Goal: Communication & Community: Answer question/provide support

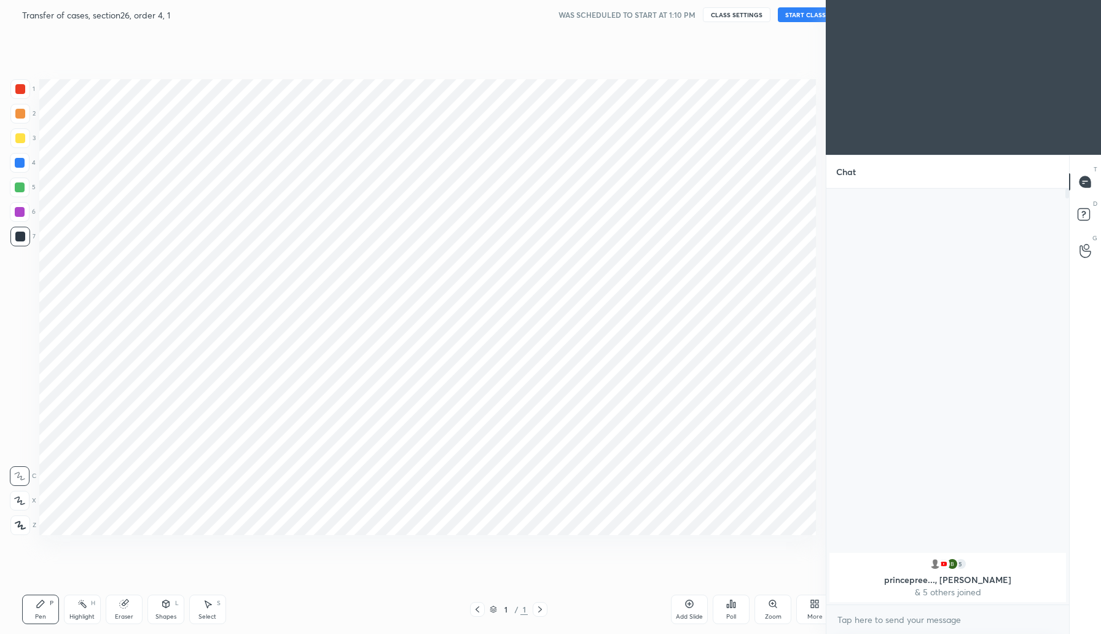
scroll to position [60889, 60667]
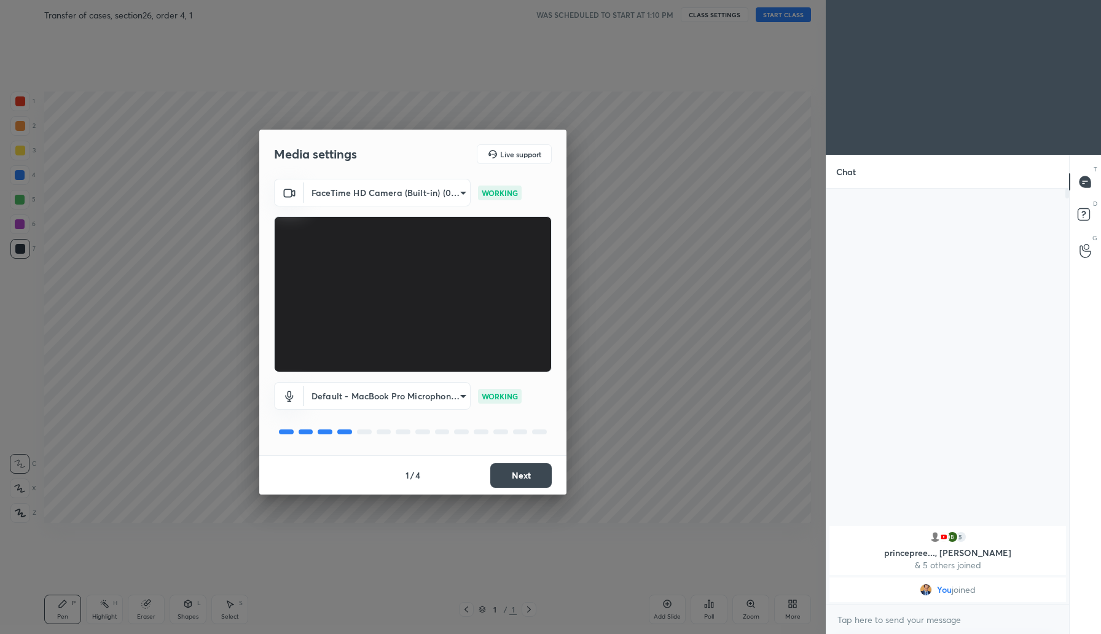
click at [532, 474] on button "Next" at bounding box center [520, 475] width 61 height 25
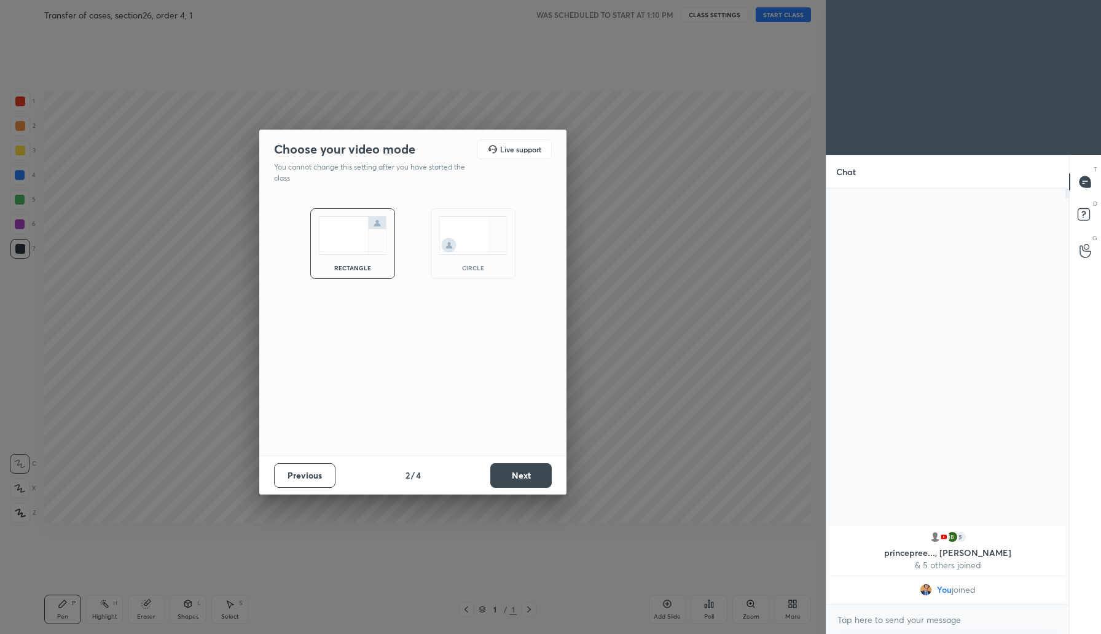
click at [532, 474] on button "Next" at bounding box center [520, 475] width 61 height 25
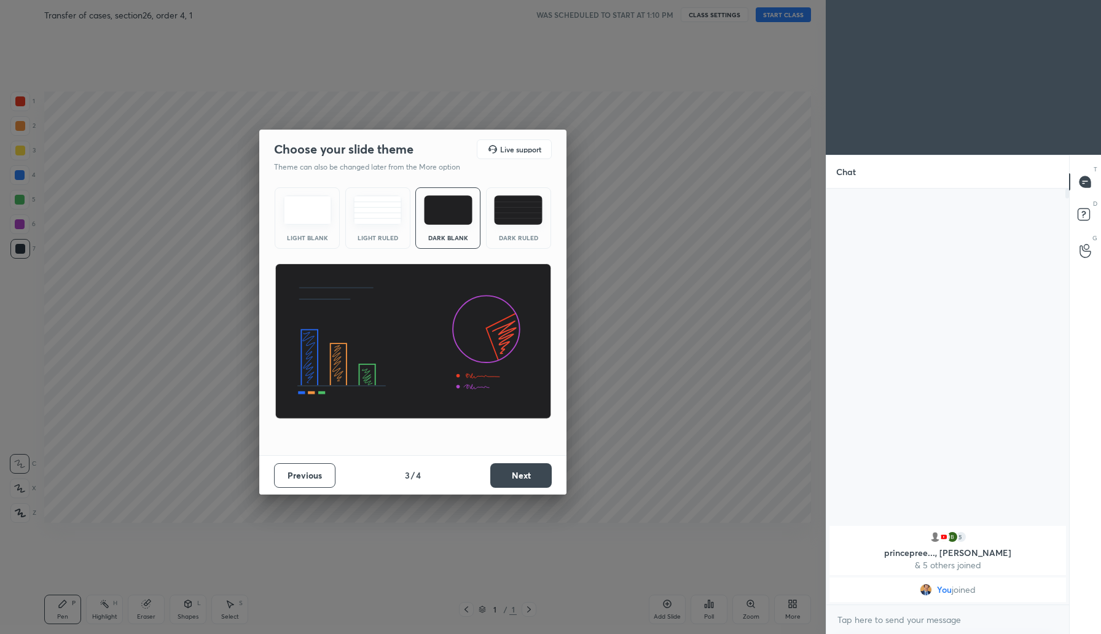
click at [532, 474] on button "Next" at bounding box center [520, 475] width 61 height 25
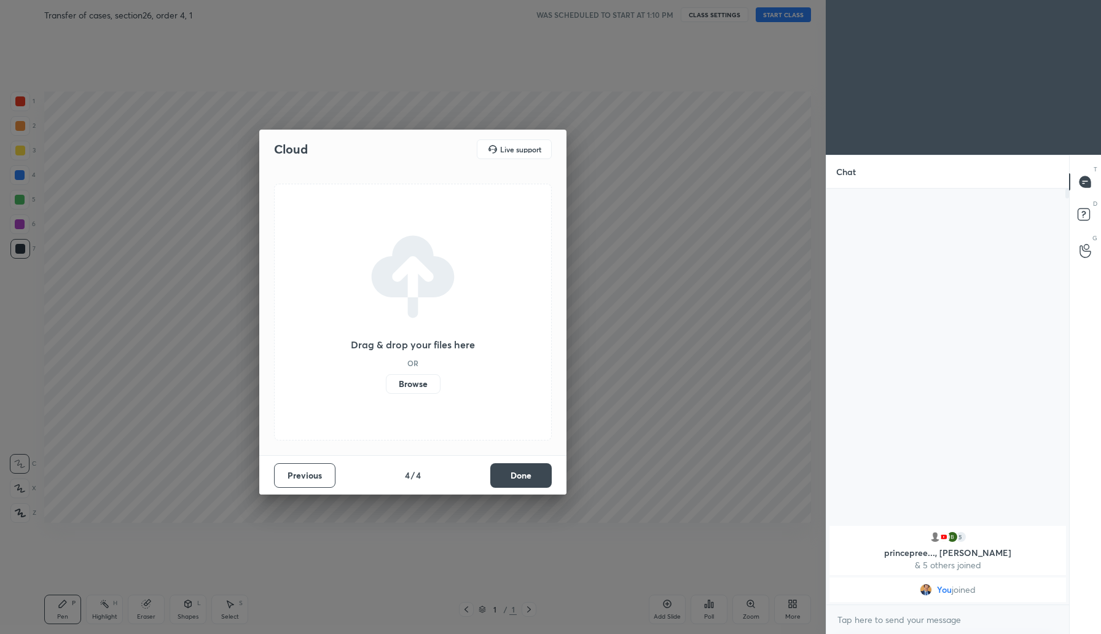
click at [532, 474] on button "Done" at bounding box center [520, 475] width 61 height 25
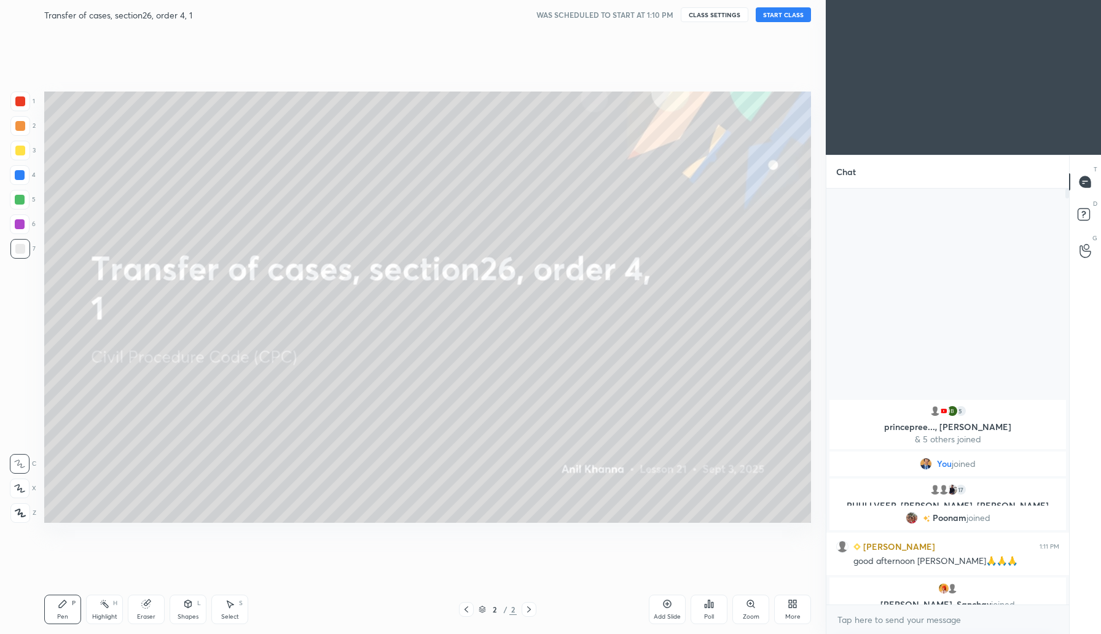
click at [792, 16] on button "START CLASS" at bounding box center [783, 14] width 55 height 15
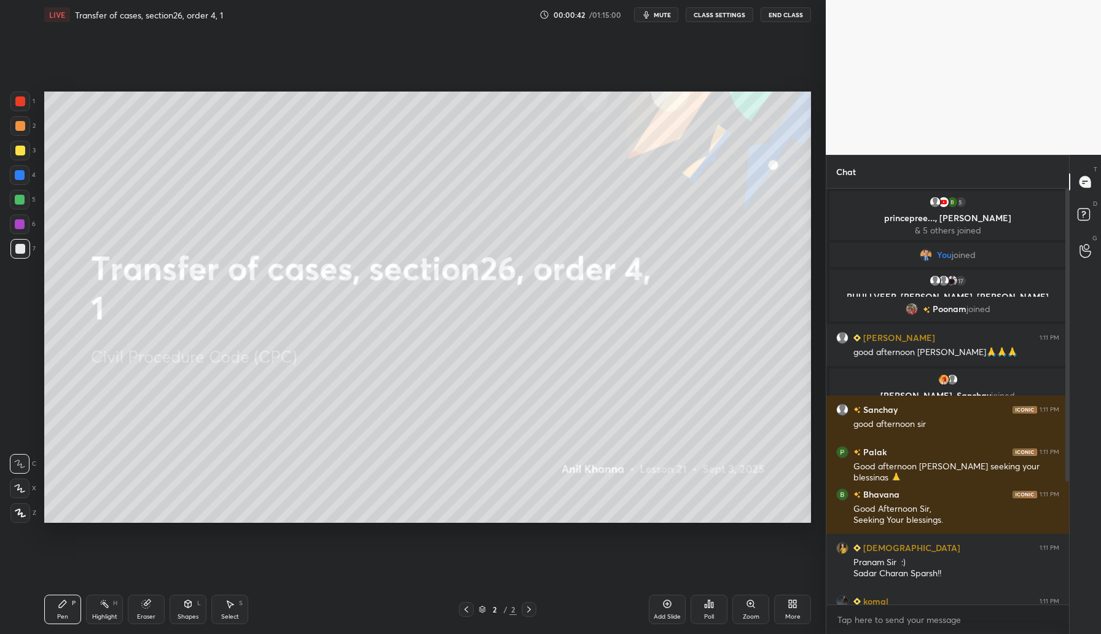
click at [670, 607] on icon at bounding box center [667, 604] width 10 height 10
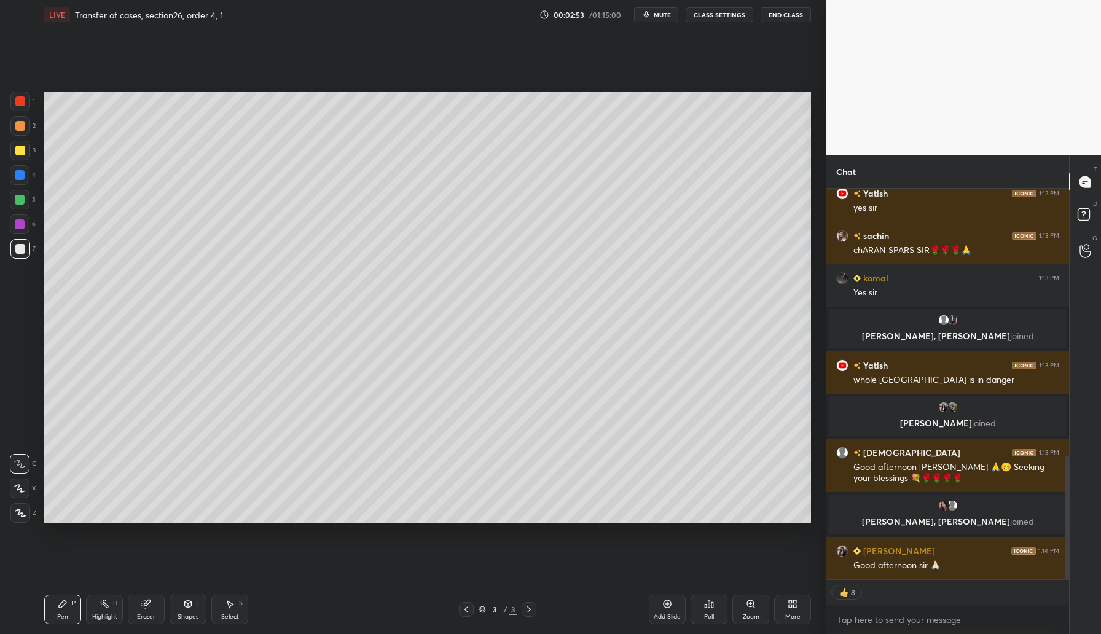
scroll to position [843, 0]
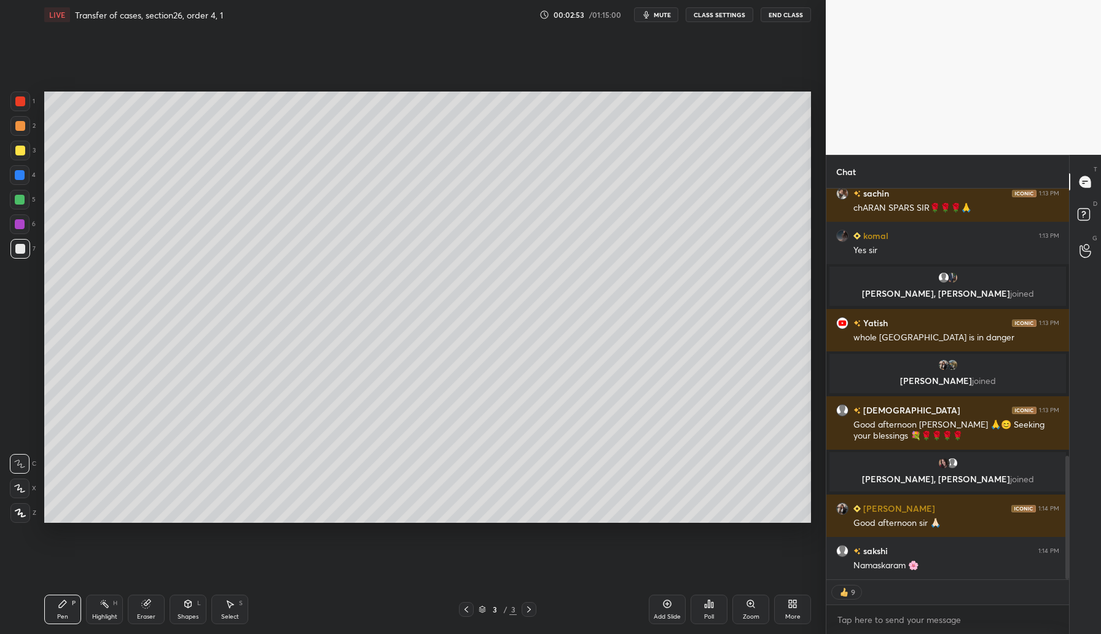
drag, startPoint x: 1067, startPoint y: 296, endPoint x: 1069, endPoint y: 414, distance: 118.6
click at [1069, 414] on div at bounding box center [1065, 384] width 7 height 391
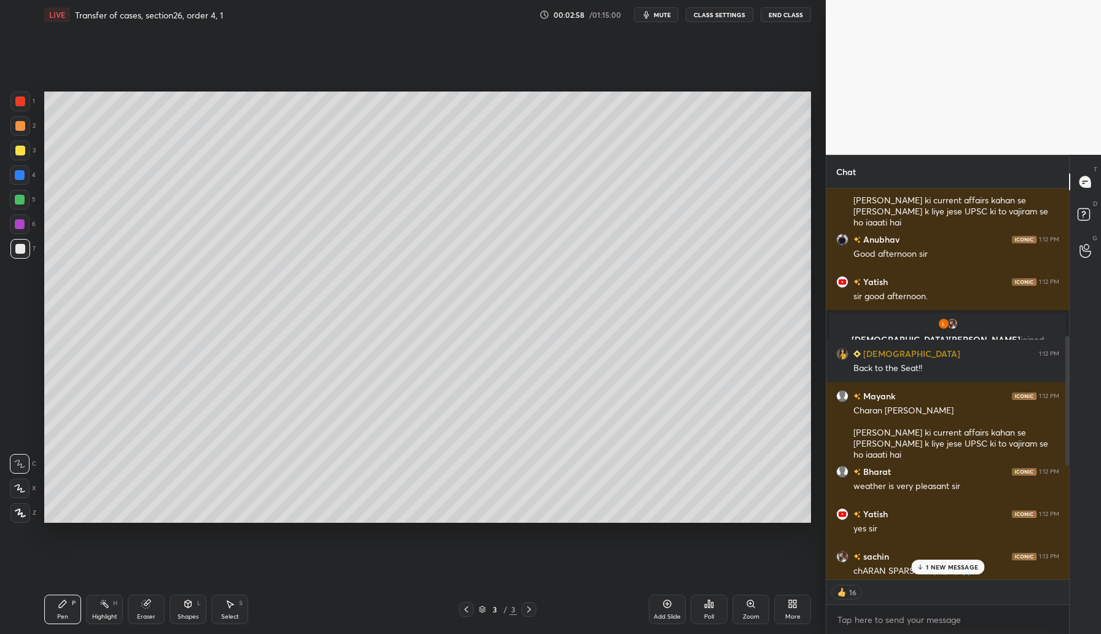
scroll to position [473, 0]
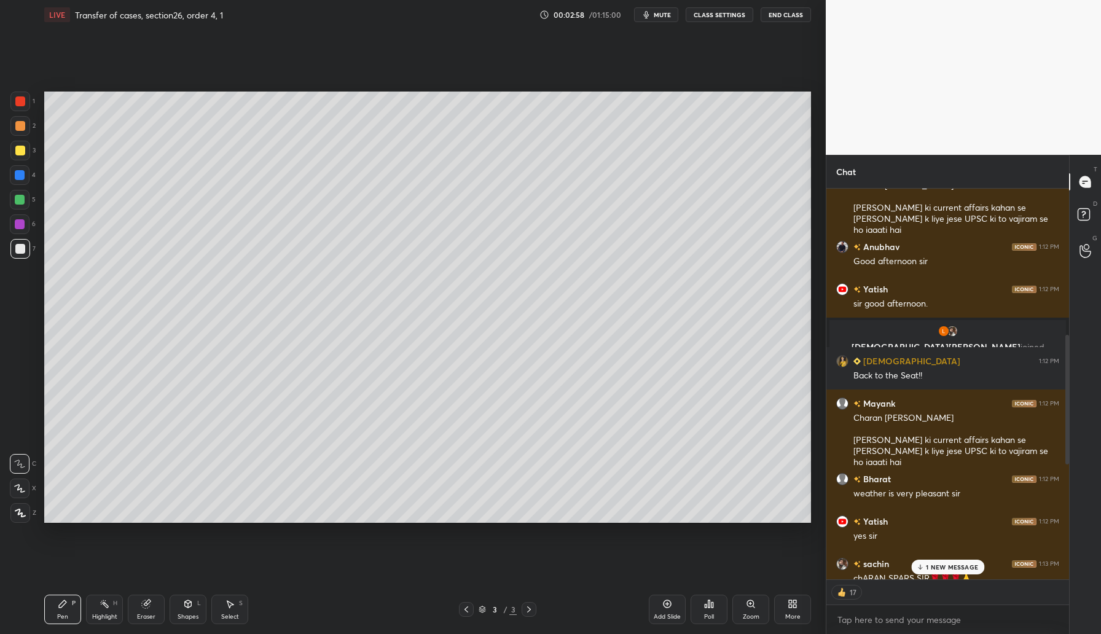
drag, startPoint x: 1067, startPoint y: 479, endPoint x: 1067, endPoint y: 356, distance: 122.9
click at [1067, 356] on div at bounding box center [1067, 400] width 4 height 130
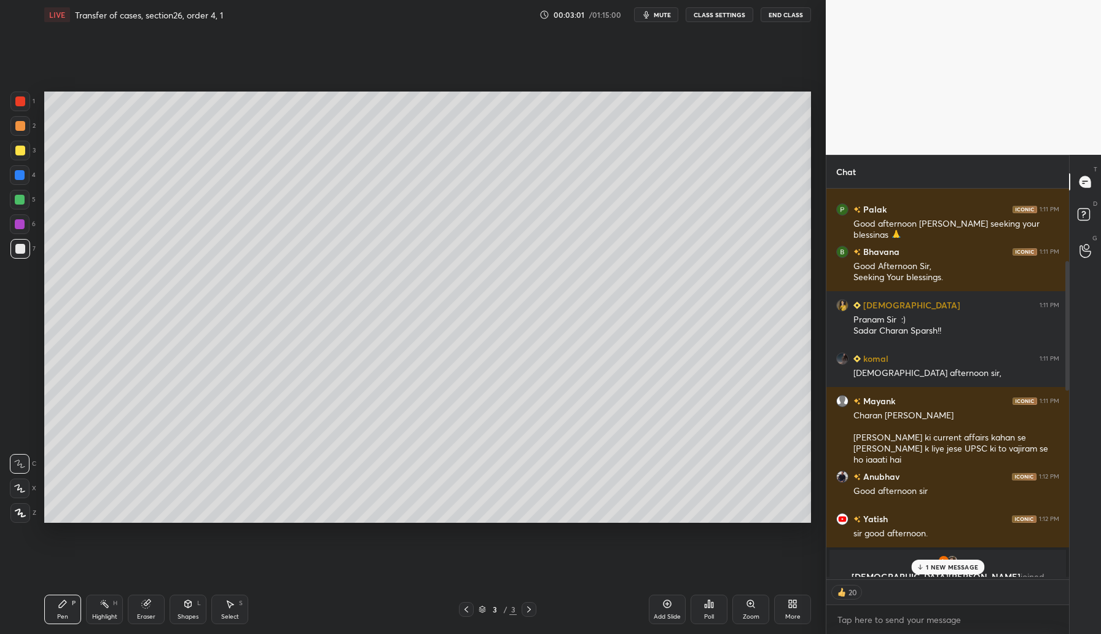
drag, startPoint x: 1067, startPoint y: 384, endPoint x: 1061, endPoint y: 305, distance: 78.8
click at [1061, 305] on div "5 princepree..., [PERSON_NAME] & 5 others joined You joined 17 [PERSON_NAME], […" at bounding box center [947, 384] width 243 height 391
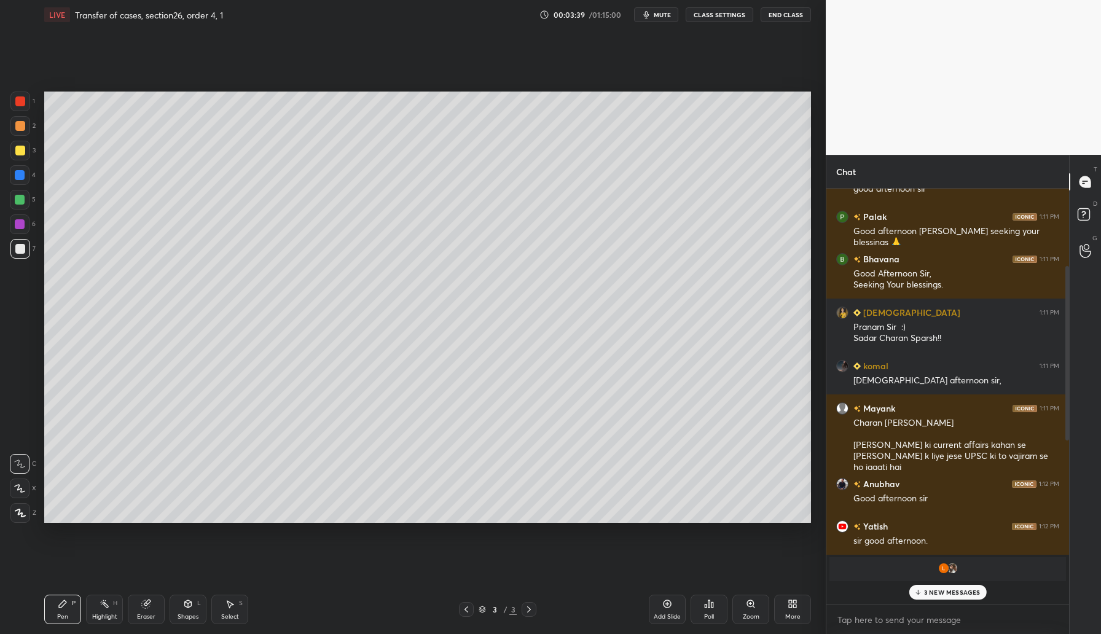
scroll to position [412, 239]
click at [1067, 403] on div at bounding box center [1067, 352] width 4 height 173
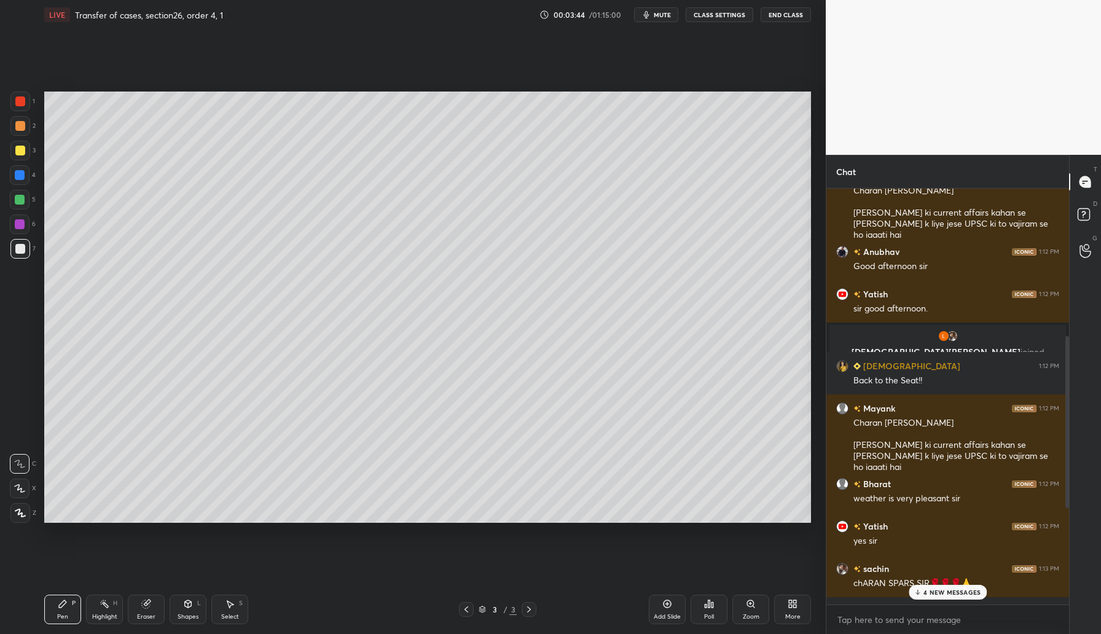
scroll to position [472, 0]
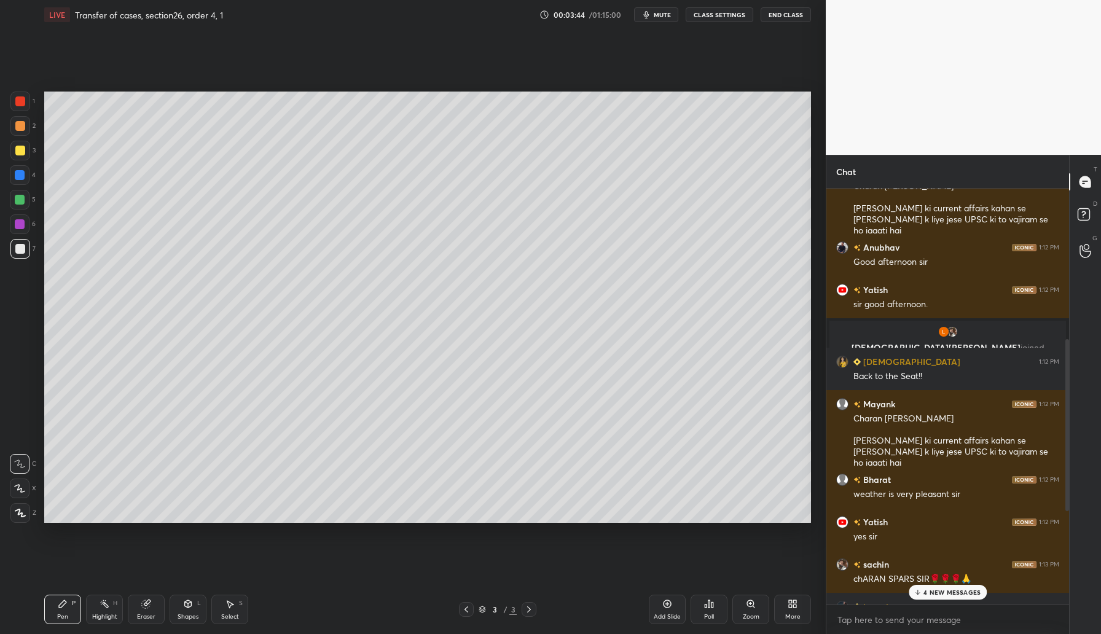
drag, startPoint x: 1067, startPoint y: 403, endPoint x: 1083, endPoint y: 501, distance: 99.6
click at [1083, 501] on div "Chat [PERSON_NAME] 1:11 PM [DEMOGRAPHIC_DATA] afternoon sir, [PERSON_NAME] 1:11…" at bounding box center [963, 394] width 275 height 479
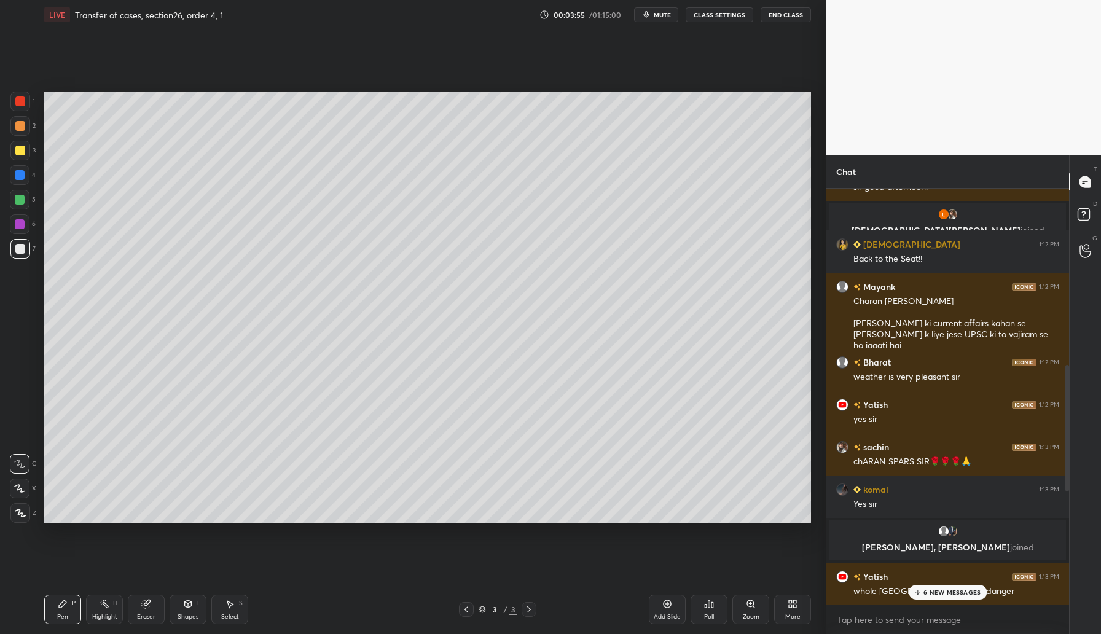
drag, startPoint x: 1065, startPoint y: 441, endPoint x: 1070, endPoint y: 476, distance: 35.3
click at [1070, 476] on div "Chat [PERSON_NAME] 1:12 PM Good afternoon [PERSON_NAME] 1:12 PM sir good aftern…" at bounding box center [963, 394] width 275 height 479
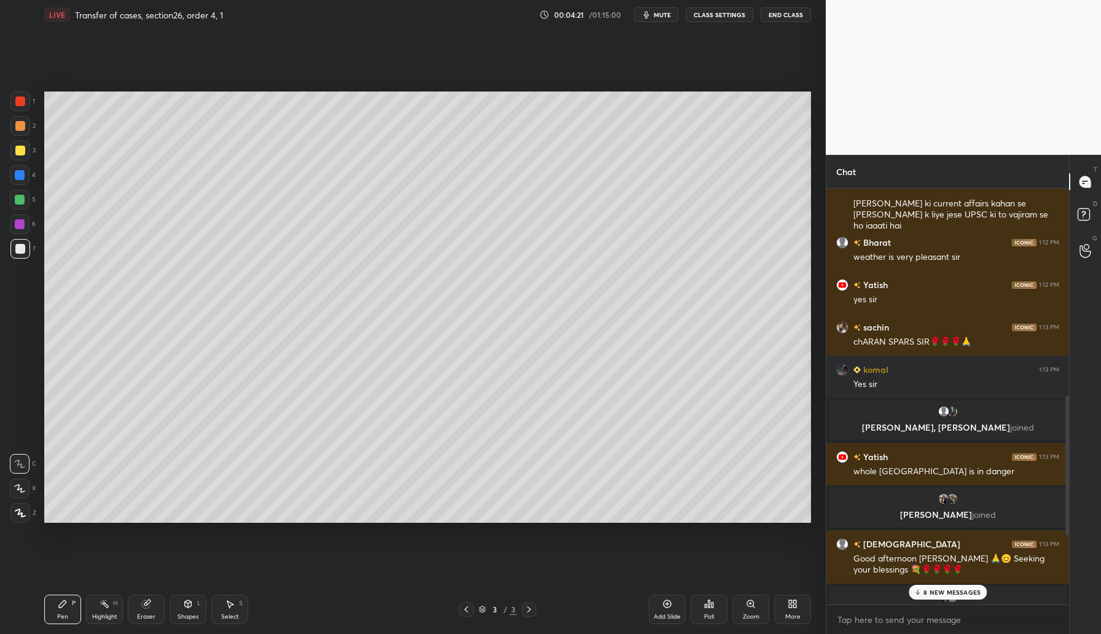
scroll to position [788, 0]
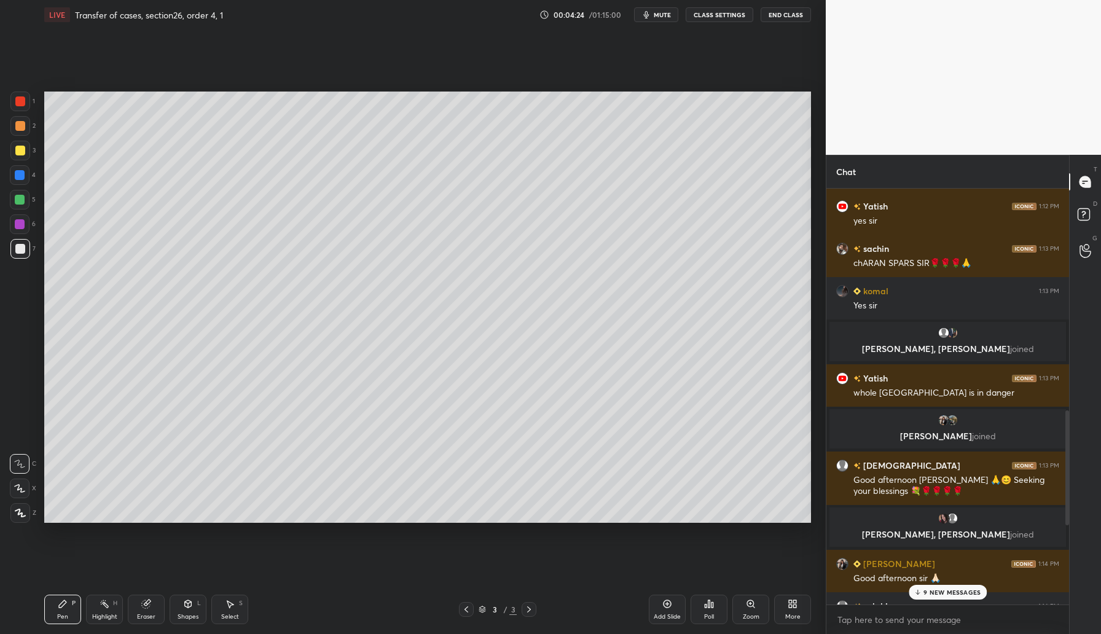
drag, startPoint x: 1067, startPoint y: 464, endPoint x: 1081, endPoint y: 531, distance: 68.9
click at [1081, 531] on div "Chat [PERSON_NAME] 1:12 PM [PERSON_NAME] [PERSON_NAME] ki current affairs kahan…" at bounding box center [963, 394] width 275 height 479
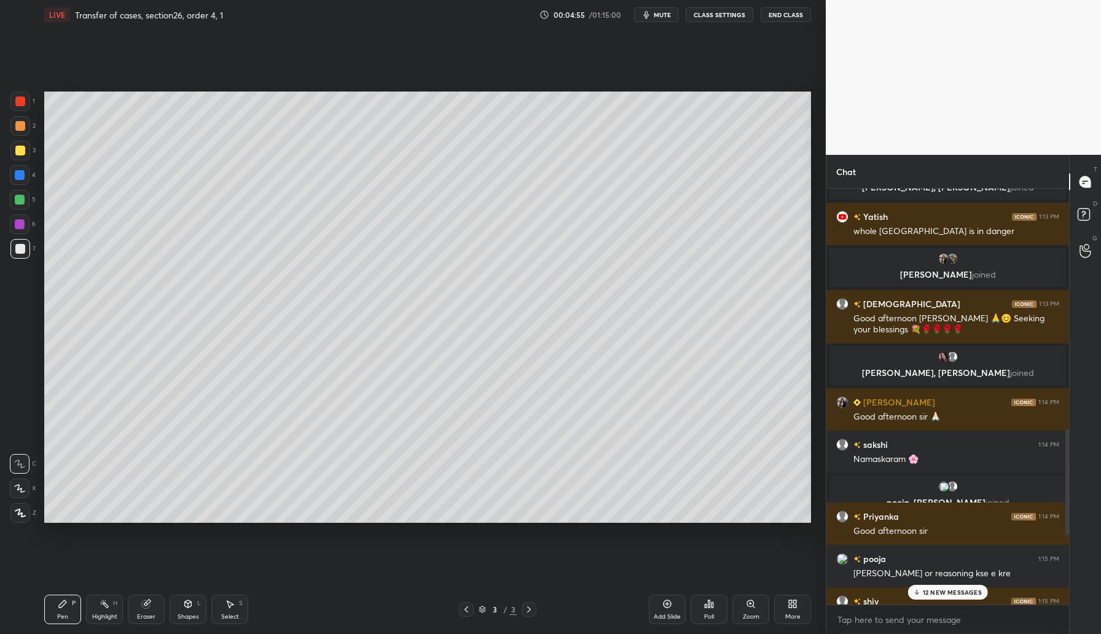
scroll to position [951, 0]
drag, startPoint x: 1068, startPoint y: 487, endPoint x: 1080, endPoint y: 528, distance: 43.4
click at [1080, 528] on div "Chat [PERSON_NAME] 1:13 PM Yes [PERSON_NAME], [PERSON_NAME] joined [PERSON_NAME…" at bounding box center [963, 394] width 275 height 479
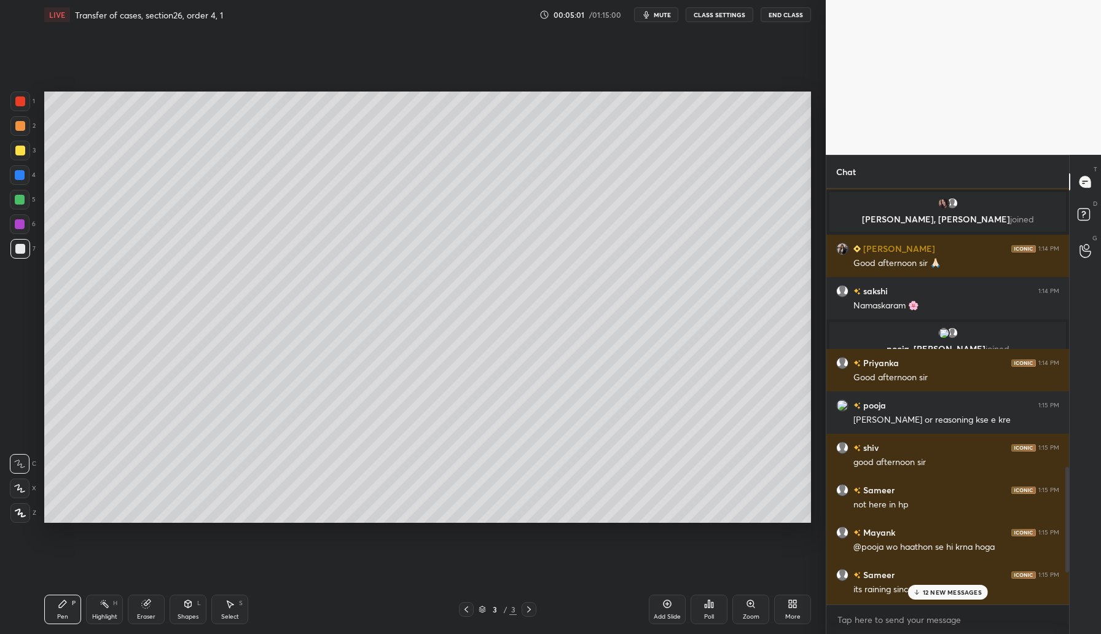
scroll to position [1115, 0]
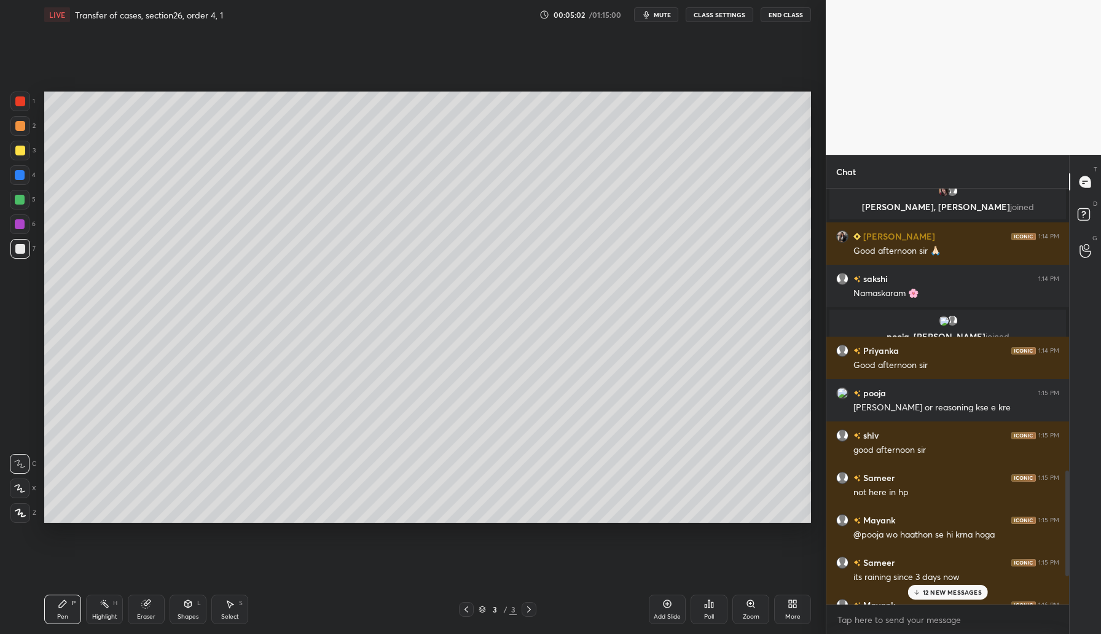
drag, startPoint x: 1067, startPoint y: 490, endPoint x: 1079, endPoint y: 532, distance: 43.6
click at [1079, 532] on div "Chat [PERSON_NAME] 1:13 PM Good afternoon [PERSON_NAME] 🙏😊 Seeking your blessin…" at bounding box center [963, 394] width 275 height 479
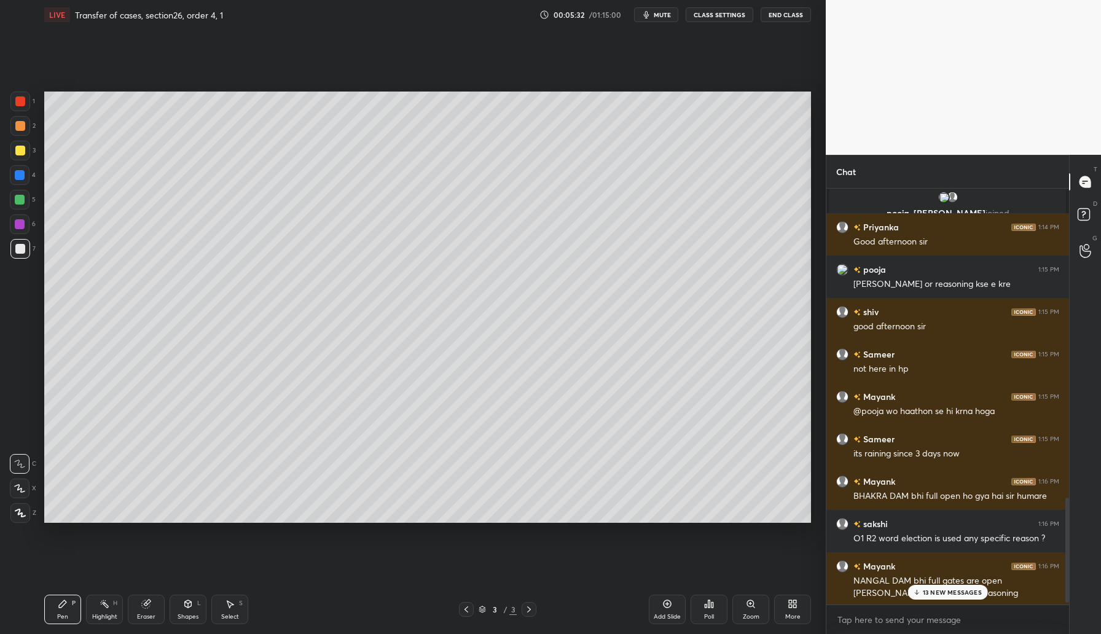
scroll to position [1241, 0]
drag, startPoint x: 1067, startPoint y: 554, endPoint x: 1068, endPoint y: 594, distance: 40.6
click at [1068, 593] on div at bounding box center [1067, 552] width 4 height 104
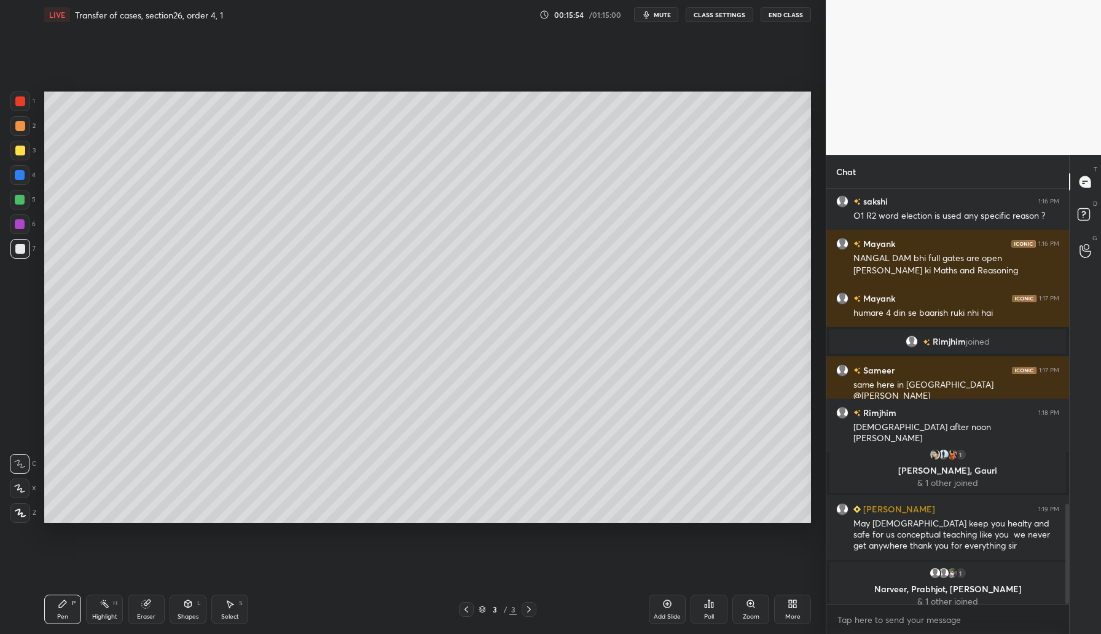
scroll to position [1312, 0]
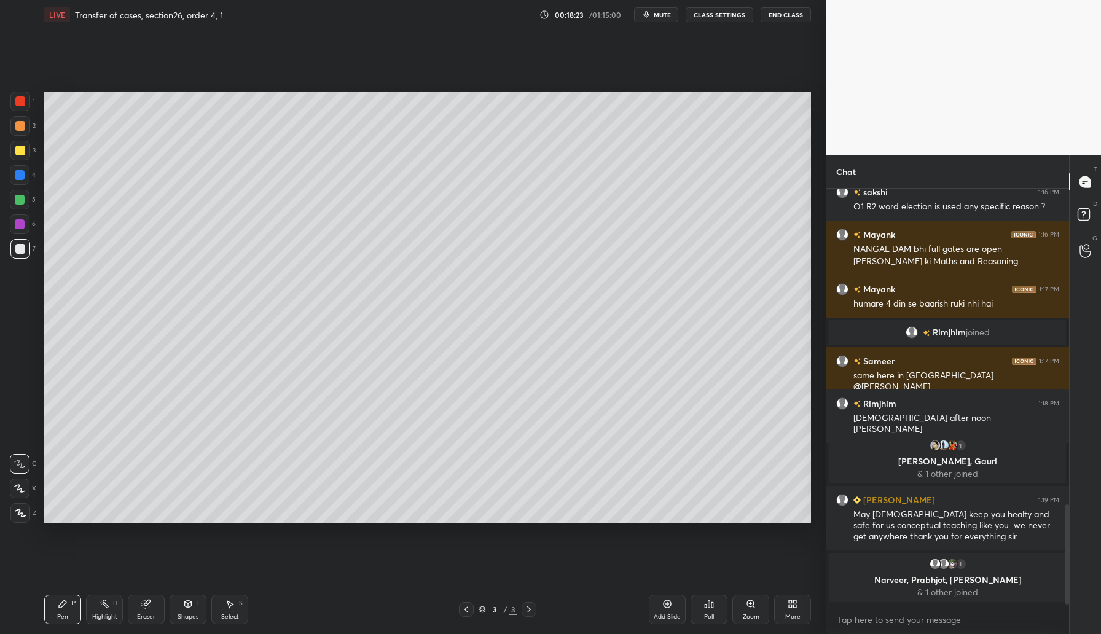
click at [671, 605] on icon at bounding box center [668, 604] width 8 height 8
click at [667, 603] on icon at bounding box center [667, 604] width 4 height 4
click at [677, 605] on div "Add Slide" at bounding box center [667, 609] width 37 height 29
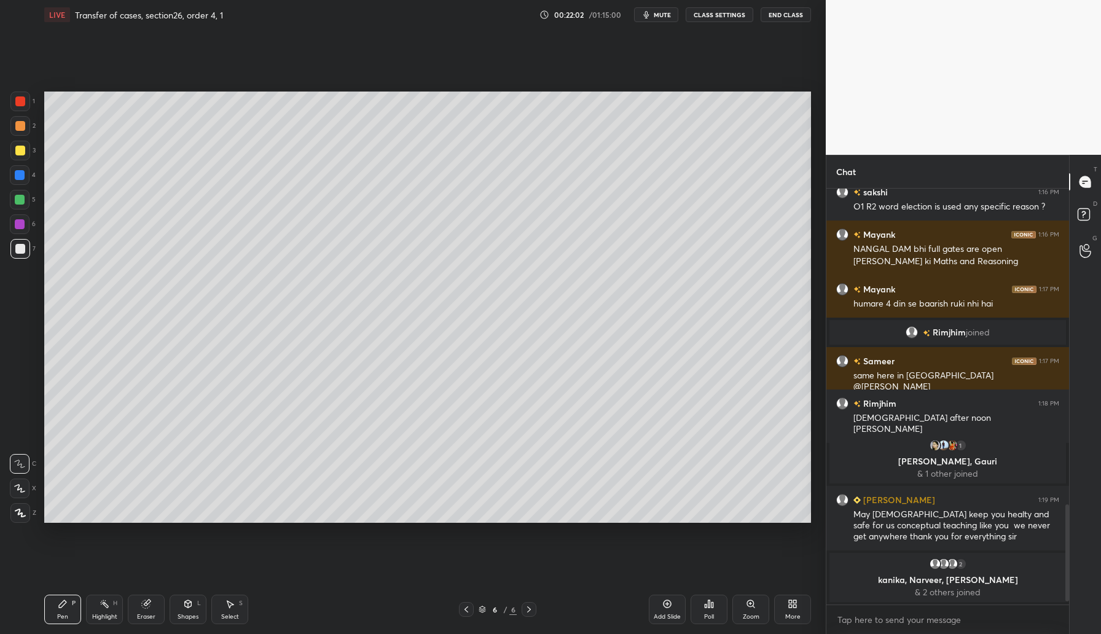
click at [663, 606] on icon at bounding box center [667, 604] width 10 height 10
click at [662, 606] on icon at bounding box center [667, 604] width 10 height 10
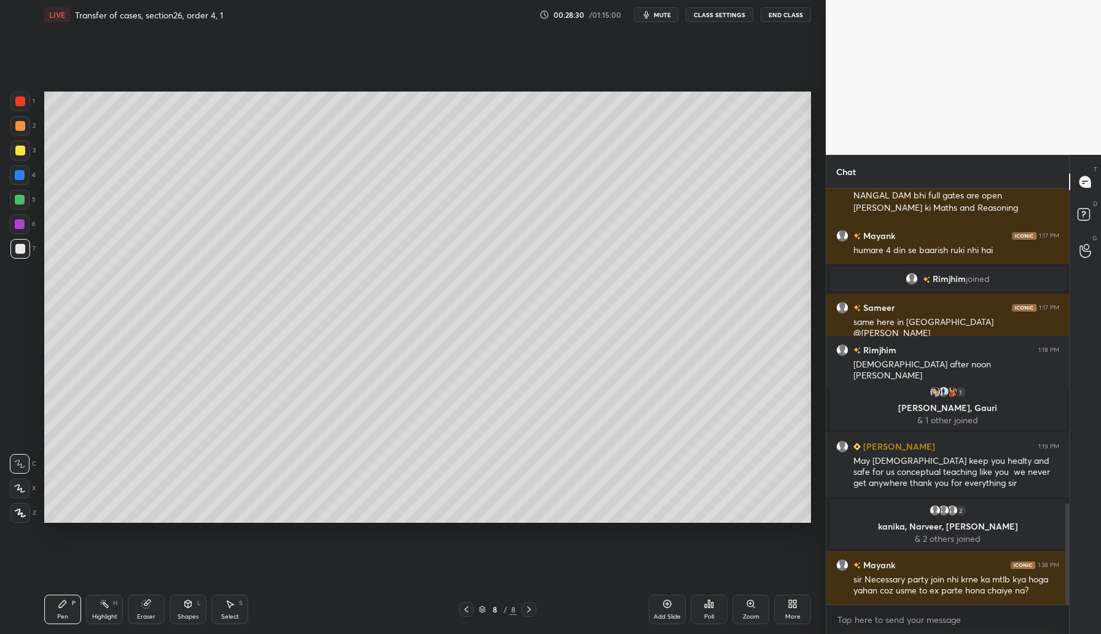
click at [665, 598] on div "Add Slide" at bounding box center [667, 609] width 37 height 29
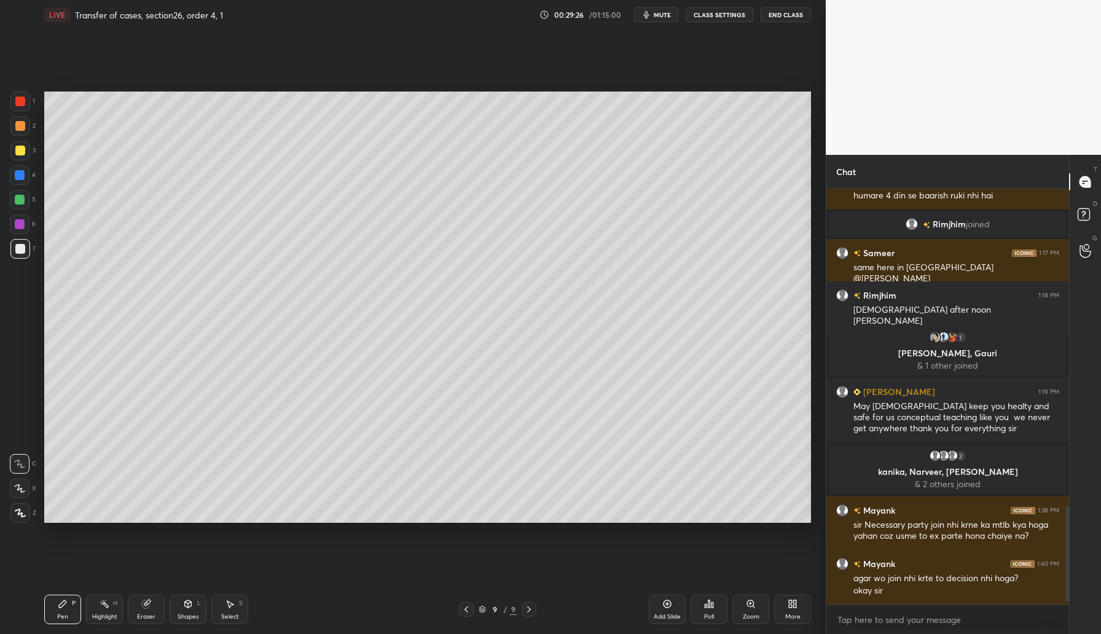
scroll to position [4, 4]
click at [675, 600] on div "LIVE Transfer of cases, section26, order 4, 1 00:29:31 / 01:15:00 mute CLASS SE…" at bounding box center [427, 317] width 777 height 634
click at [675, 600] on div "Add Slide" at bounding box center [667, 609] width 37 height 29
click at [659, 611] on div "Add Slide" at bounding box center [667, 609] width 37 height 29
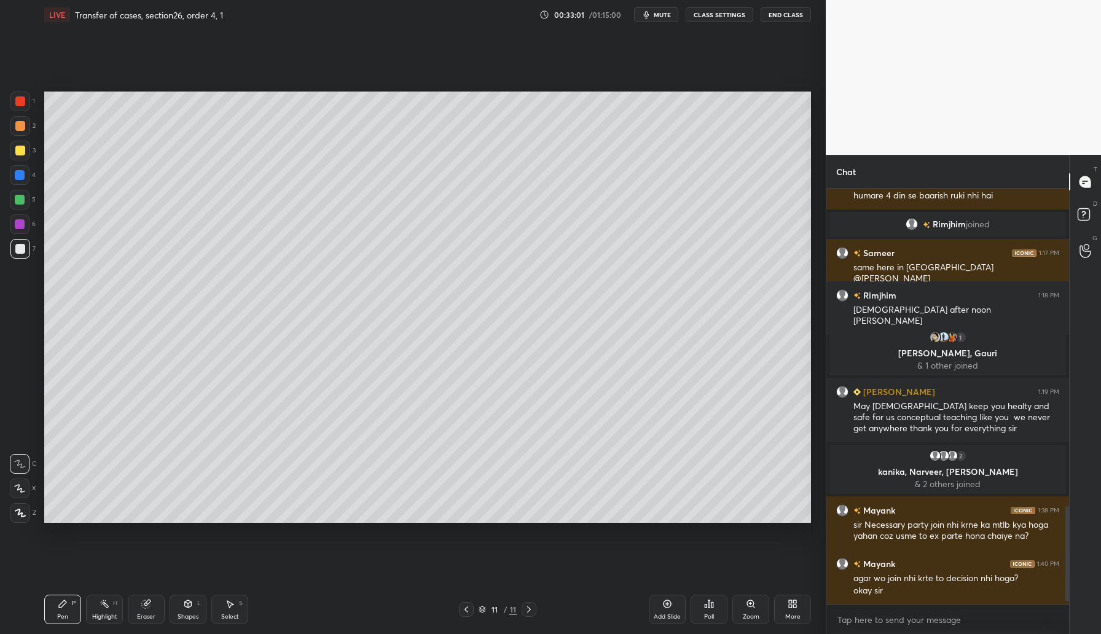
click at [673, 605] on div "Add Slide" at bounding box center [667, 609] width 37 height 29
click at [672, 597] on div "Add Slide" at bounding box center [667, 609] width 37 height 29
click at [668, 602] on icon at bounding box center [667, 604] width 10 height 10
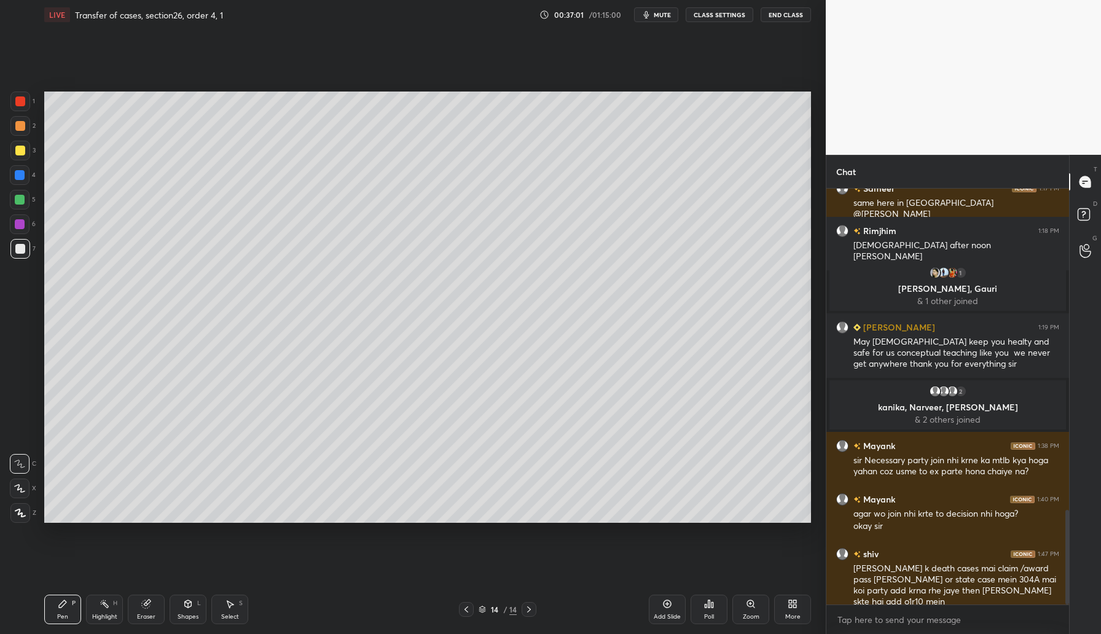
click at [663, 608] on icon at bounding box center [667, 604] width 10 height 10
click at [670, 599] on icon at bounding box center [667, 604] width 10 height 10
click at [659, 601] on div "Add Slide" at bounding box center [667, 609] width 37 height 29
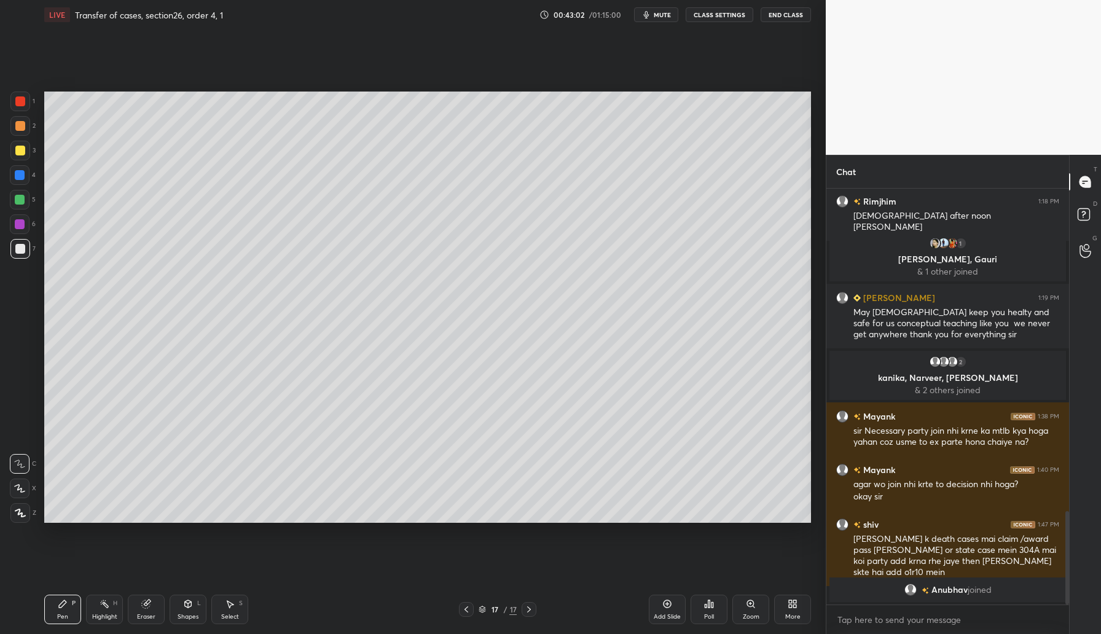
click at [665, 603] on icon at bounding box center [667, 604] width 10 height 10
click at [676, 609] on div "Add Slide" at bounding box center [667, 609] width 37 height 29
click at [668, 607] on icon at bounding box center [668, 604] width 8 height 8
click at [676, 602] on div "Add Slide" at bounding box center [667, 609] width 37 height 29
click at [681, 606] on div "Add Slide" at bounding box center [667, 609] width 37 height 29
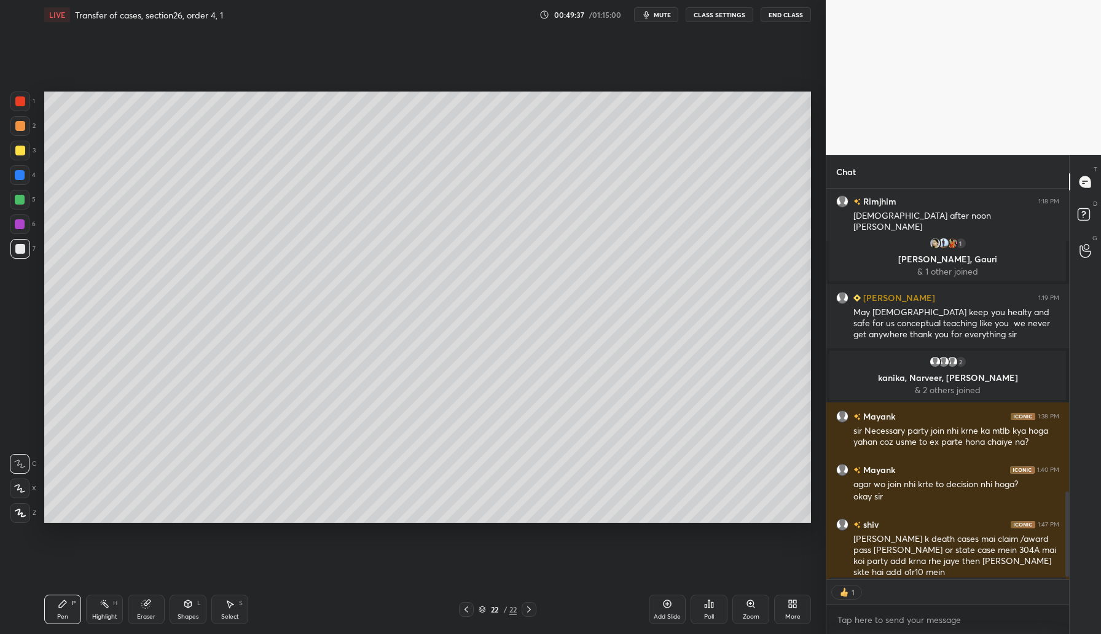
scroll to position [4, 4]
click at [675, 608] on div "Add Slide" at bounding box center [667, 609] width 37 height 29
click at [670, 603] on icon at bounding box center [667, 604] width 10 height 10
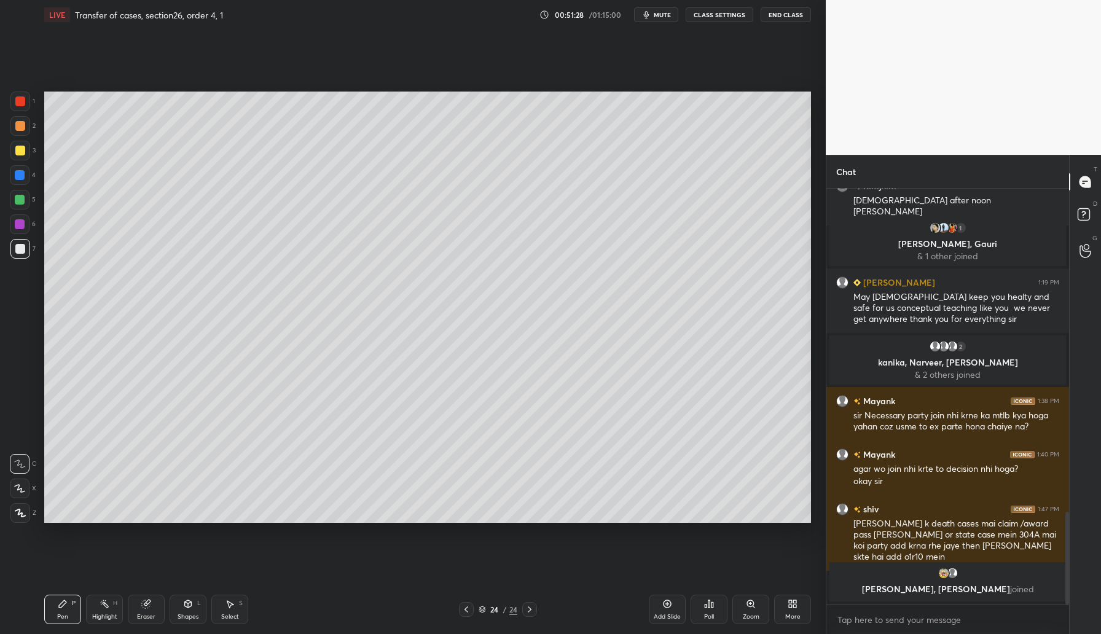
click at [667, 602] on icon at bounding box center [667, 604] width 10 height 10
click at [676, 610] on div "Add Slide" at bounding box center [667, 609] width 37 height 29
click at [659, 608] on div "Add Slide" at bounding box center [667, 609] width 37 height 29
click at [672, 610] on div "Add Slide" at bounding box center [667, 609] width 37 height 29
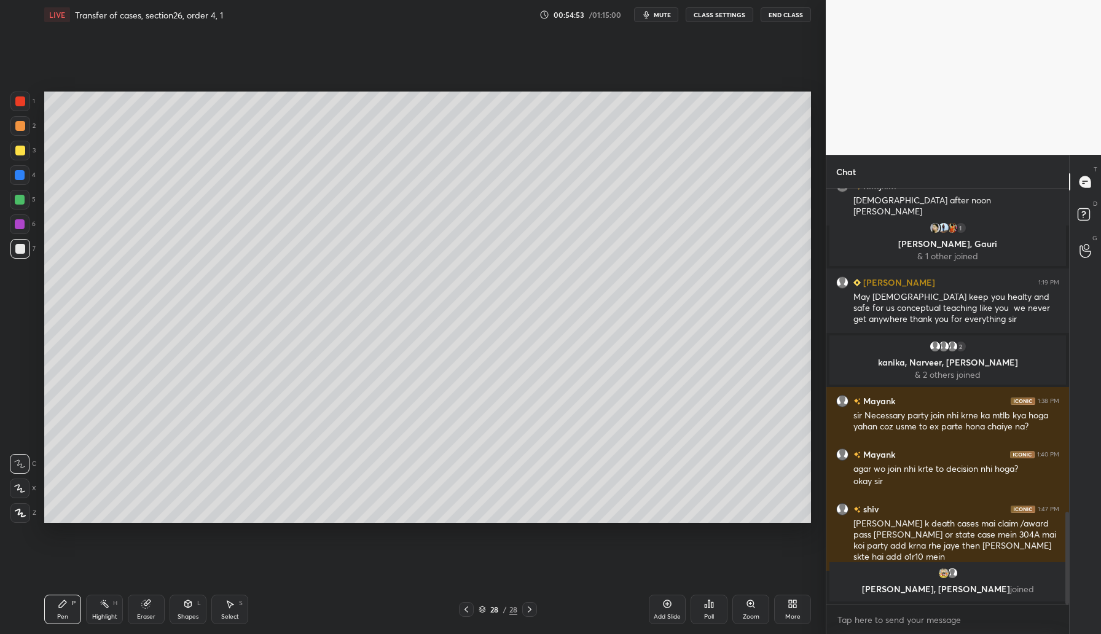
click at [670, 602] on icon at bounding box center [667, 604] width 10 height 10
click at [667, 614] on div "Add Slide" at bounding box center [667, 617] width 27 height 6
click at [668, 606] on icon at bounding box center [667, 604] width 10 height 10
click at [665, 603] on icon at bounding box center [667, 604] width 10 height 10
click at [662, 606] on icon at bounding box center [667, 604] width 10 height 10
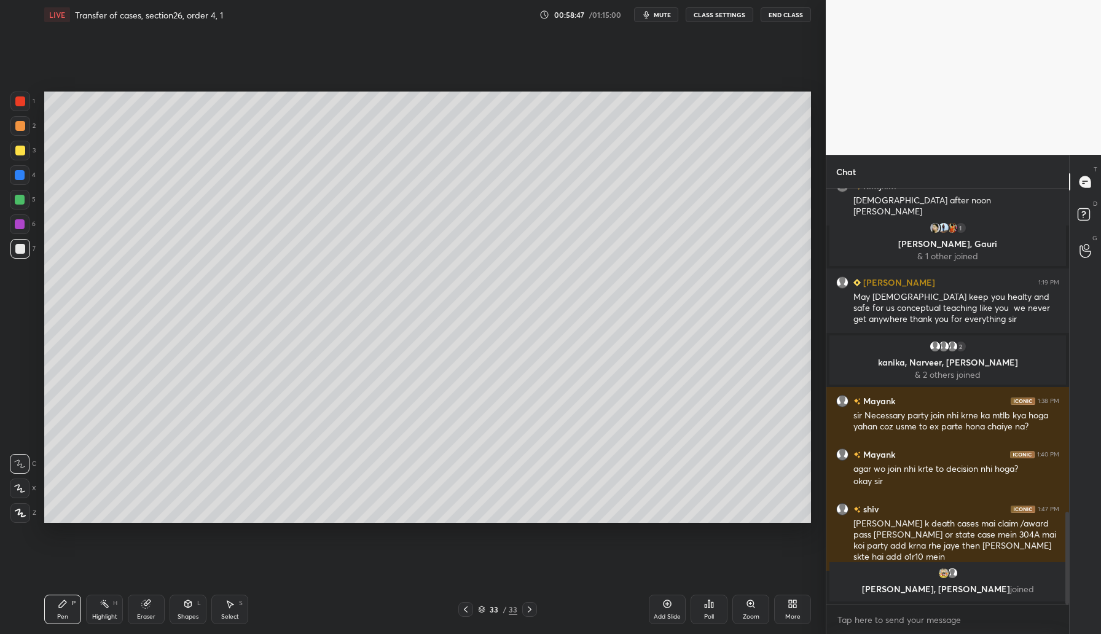
click at [659, 614] on div "Add Slide" at bounding box center [667, 617] width 27 height 6
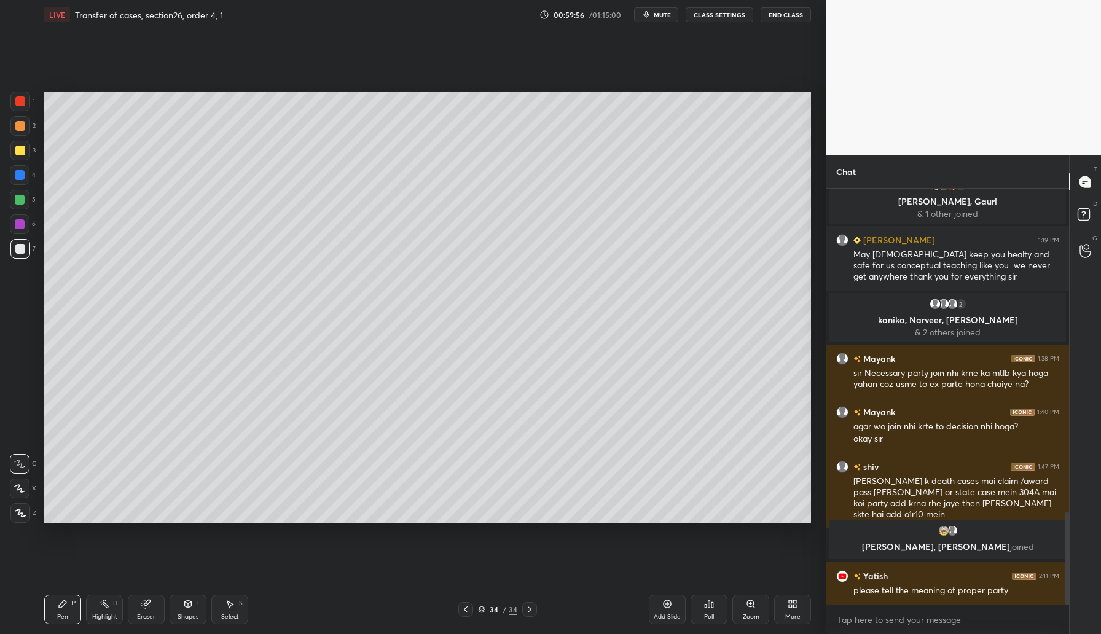
scroll to position [1435, 0]
click at [672, 601] on div "Add Slide" at bounding box center [667, 609] width 37 height 29
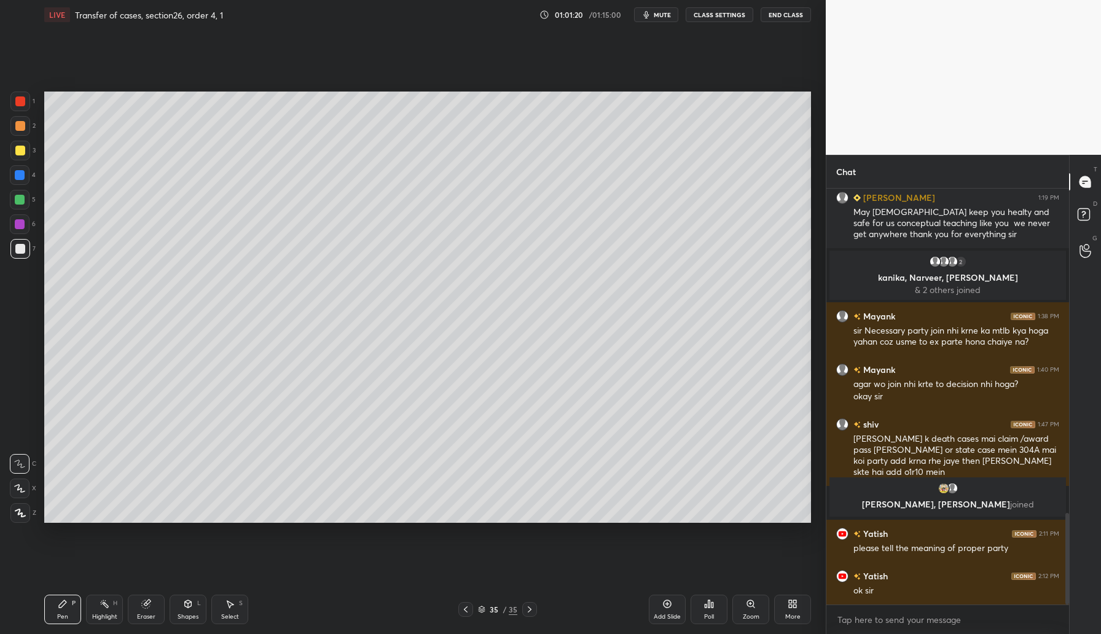
click at [675, 599] on div "Add Slide" at bounding box center [667, 609] width 37 height 29
click at [662, 603] on div "Add Slide" at bounding box center [667, 609] width 37 height 29
click at [264, 531] on div "Setting up your live class Poll for secs No correct answer Start poll" at bounding box center [427, 306] width 777 height 555
click at [269, 529] on div "Setting up your live class Poll for secs No correct answer Start poll" at bounding box center [427, 306] width 777 height 555
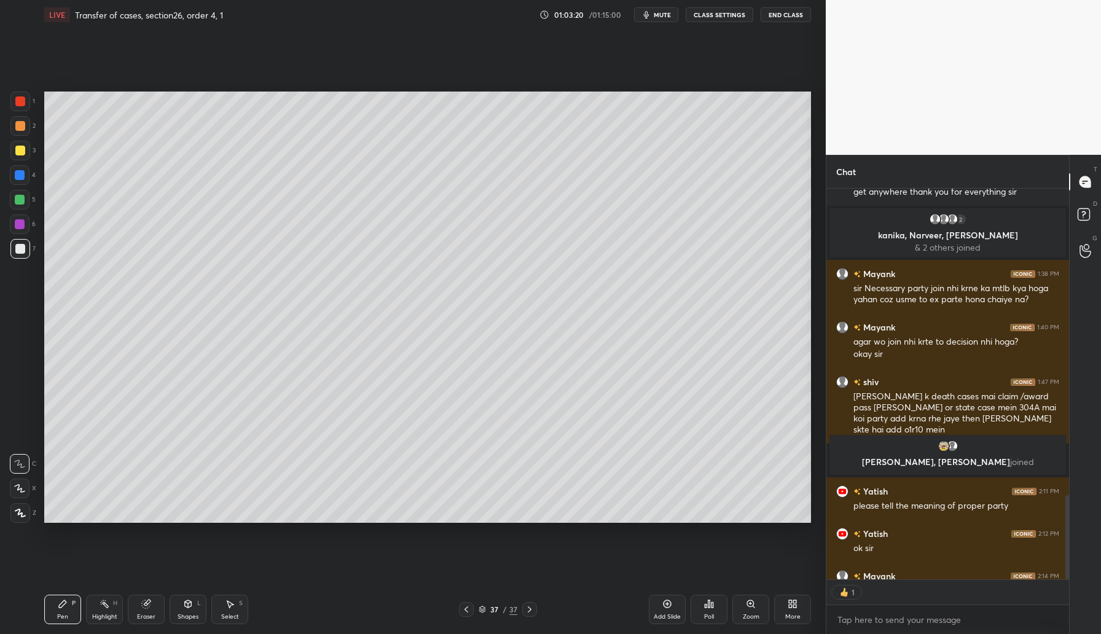
scroll to position [387, 239]
click at [669, 610] on div "Add Slide" at bounding box center [667, 609] width 37 height 29
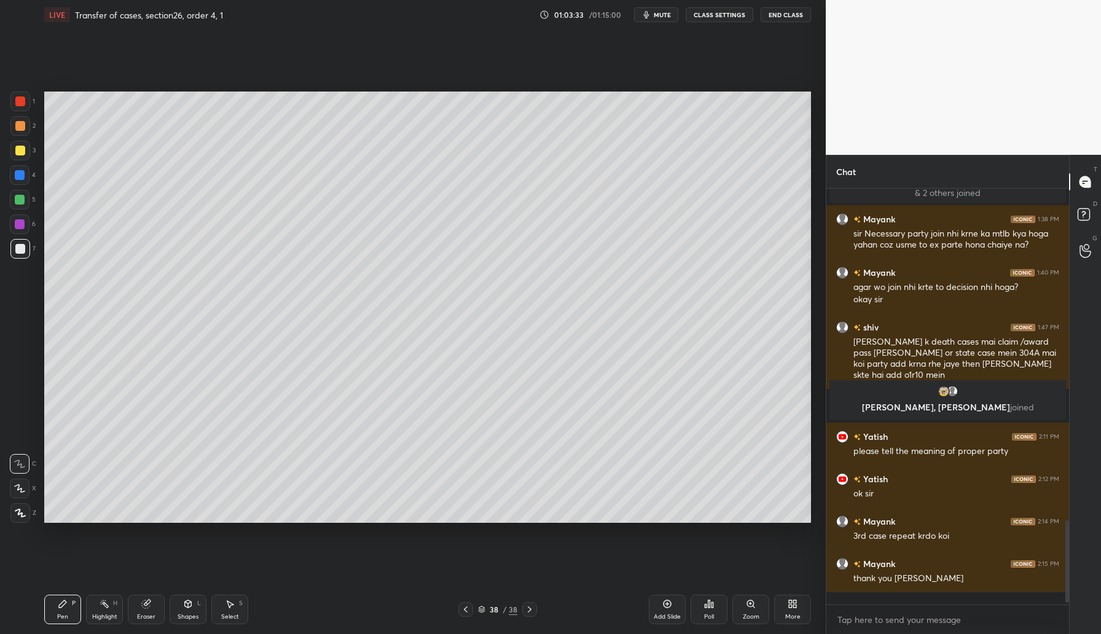
scroll to position [1562, 0]
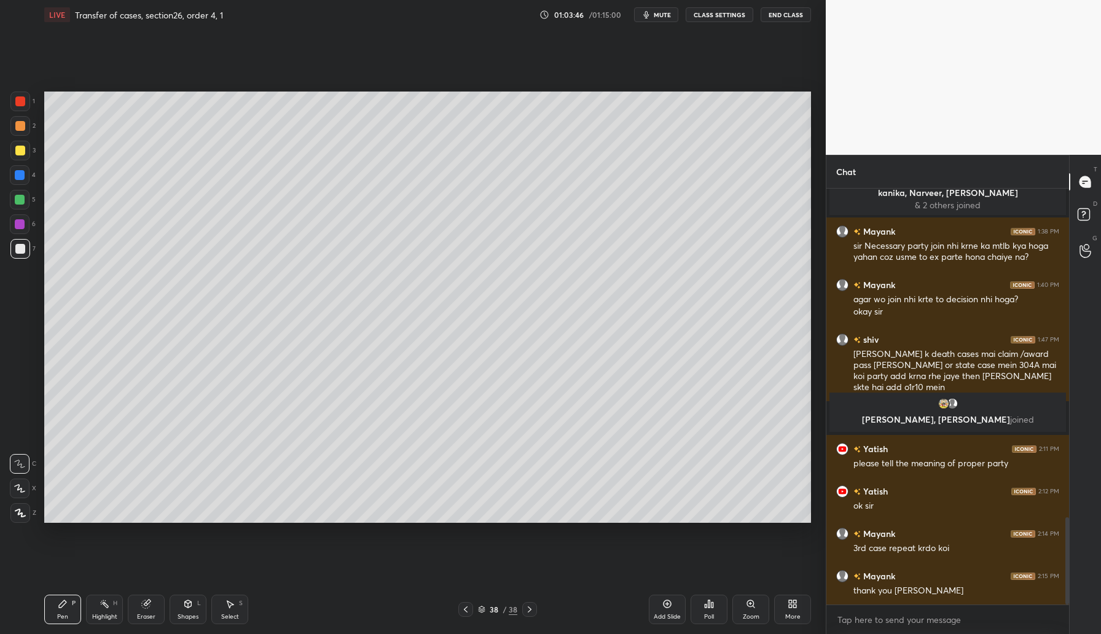
click at [670, 601] on icon at bounding box center [668, 604] width 8 height 8
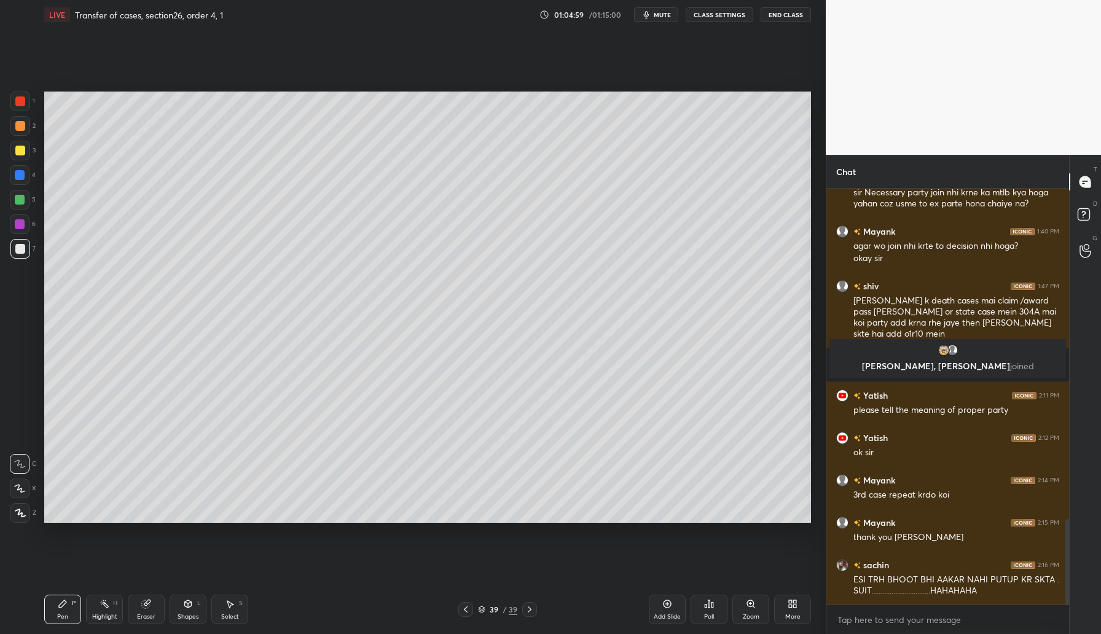
click at [670, 606] on icon at bounding box center [668, 604] width 8 height 8
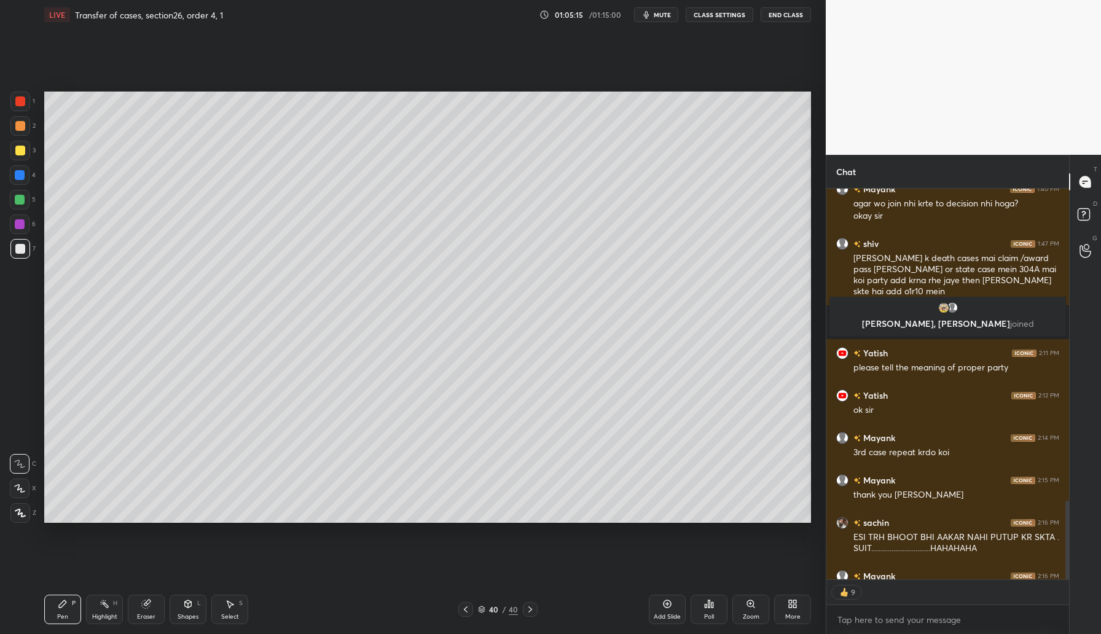
scroll to position [1658, 0]
click at [669, 614] on div "Add Slide" at bounding box center [667, 617] width 27 height 6
click at [665, 611] on div "Add Slide" at bounding box center [667, 609] width 37 height 29
click at [594, 525] on div "Setting up your live class Poll for secs No correct answer Start poll" at bounding box center [427, 306] width 777 height 555
click at [676, 600] on div "LIVE Transfer of cases, section26, order 4, 1 01:07:48 / 01:15:00 mute CLASS SE…" at bounding box center [427, 317] width 777 height 634
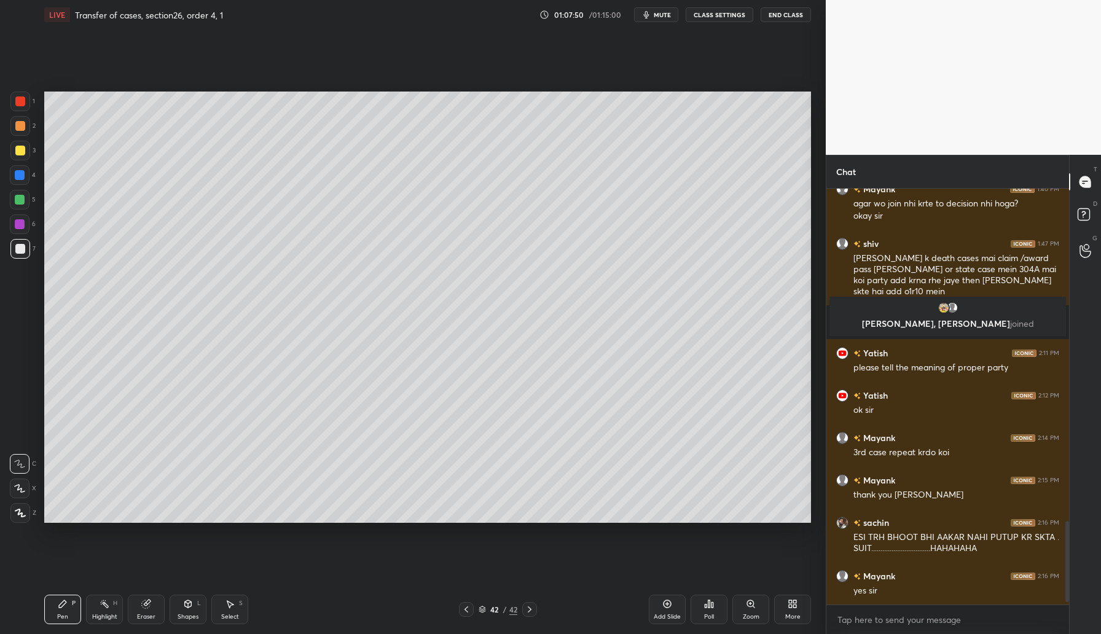
click at [676, 600] on div "Add Slide" at bounding box center [667, 609] width 37 height 29
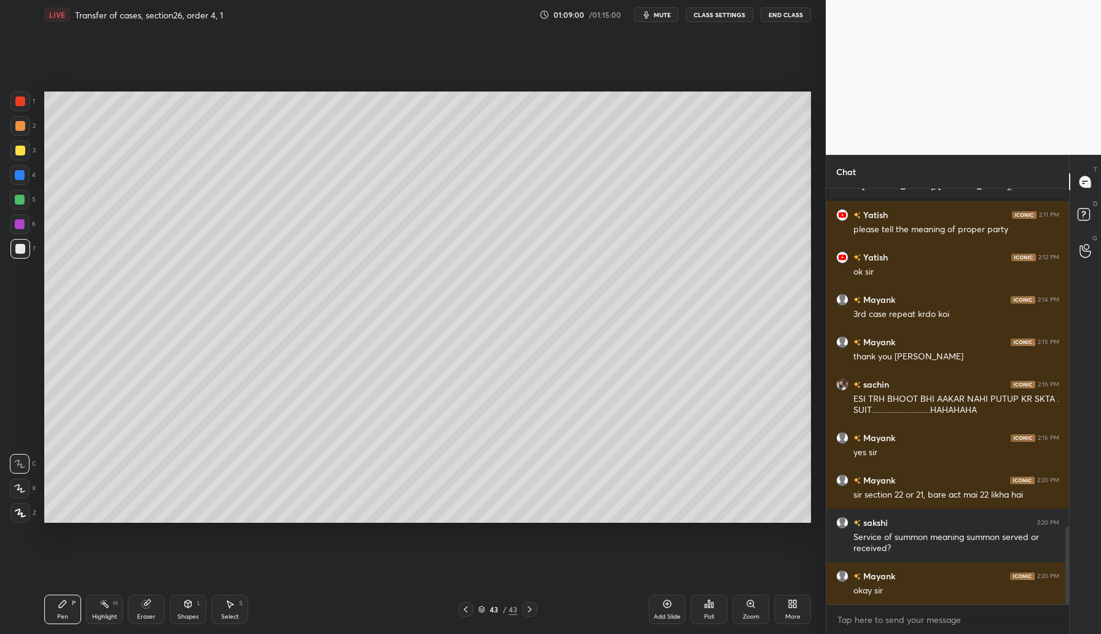
scroll to position [4, 4]
click at [660, 611] on div "Add Slide" at bounding box center [667, 609] width 37 height 29
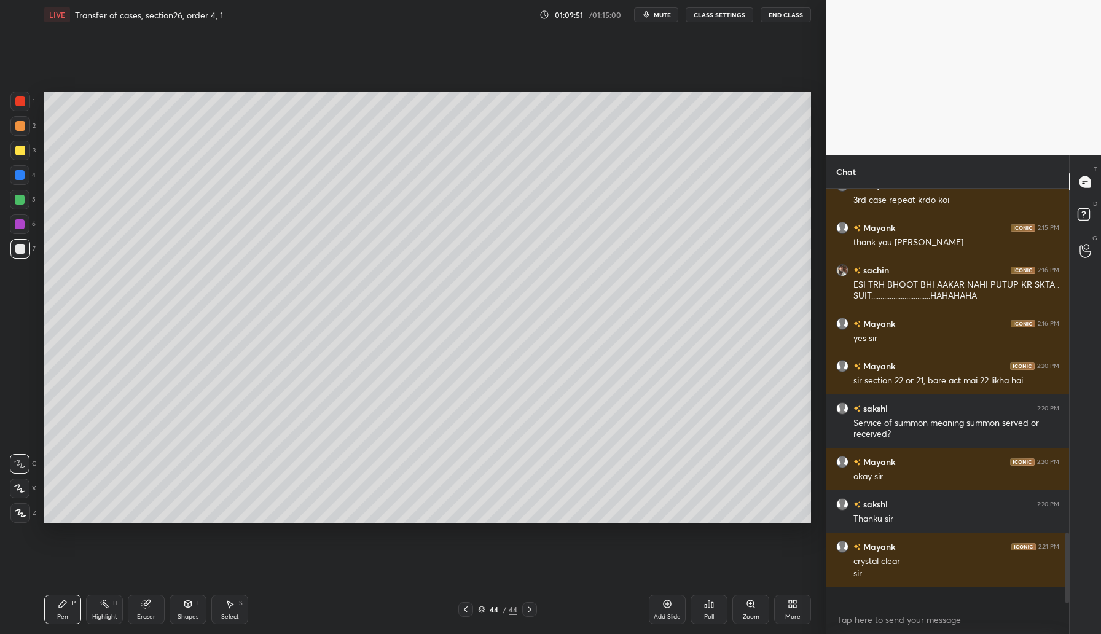
scroll to position [1893, 0]
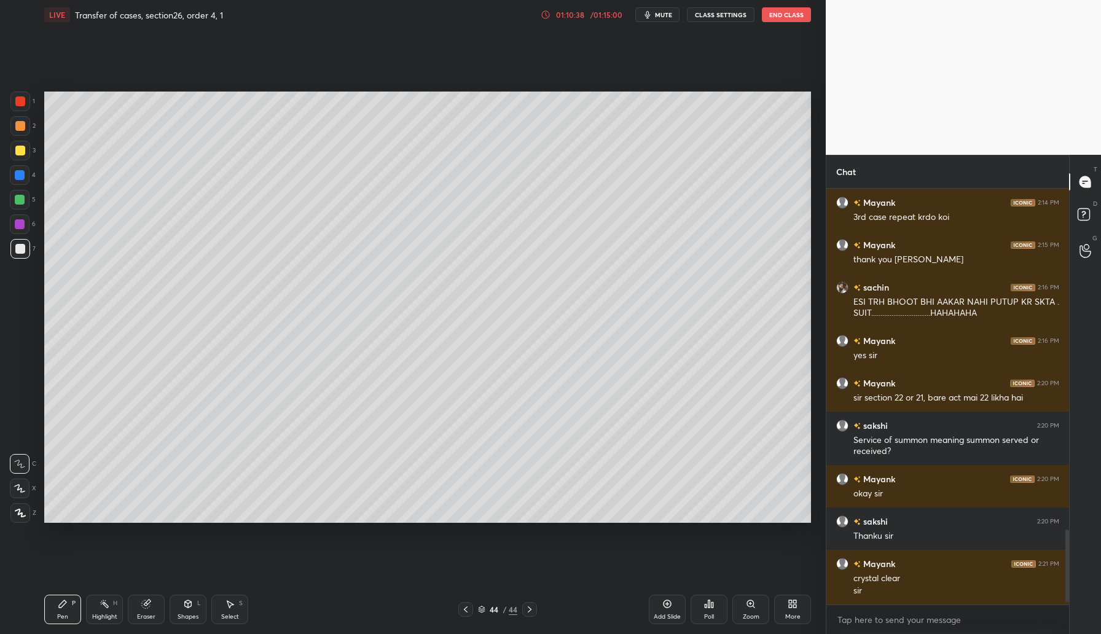
click at [678, 600] on div "Add Slide" at bounding box center [667, 609] width 37 height 29
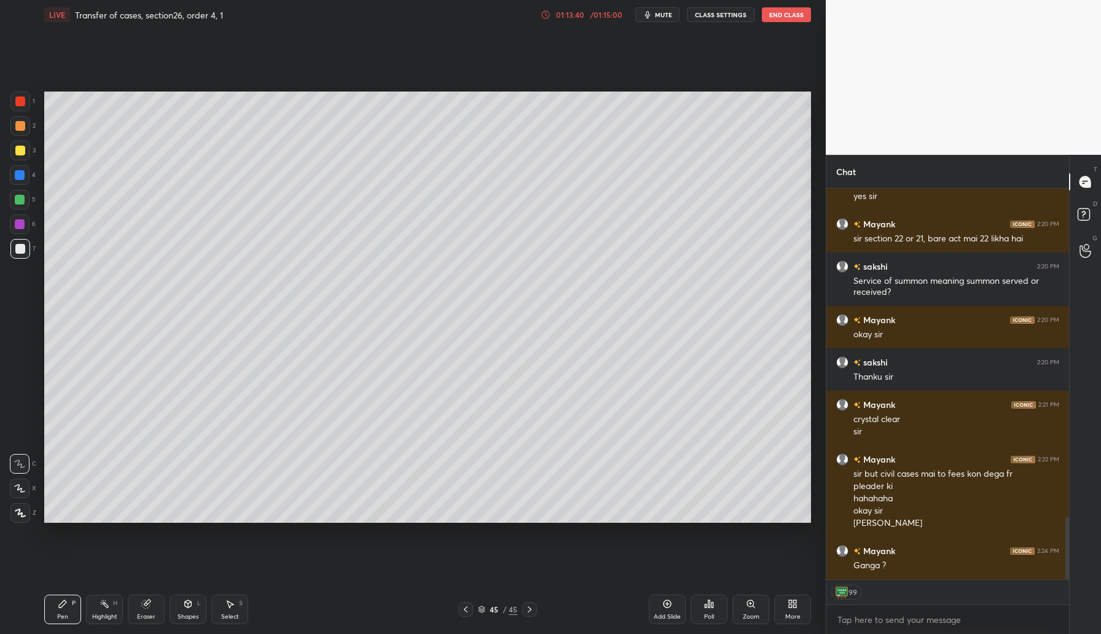
scroll to position [2095, 0]
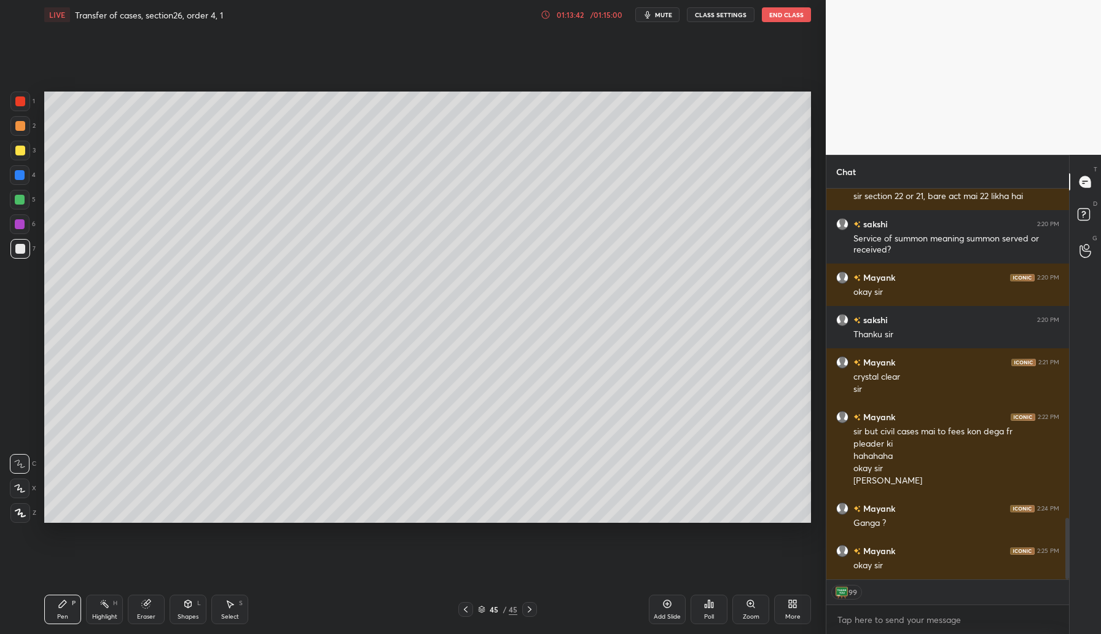
click at [669, 596] on div "Add Slide" at bounding box center [667, 609] width 37 height 29
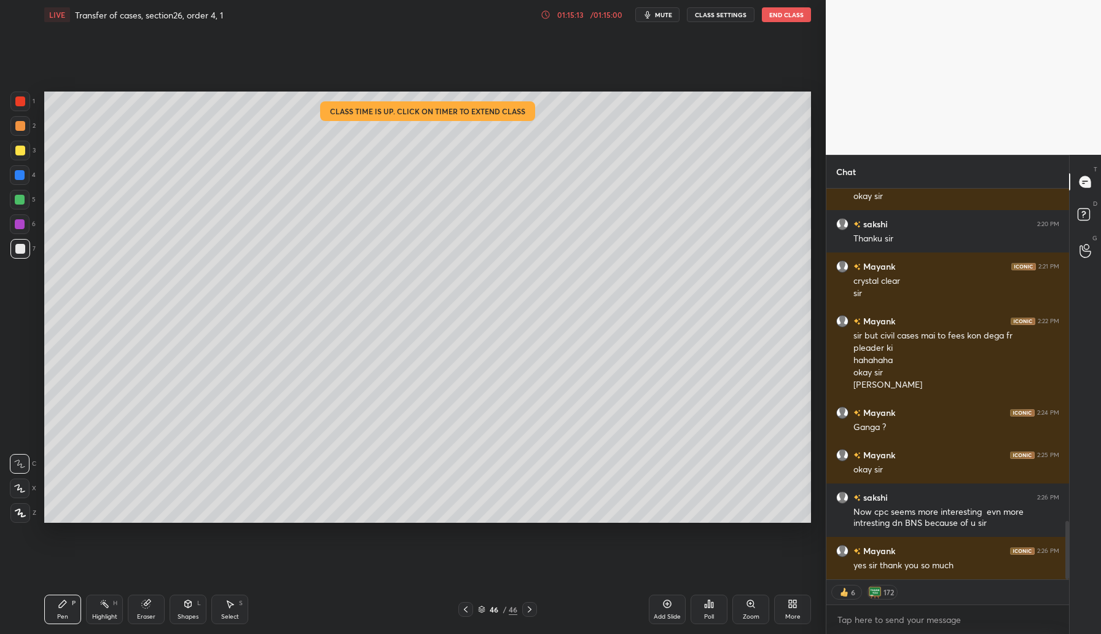
scroll to position [2233, 0]
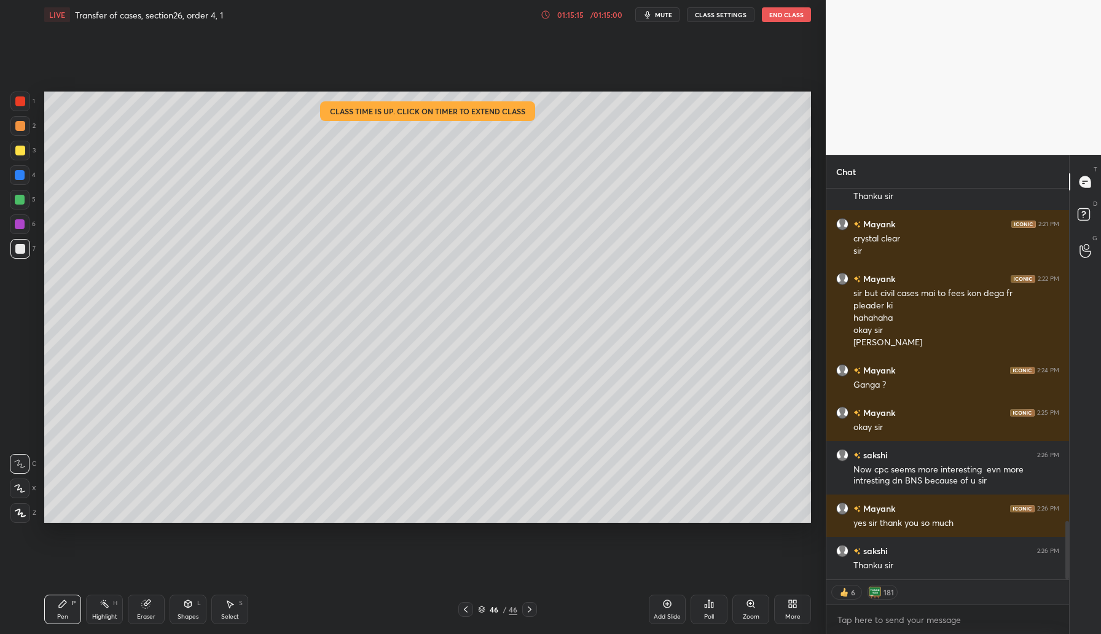
click at [663, 608] on icon at bounding box center [667, 604] width 10 height 10
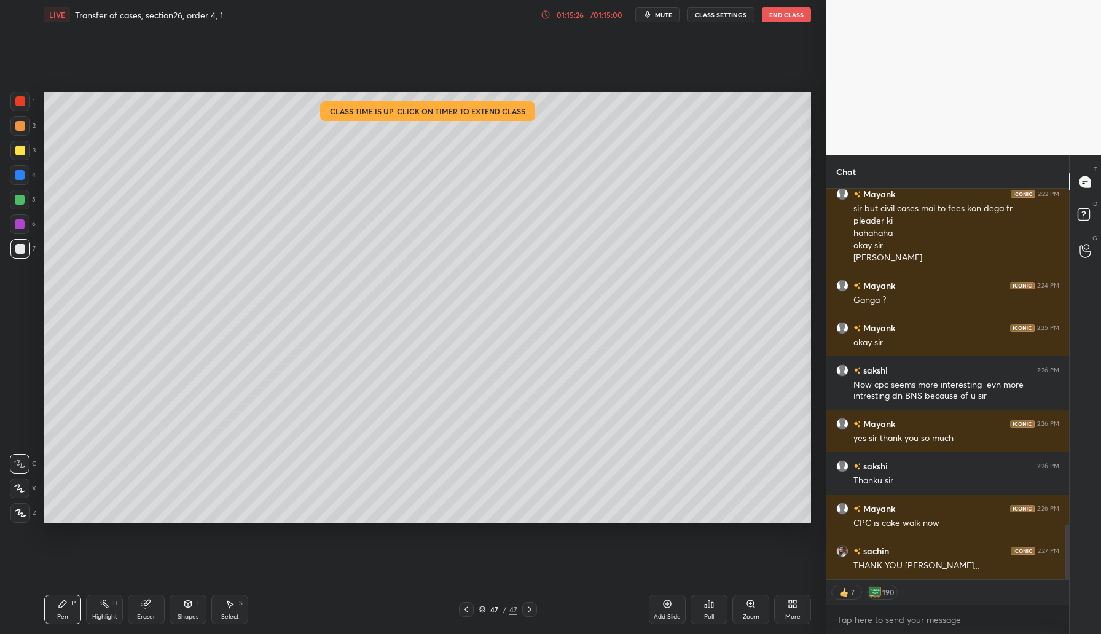
scroll to position [2360, 0]
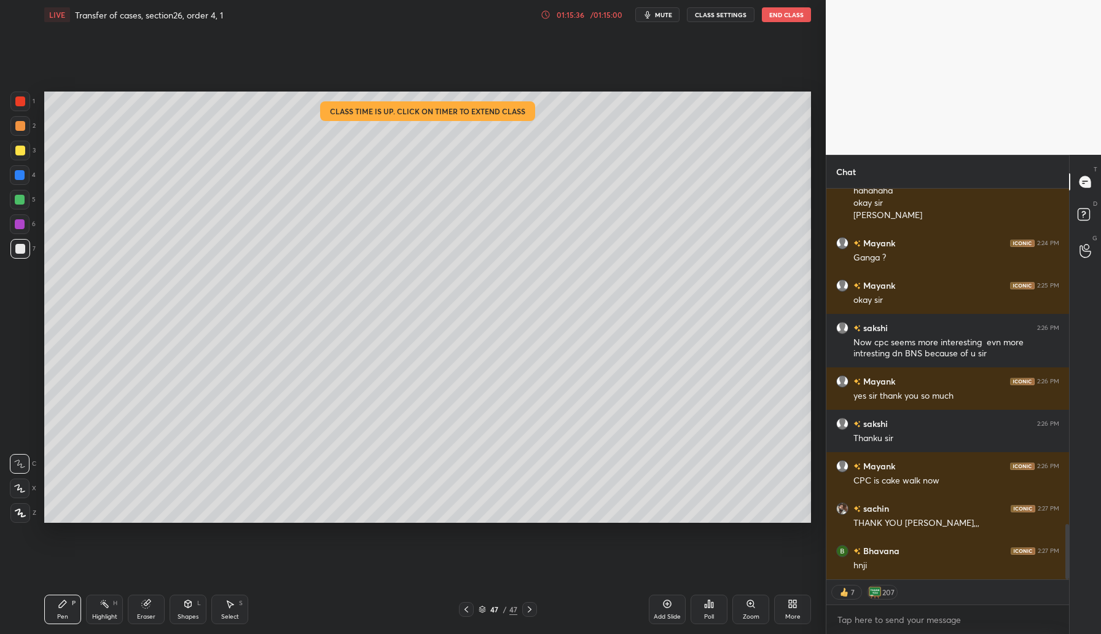
click at [784, 16] on button "End Class" at bounding box center [786, 14] width 49 height 15
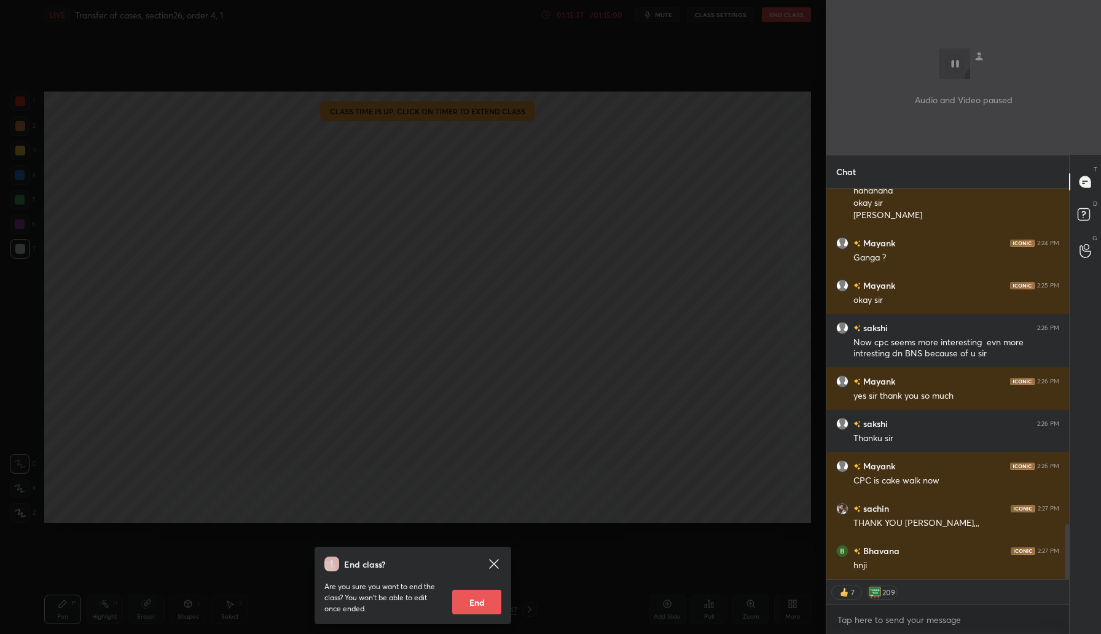
click at [485, 590] on button "End" at bounding box center [476, 602] width 49 height 25
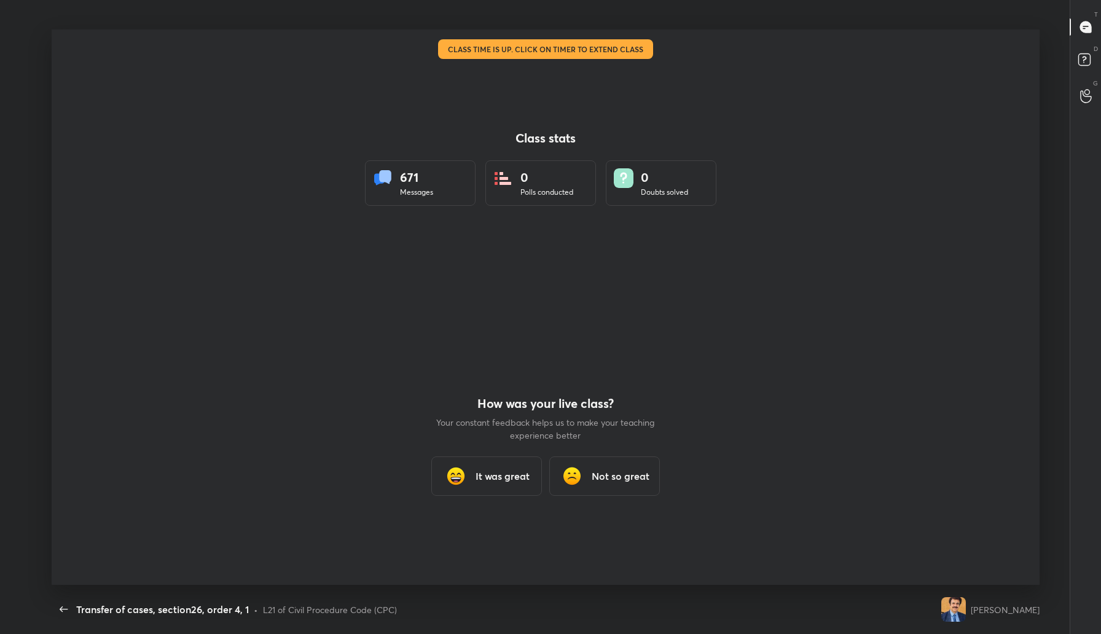
scroll to position [555, 1091]
click at [511, 473] on h3 "It was great" at bounding box center [503, 476] width 54 height 15
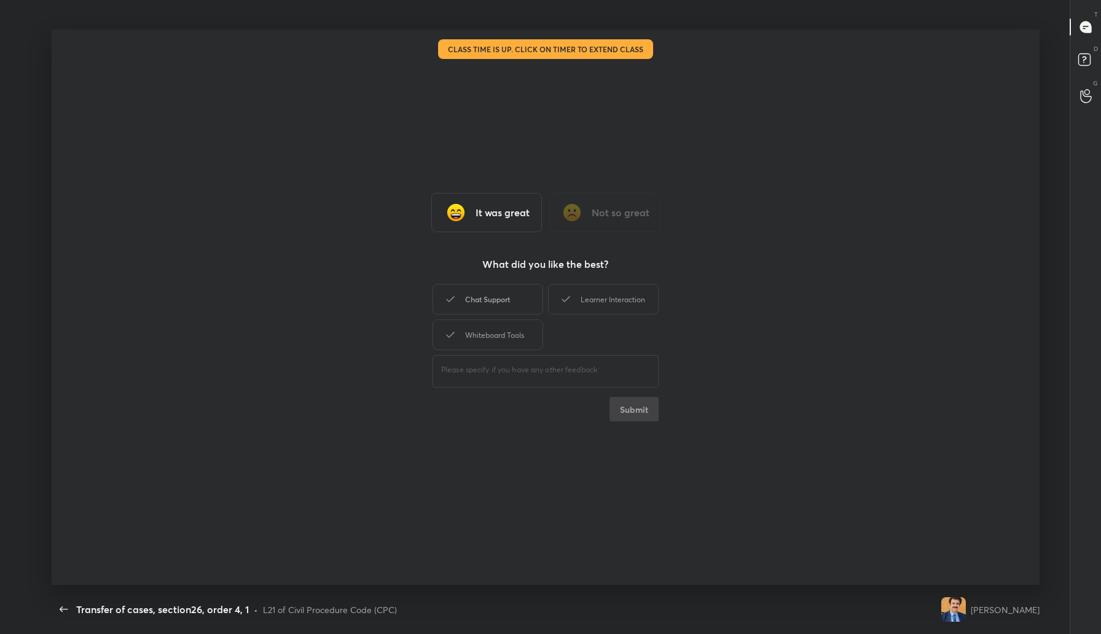
click at [503, 313] on div "Chat Support" at bounding box center [488, 299] width 111 height 31
type textarea "x"
click at [625, 309] on div "Learner Interaction" at bounding box center [603, 299] width 111 height 31
click at [523, 325] on div "Whiteboard Tools" at bounding box center [488, 335] width 111 height 31
click at [627, 409] on button "Submit" at bounding box center [634, 409] width 49 height 25
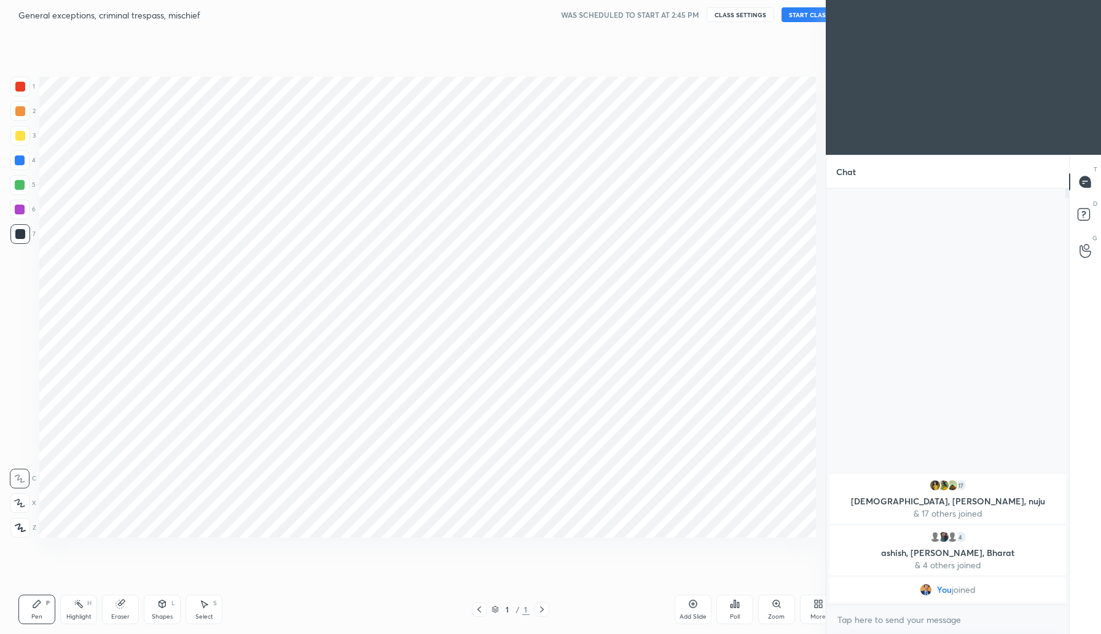
scroll to position [60889, 60667]
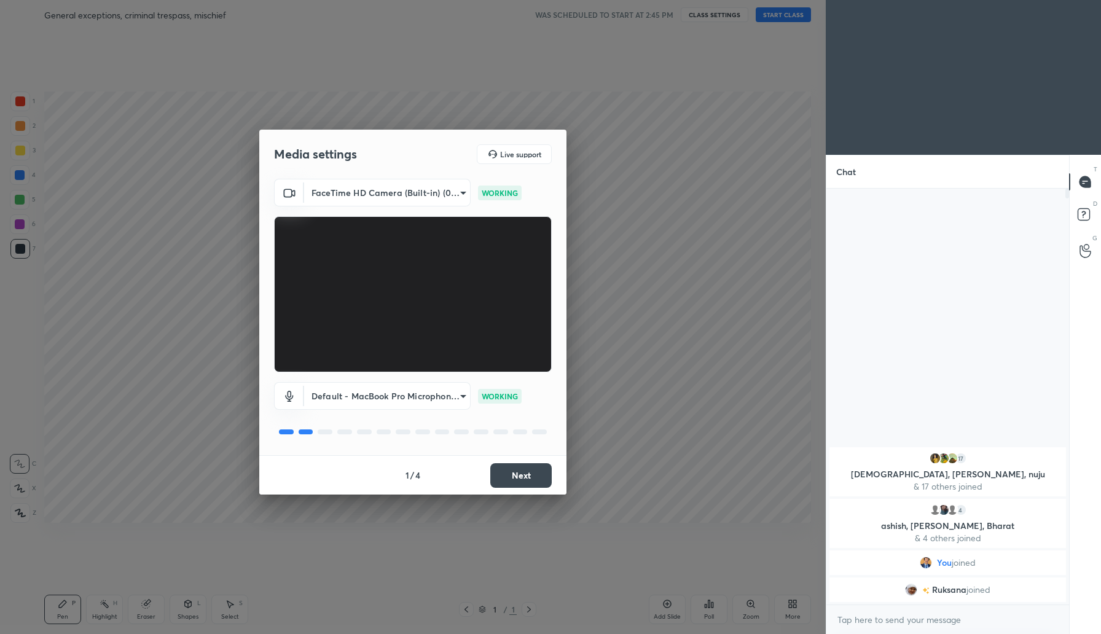
click at [527, 482] on button "Next" at bounding box center [520, 475] width 61 height 25
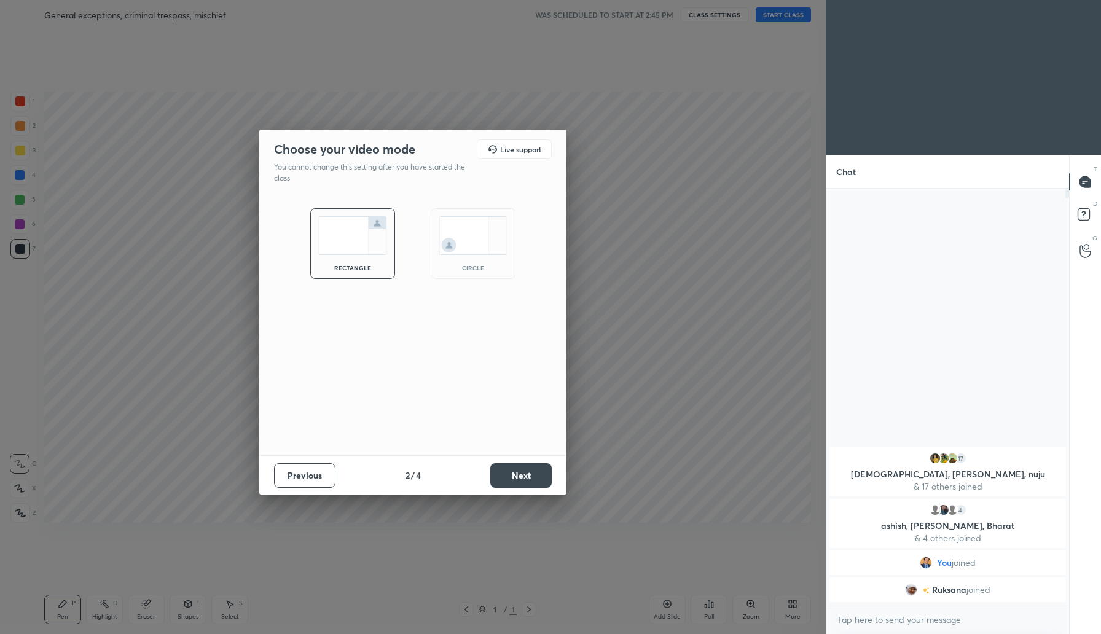
click at [527, 482] on button "Next" at bounding box center [520, 475] width 61 height 25
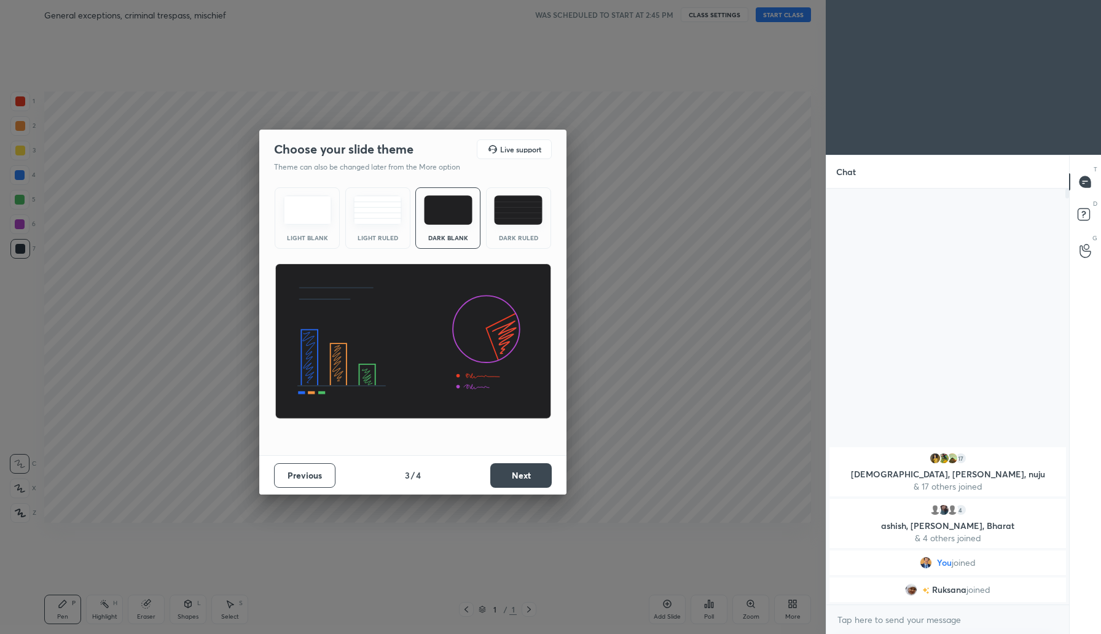
click at [527, 482] on button "Next" at bounding box center [520, 475] width 61 height 25
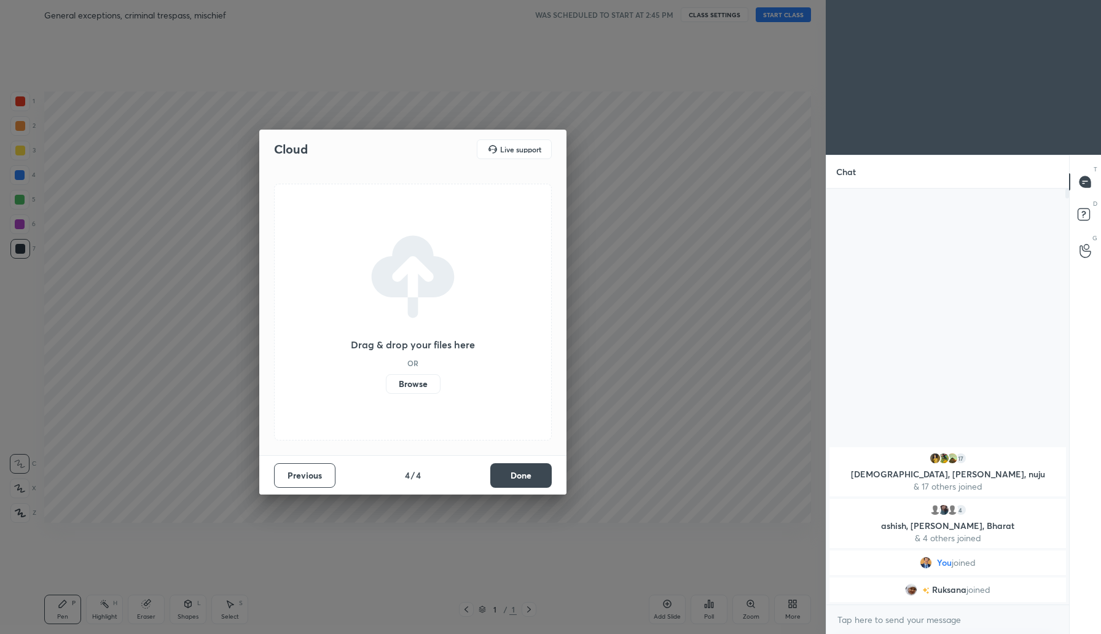
click at [527, 482] on button "Done" at bounding box center [520, 475] width 61 height 25
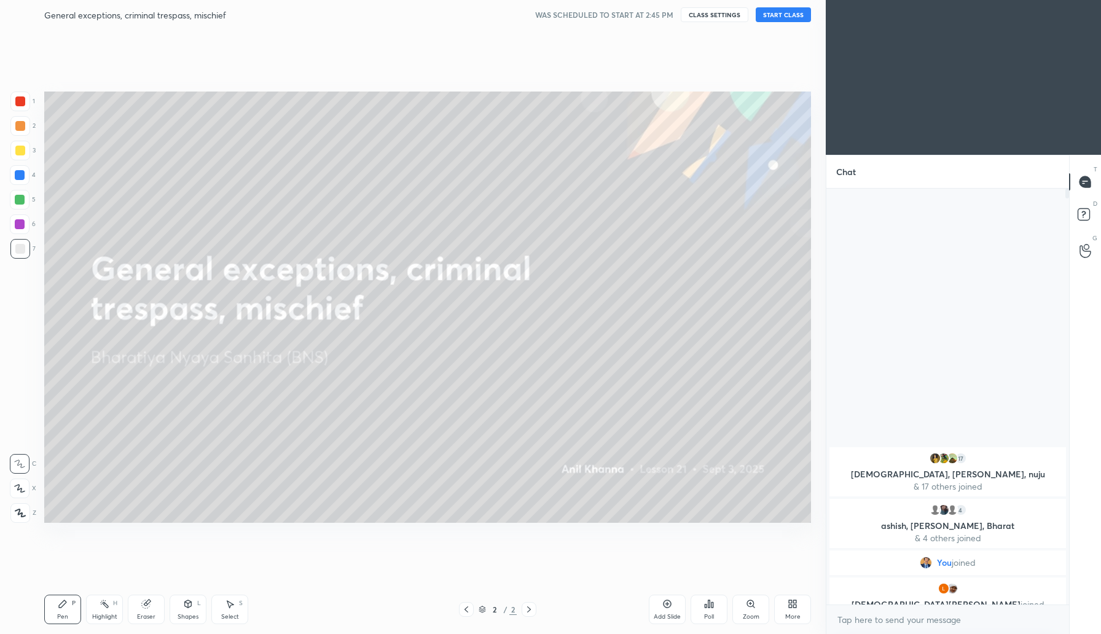
click at [791, 11] on button "START CLASS" at bounding box center [783, 14] width 55 height 15
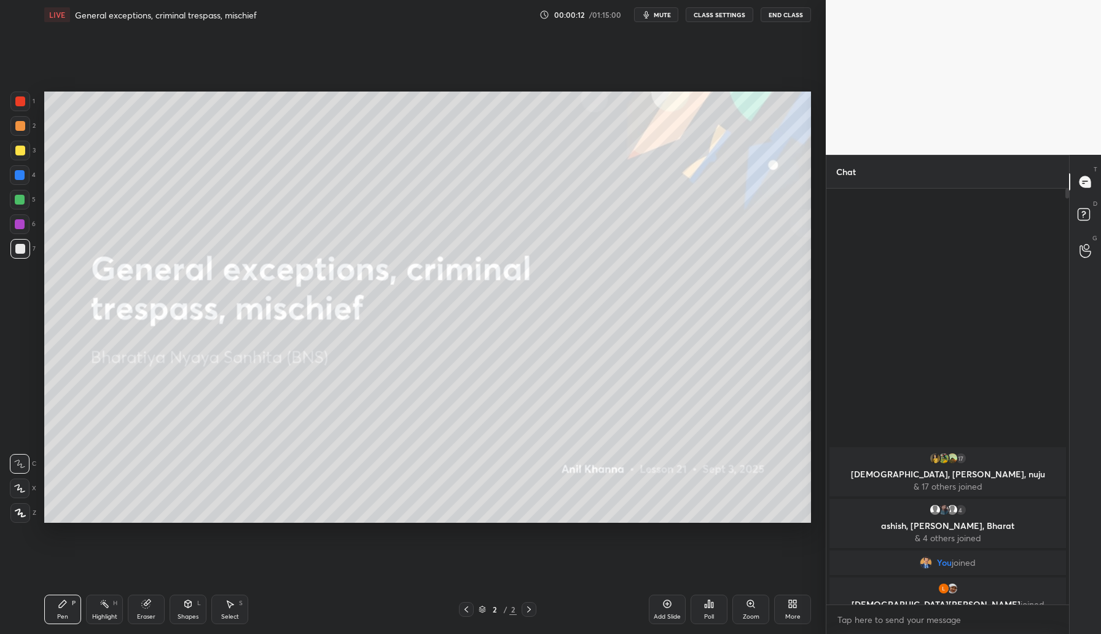
click at [22, 509] on icon at bounding box center [20, 513] width 11 height 9
click at [667, 604] on icon at bounding box center [667, 604] width 4 height 4
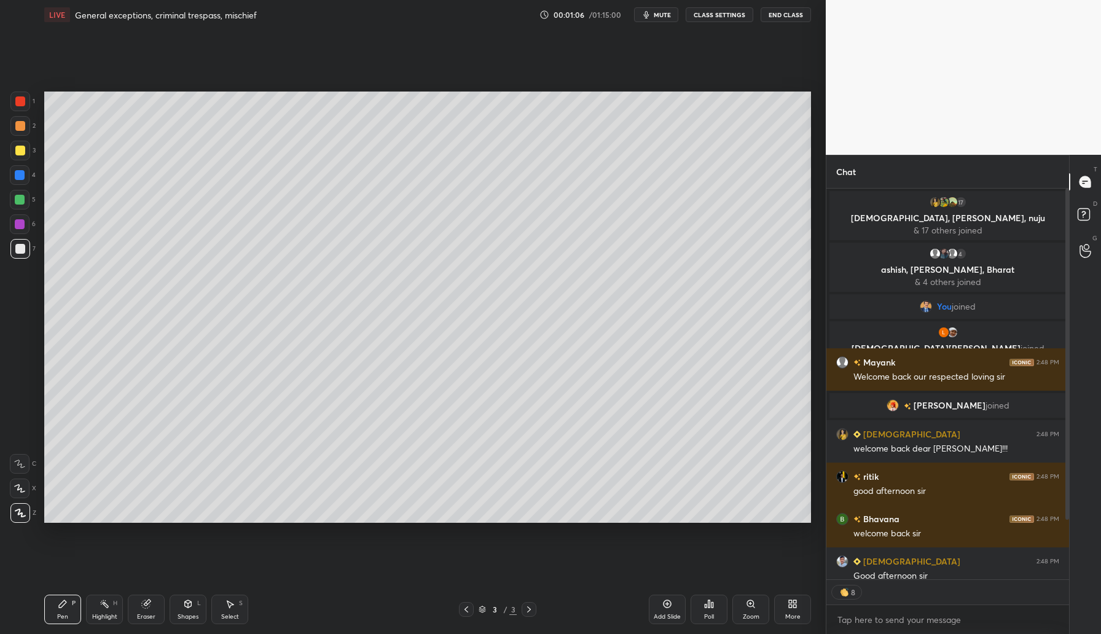
scroll to position [93, 0]
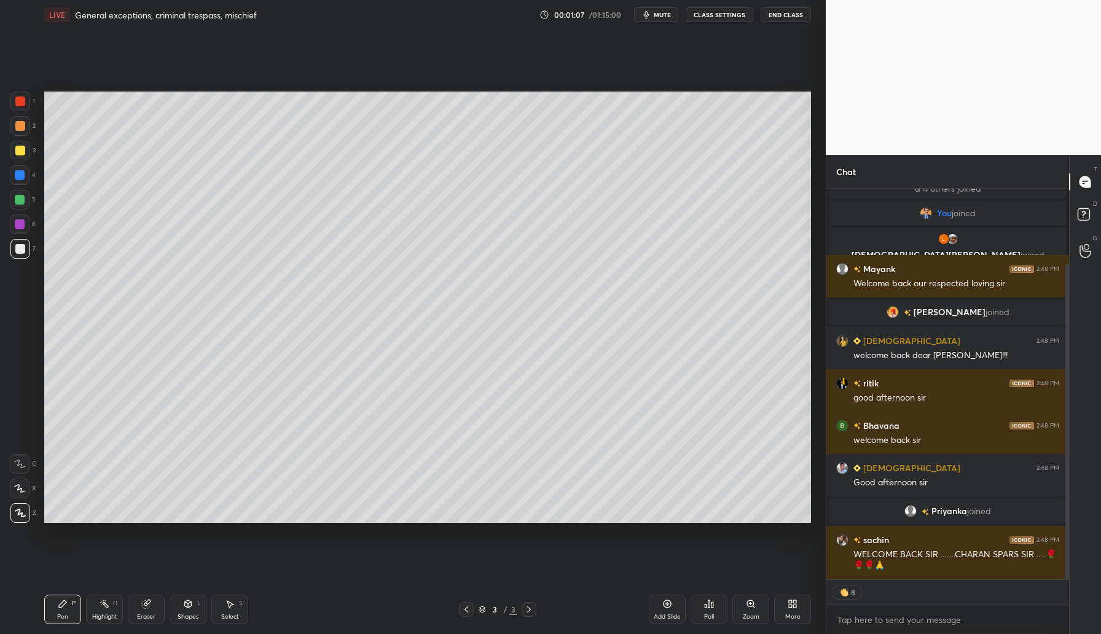
drag, startPoint x: 1069, startPoint y: 412, endPoint x: 1066, endPoint y: 443, distance: 30.8
click at [1066, 443] on div at bounding box center [1067, 421] width 4 height 315
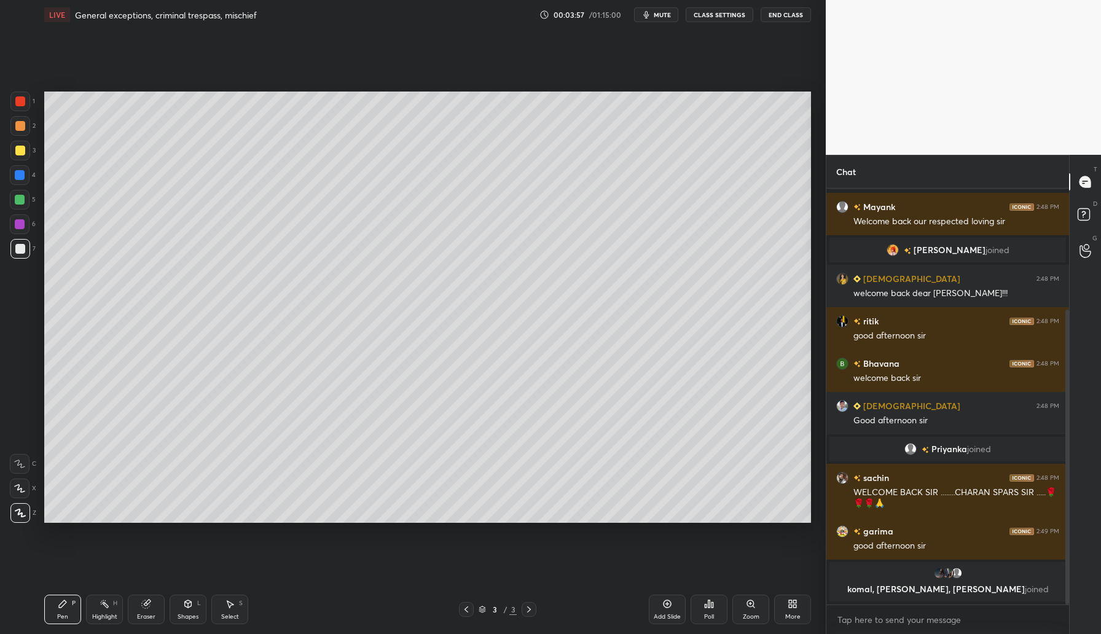
scroll to position [180, 0]
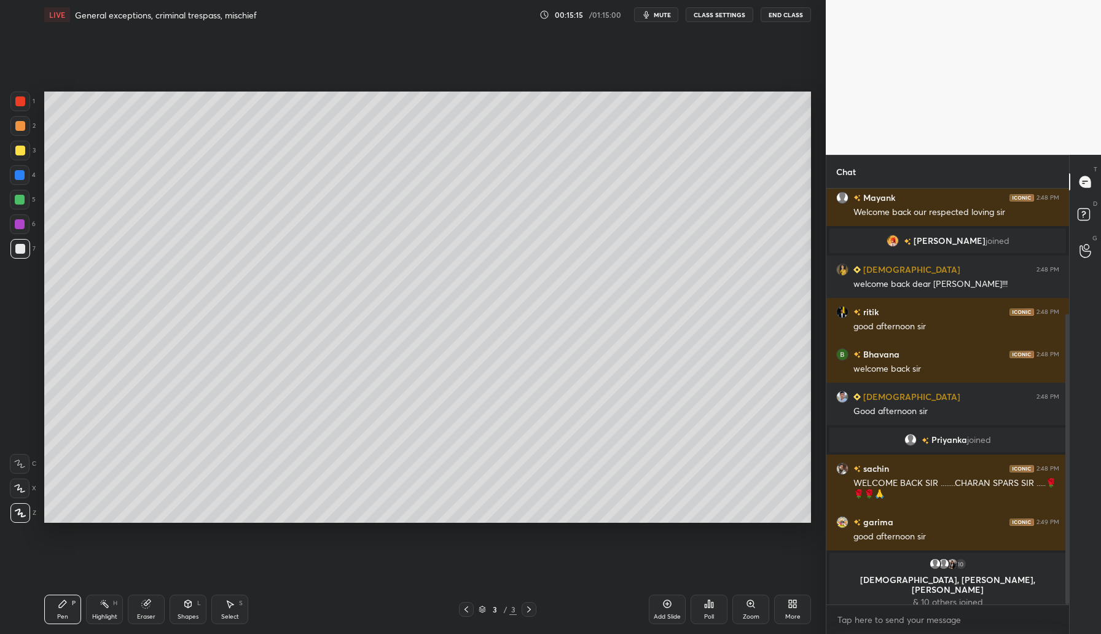
click at [664, 603] on icon at bounding box center [668, 604] width 8 height 8
click at [659, 605] on div "Add Slide" at bounding box center [667, 609] width 37 height 29
click at [658, 597] on div "Add Slide" at bounding box center [667, 609] width 37 height 29
click at [670, 603] on icon at bounding box center [667, 604] width 10 height 10
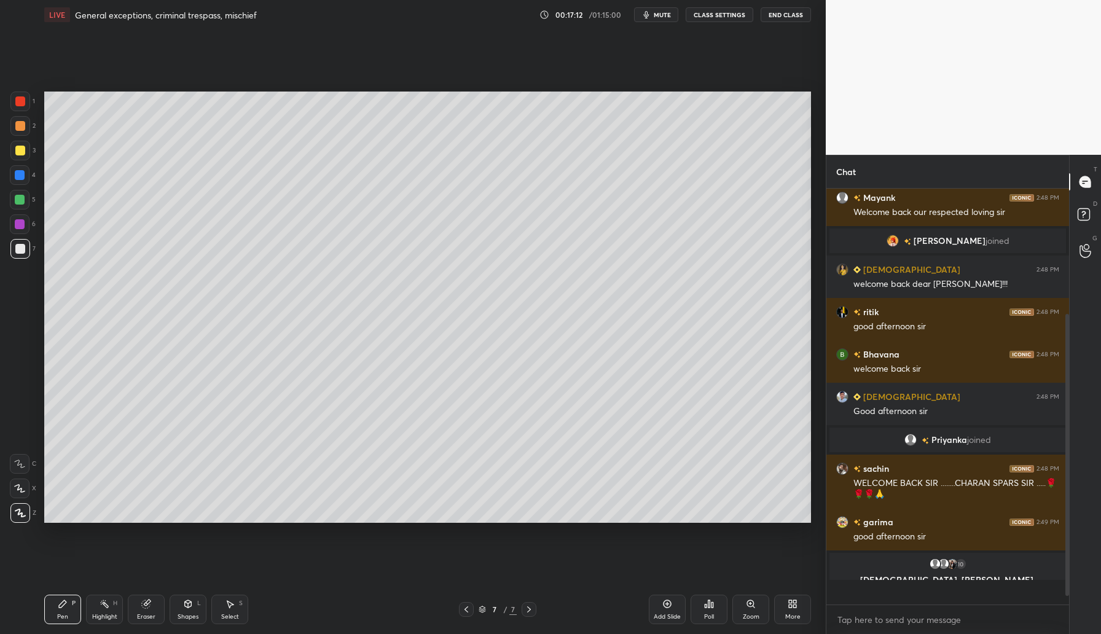
scroll to position [180, 0]
click at [661, 616] on div "Add Slide" at bounding box center [667, 617] width 27 height 6
click at [662, 601] on icon at bounding box center [667, 604] width 10 height 10
click at [815, 143] on div "Setting up your live class Poll for secs No correct answer Start poll" at bounding box center [427, 306] width 777 height 555
click at [669, 608] on icon at bounding box center [667, 604] width 10 height 10
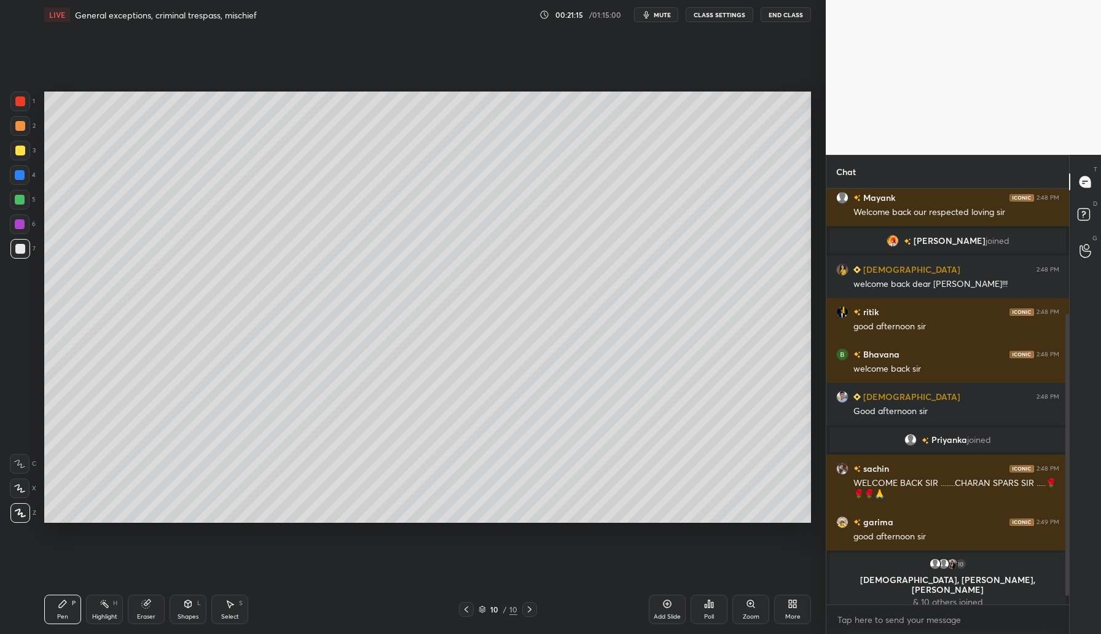
click at [673, 603] on div "Add Slide" at bounding box center [667, 609] width 37 height 29
click at [664, 602] on icon at bounding box center [667, 604] width 10 height 10
click at [665, 614] on div "Add Slide" at bounding box center [667, 617] width 27 height 6
click at [667, 600] on icon at bounding box center [667, 604] width 10 height 10
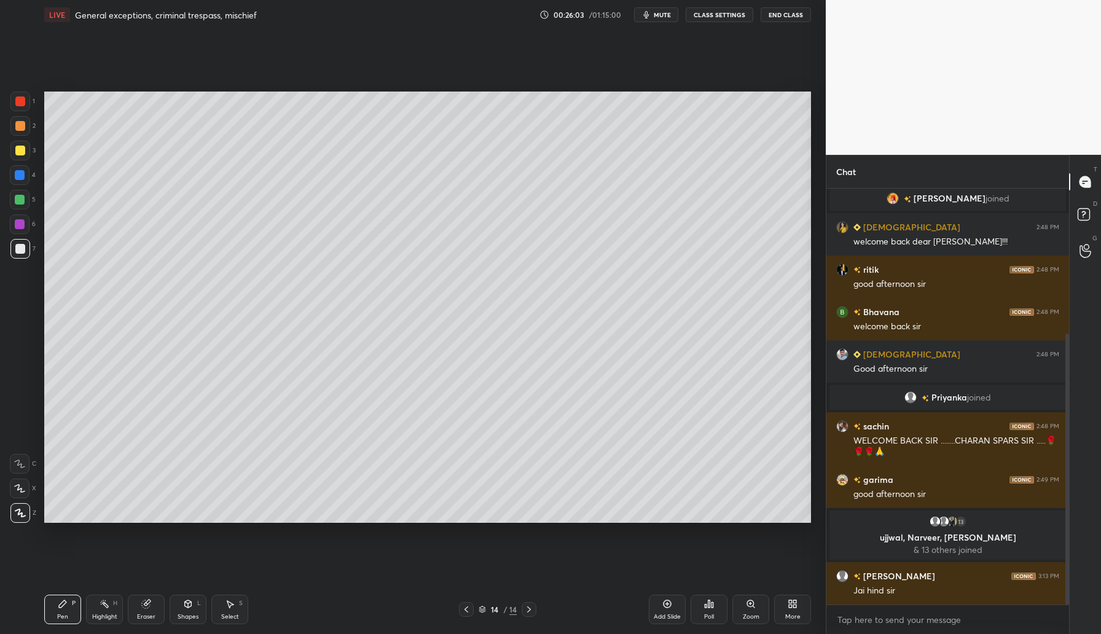
click at [671, 602] on icon at bounding box center [668, 604] width 8 height 8
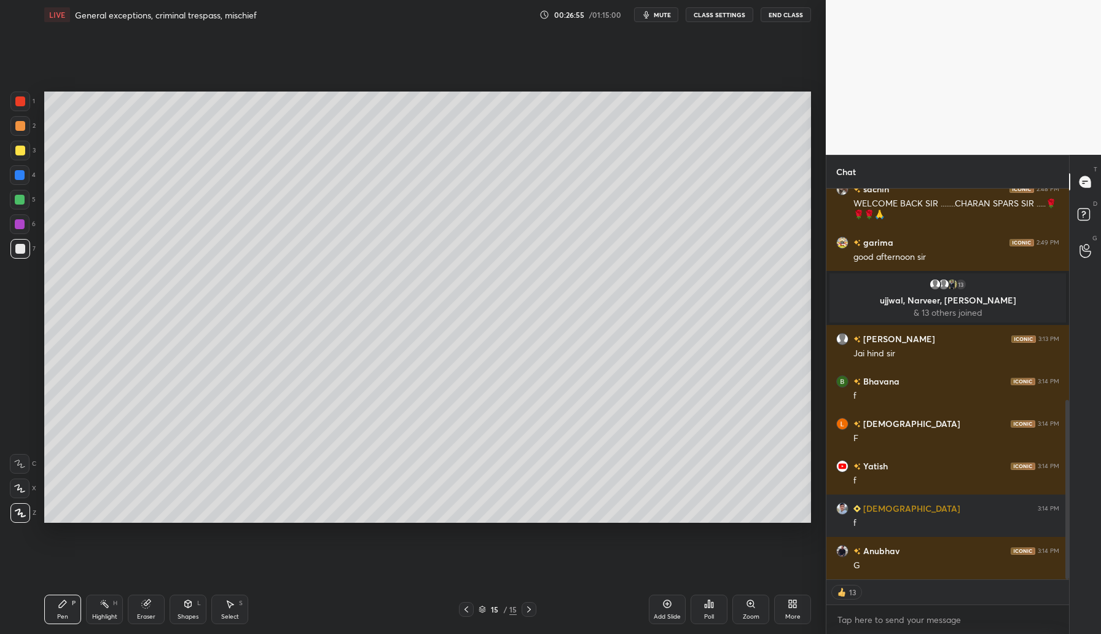
scroll to position [502, 0]
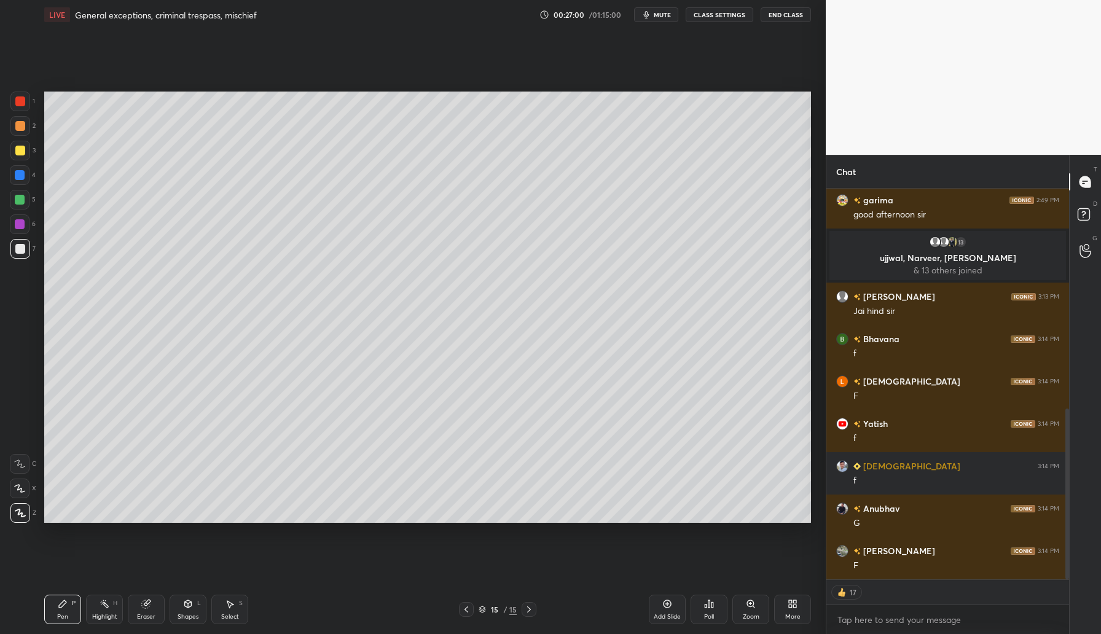
click at [668, 605] on icon at bounding box center [667, 604] width 10 height 10
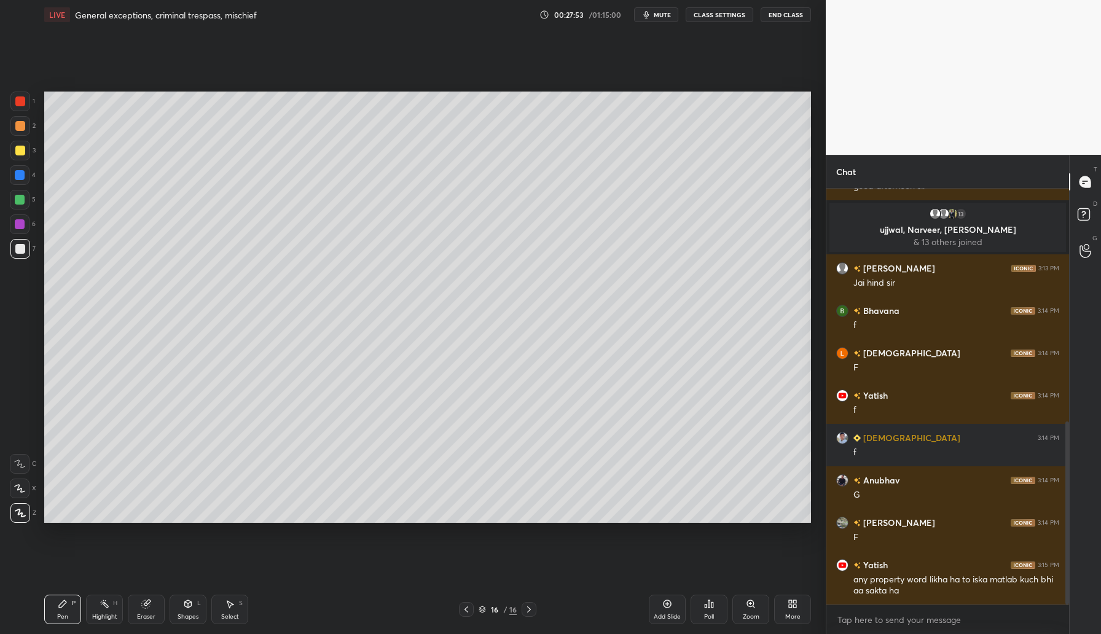
scroll to position [543, 0]
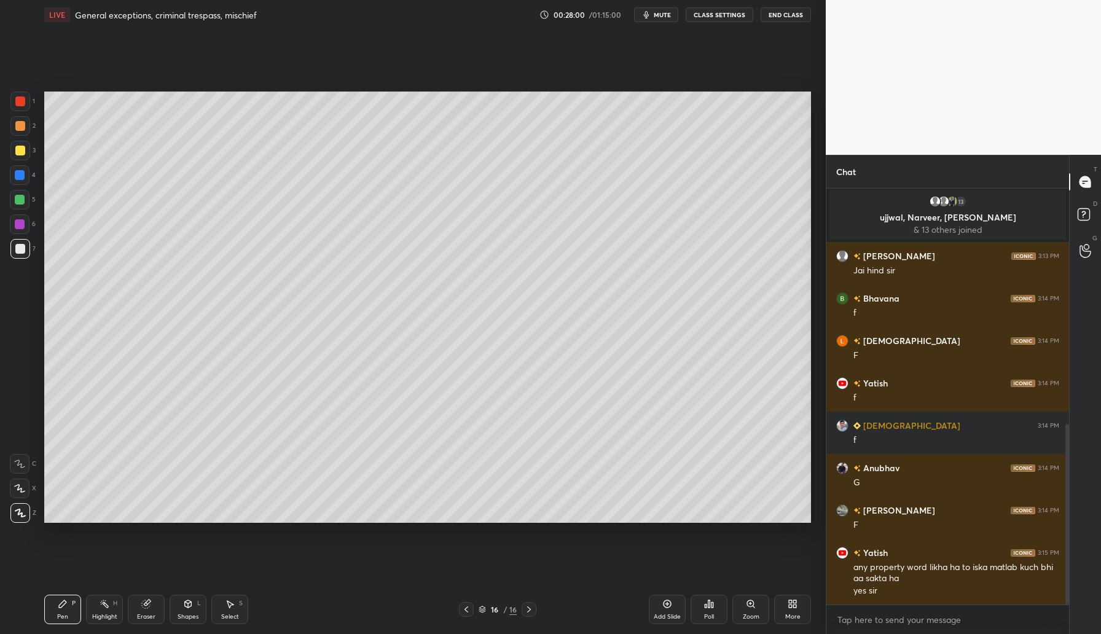
click at [671, 614] on div "Add Slide" at bounding box center [667, 617] width 27 height 6
click at [671, 608] on icon at bounding box center [667, 604] width 10 height 10
click at [674, 602] on div "Add Slide" at bounding box center [667, 609] width 37 height 29
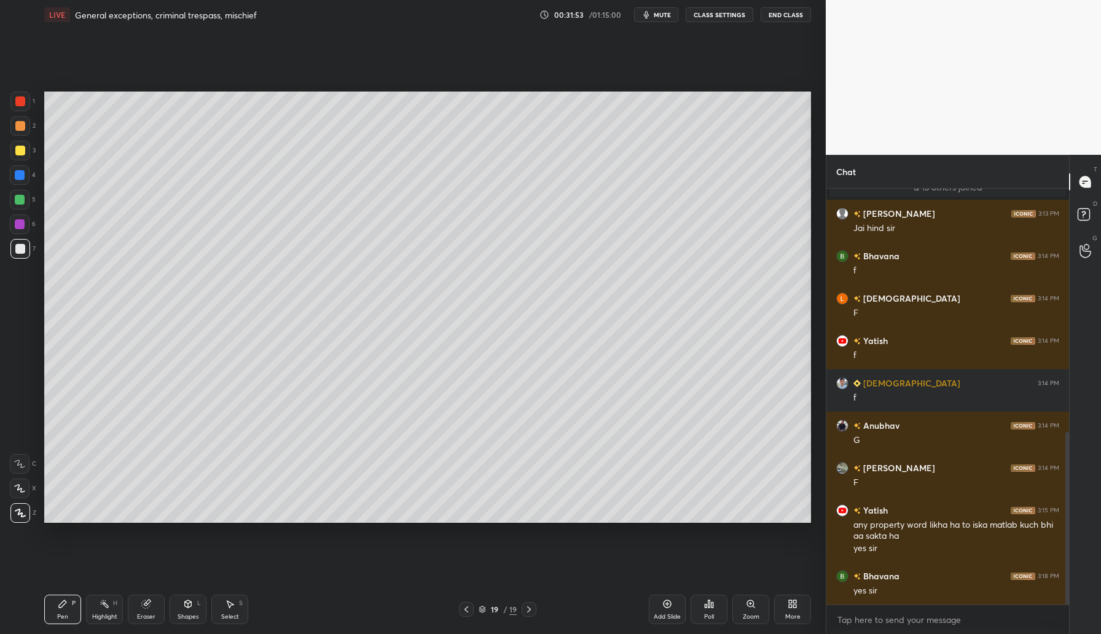
click at [654, 602] on div "Add Slide" at bounding box center [667, 609] width 37 height 29
click at [665, 606] on icon at bounding box center [667, 604] width 10 height 10
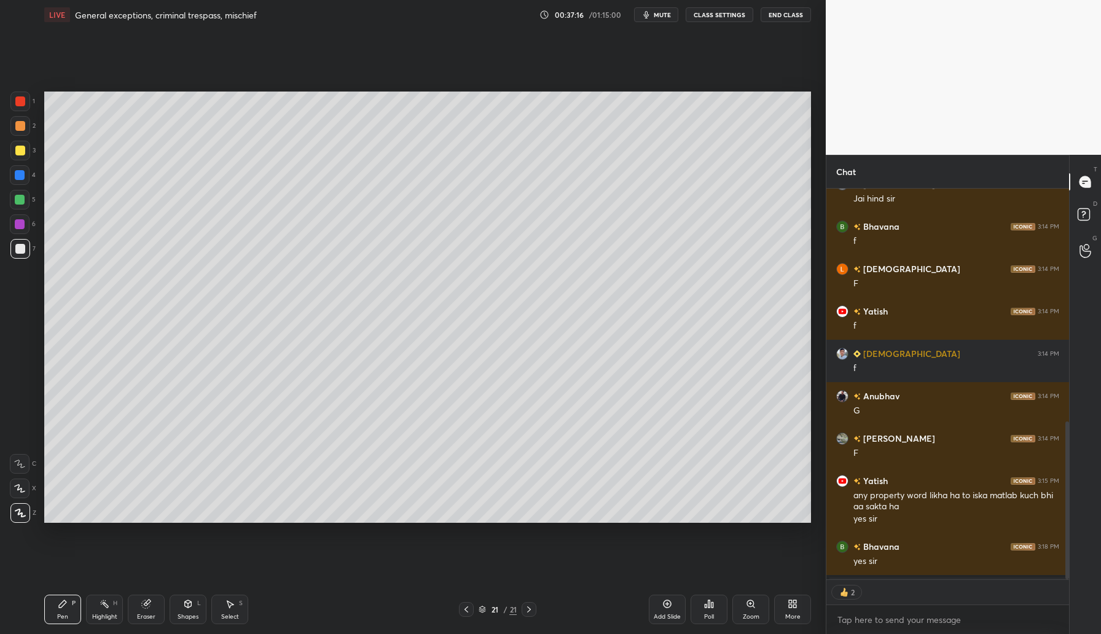
scroll to position [614, 0]
click at [666, 605] on icon at bounding box center [667, 604] width 10 height 10
click at [665, 614] on div "Add Slide" at bounding box center [667, 617] width 27 height 6
click at [673, 597] on div "Add Slide" at bounding box center [667, 609] width 37 height 29
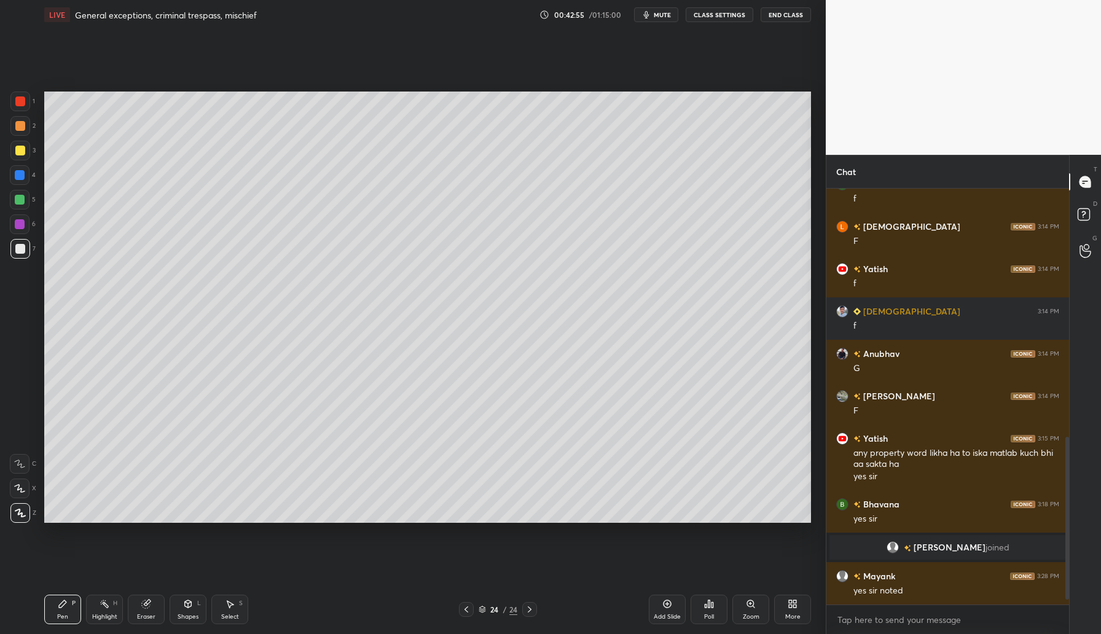
scroll to position [616, 0]
click at [668, 599] on icon at bounding box center [667, 604] width 10 height 10
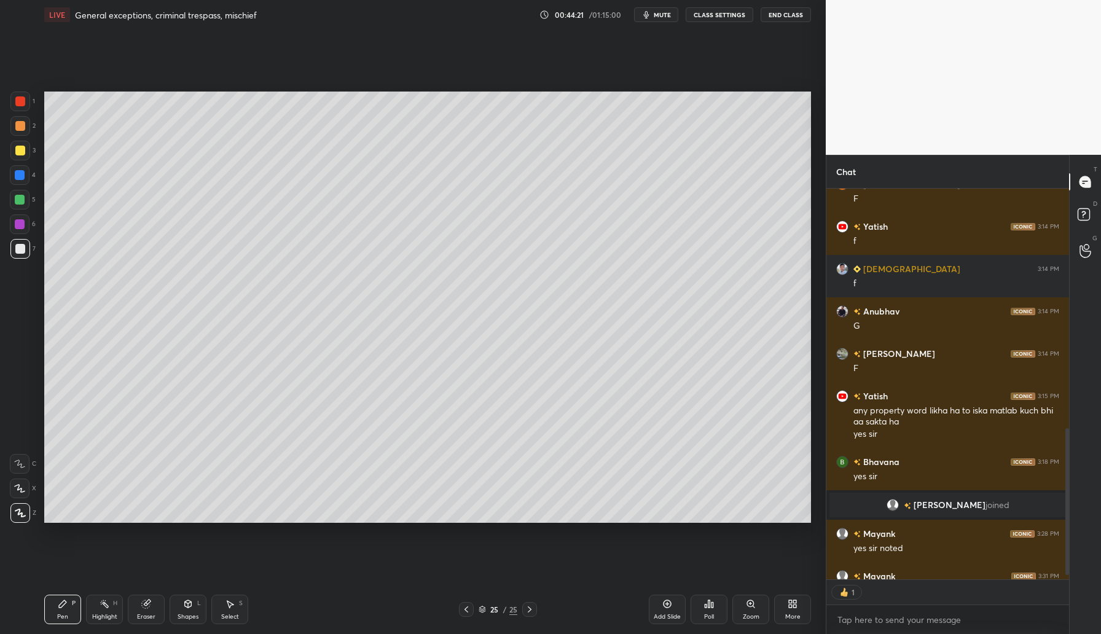
scroll to position [387, 239]
click at [663, 601] on icon at bounding box center [667, 604] width 10 height 10
click at [672, 605] on icon at bounding box center [667, 604] width 10 height 10
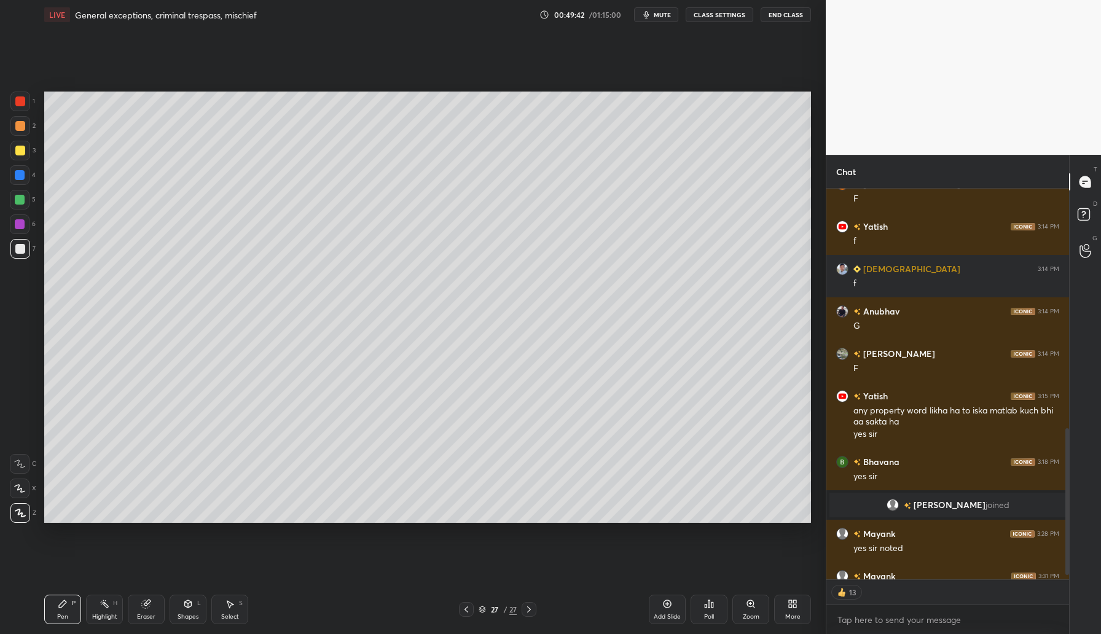
click at [670, 608] on icon at bounding box center [667, 604] width 10 height 10
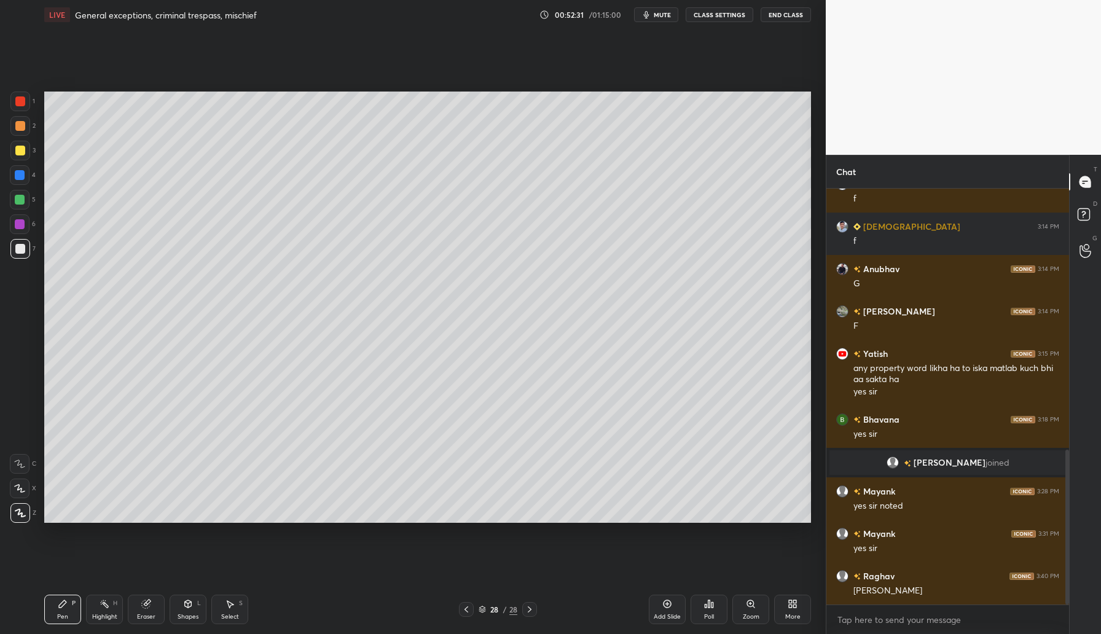
click at [664, 605] on icon at bounding box center [667, 604] width 10 height 10
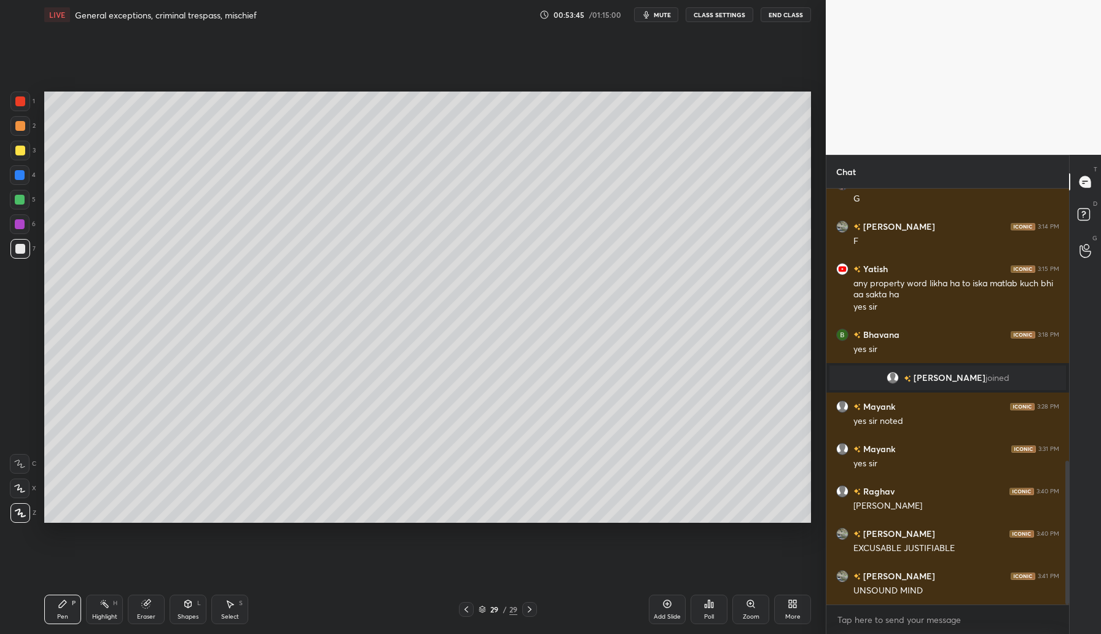
scroll to position [798, 0]
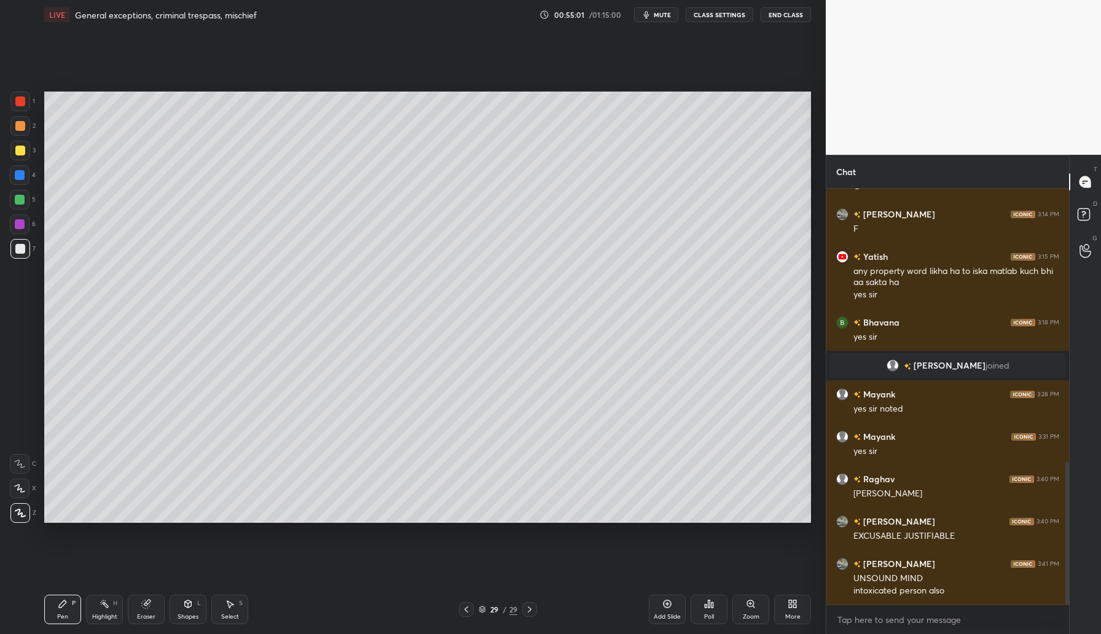
click at [673, 599] on div "Add Slide" at bounding box center [667, 609] width 37 height 29
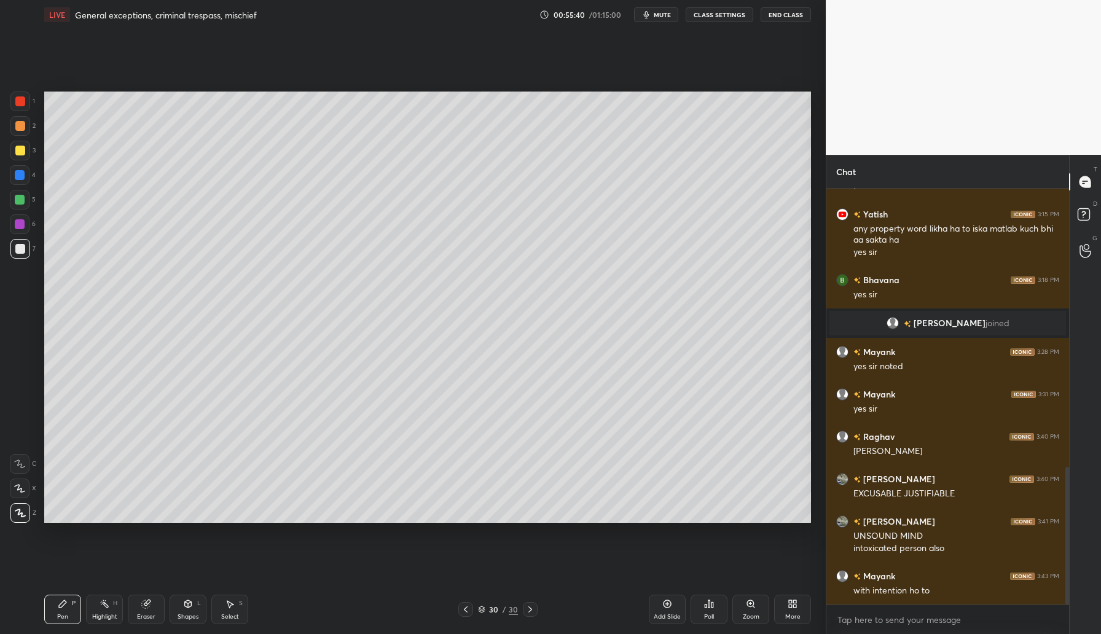
click at [675, 614] on div "Add Slide" at bounding box center [667, 617] width 27 height 6
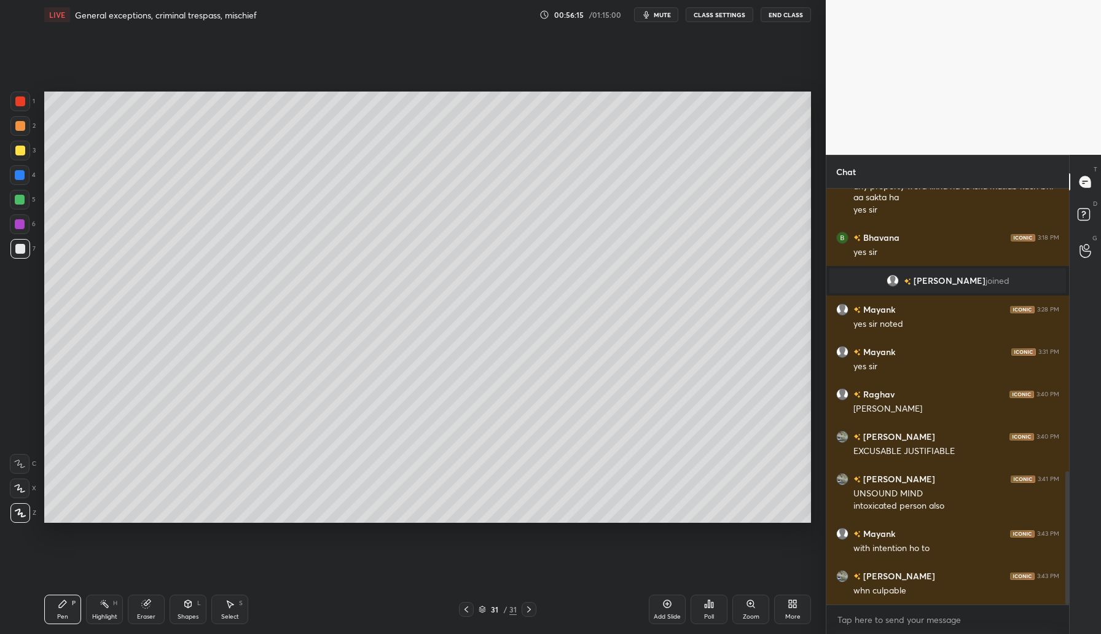
click at [665, 610] on div "Add Slide" at bounding box center [667, 609] width 37 height 29
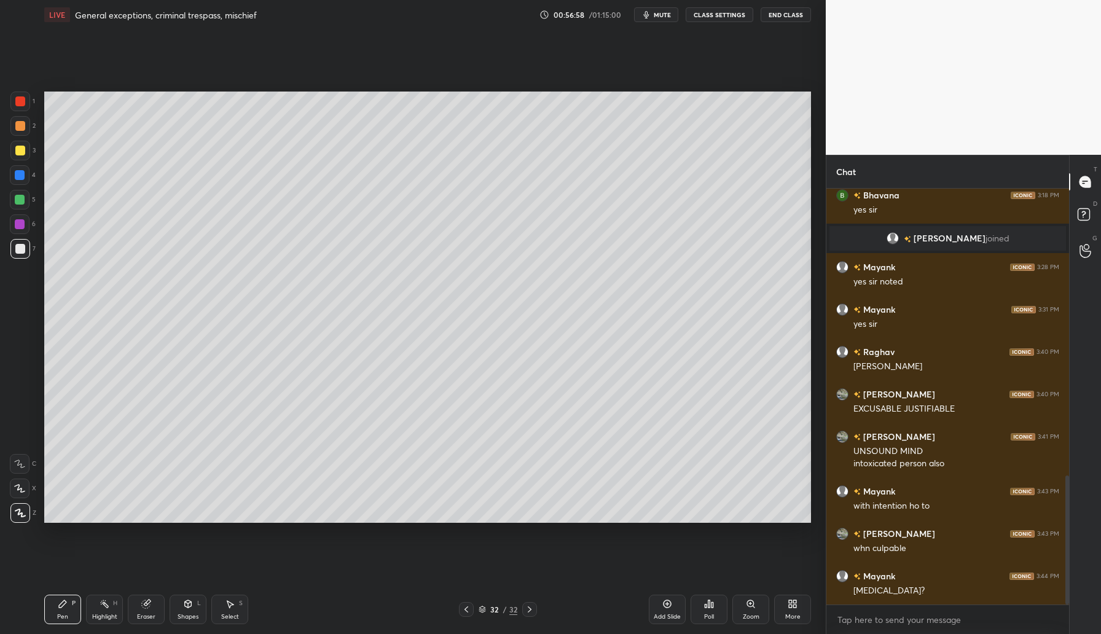
click at [672, 611] on div "Add Slide" at bounding box center [667, 609] width 37 height 29
click at [669, 602] on icon at bounding box center [668, 604] width 8 height 8
click at [661, 604] on div "Add Slide" at bounding box center [667, 609] width 37 height 29
click at [674, 609] on div "Add Slide" at bounding box center [667, 609] width 37 height 29
click at [681, 605] on div "Add Slide" at bounding box center [667, 609] width 37 height 29
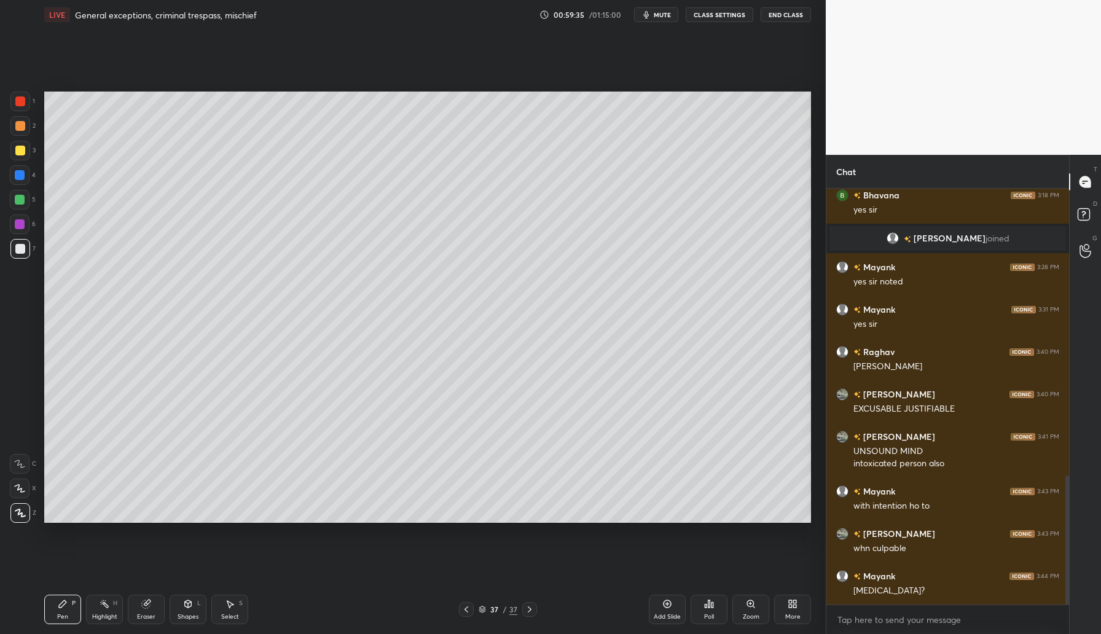
click at [664, 611] on div "Add Slide" at bounding box center [667, 609] width 37 height 29
click at [670, 601] on icon at bounding box center [667, 604] width 10 height 10
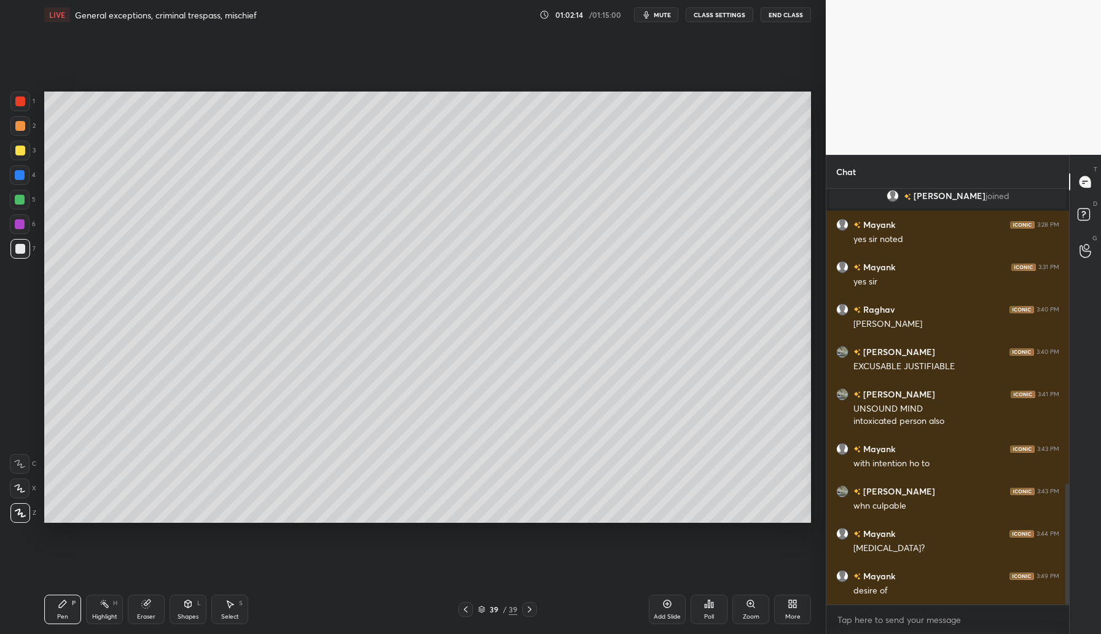
scroll to position [1010, 0]
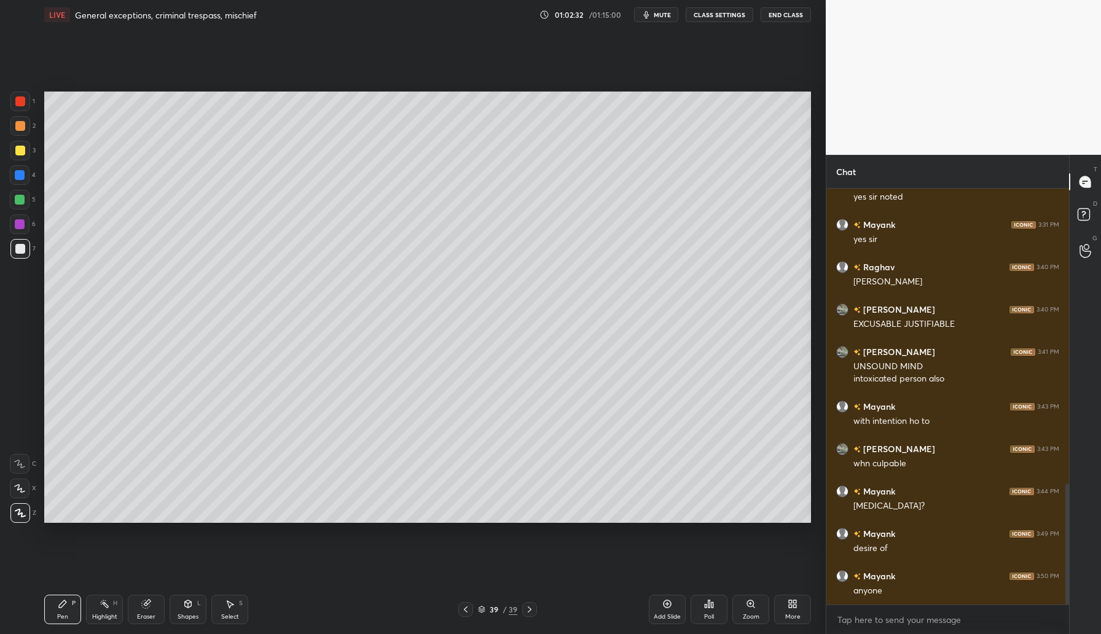
click at [826, 182] on div "1 2 3 4 5 6 7 C X Z C X Z E E Erase all H H LIVE General exceptions, criminal t…" at bounding box center [550, 317] width 1101 height 634
click at [668, 604] on icon at bounding box center [667, 604] width 4 height 4
click at [665, 605] on icon at bounding box center [667, 604] width 10 height 10
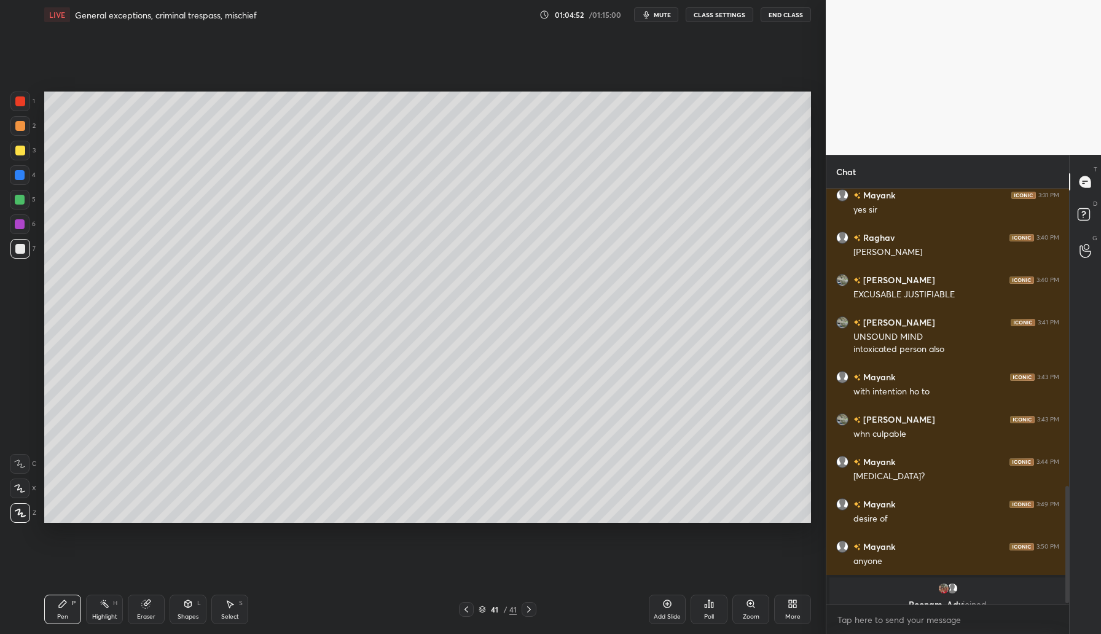
scroll to position [1055, 0]
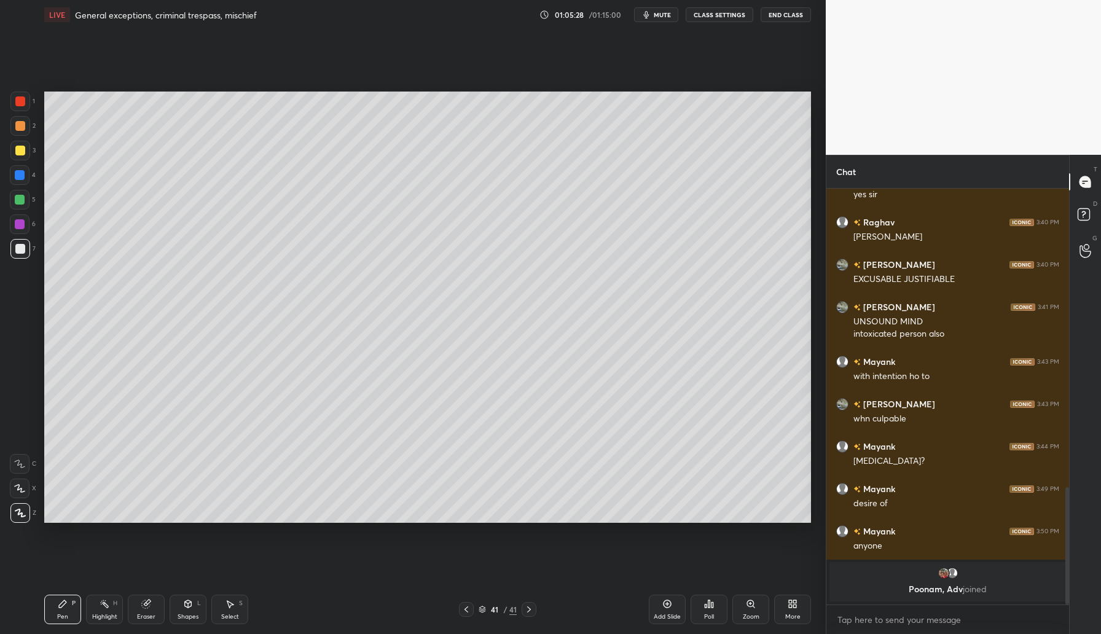
click at [669, 614] on div "Add Slide" at bounding box center [667, 617] width 27 height 6
click at [669, 600] on icon at bounding box center [667, 604] width 10 height 10
click at [21, 103] on div at bounding box center [20, 101] width 10 height 10
click at [18, 222] on div at bounding box center [20, 224] width 10 height 10
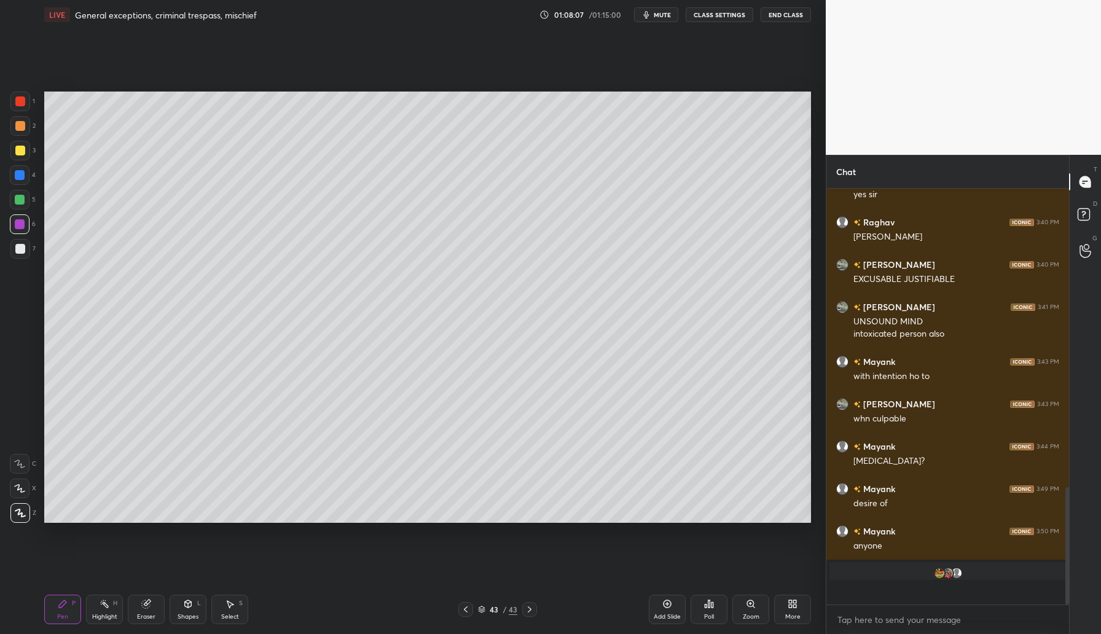
scroll to position [1055, 0]
click at [21, 199] on div at bounding box center [20, 200] width 10 height 10
click at [767, 529] on div "Setting up your live class Poll for secs No correct answer Start poll" at bounding box center [427, 306] width 777 height 555
click at [791, 525] on div "Setting up your live class Poll for secs No correct answer Start poll" at bounding box center [427, 306] width 777 height 555
click at [798, 525] on div "Setting up your live class Poll for secs No correct answer Start poll" at bounding box center [427, 306] width 777 height 555
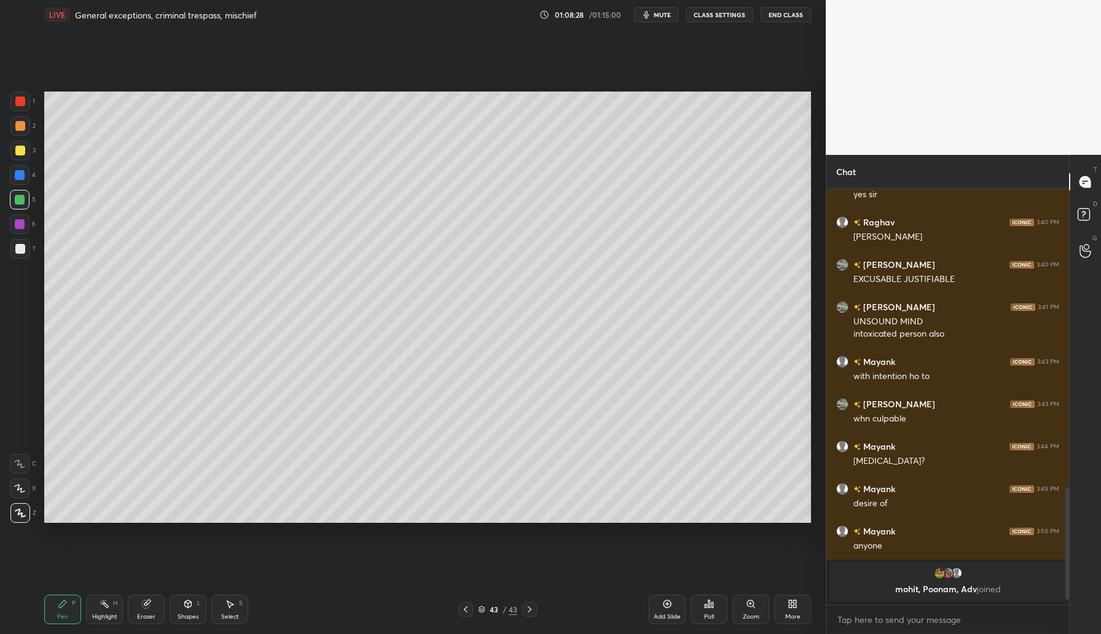
click at [788, 528] on div "Setting up your live class Poll for secs No correct answer Start poll" at bounding box center [427, 306] width 777 height 555
click at [781, 526] on div "Setting up your live class Poll for secs No correct answer Start poll" at bounding box center [427, 306] width 777 height 555
click at [795, 524] on div "Setting up your live class Poll for secs No correct answer Start poll" at bounding box center [427, 306] width 777 height 555
click at [802, 527] on div "Setting up your live class Poll for secs No correct answer Start poll" at bounding box center [427, 306] width 777 height 555
click at [468, 536] on div "Setting up your live class Poll for secs No correct answer Start poll" at bounding box center [427, 306] width 777 height 555
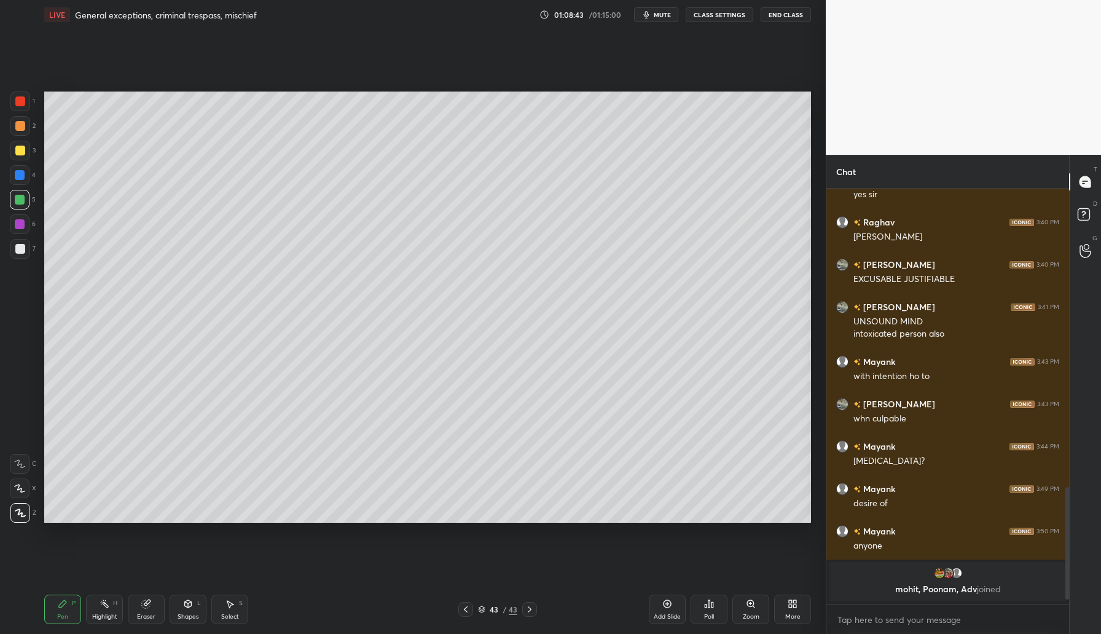
click at [480, 525] on div "Setting up your live class Poll for secs No correct answer Start poll" at bounding box center [427, 306] width 777 height 555
click at [21, 175] on div at bounding box center [20, 175] width 10 height 10
click at [668, 614] on div "Add Slide" at bounding box center [667, 617] width 27 height 6
click at [18, 249] on div at bounding box center [20, 249] width 10 height 10
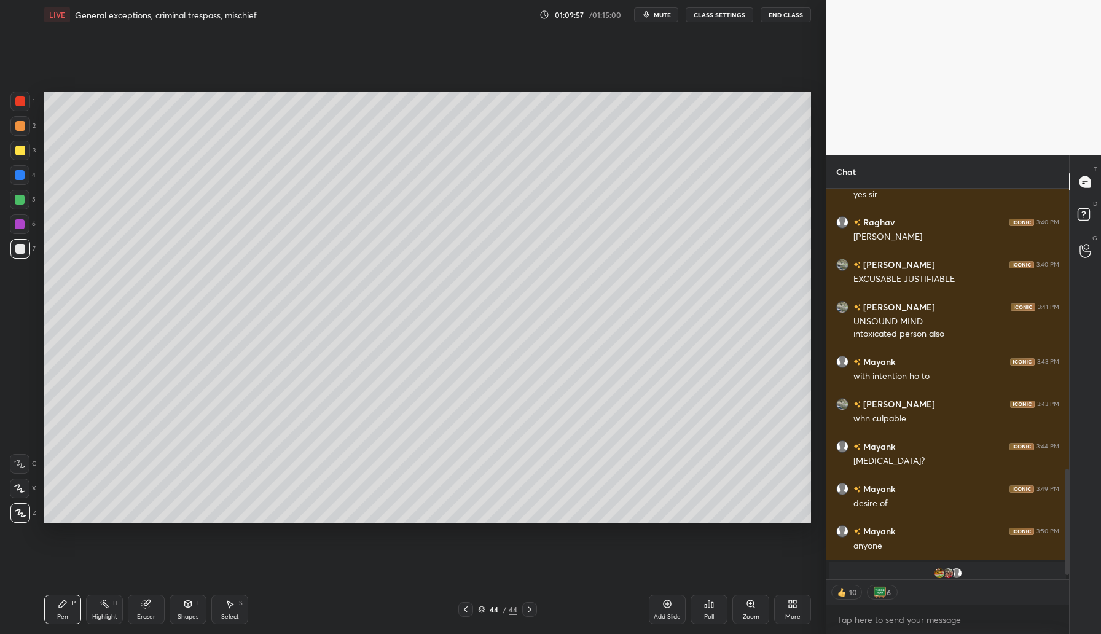
scroll to position [1055, 0]
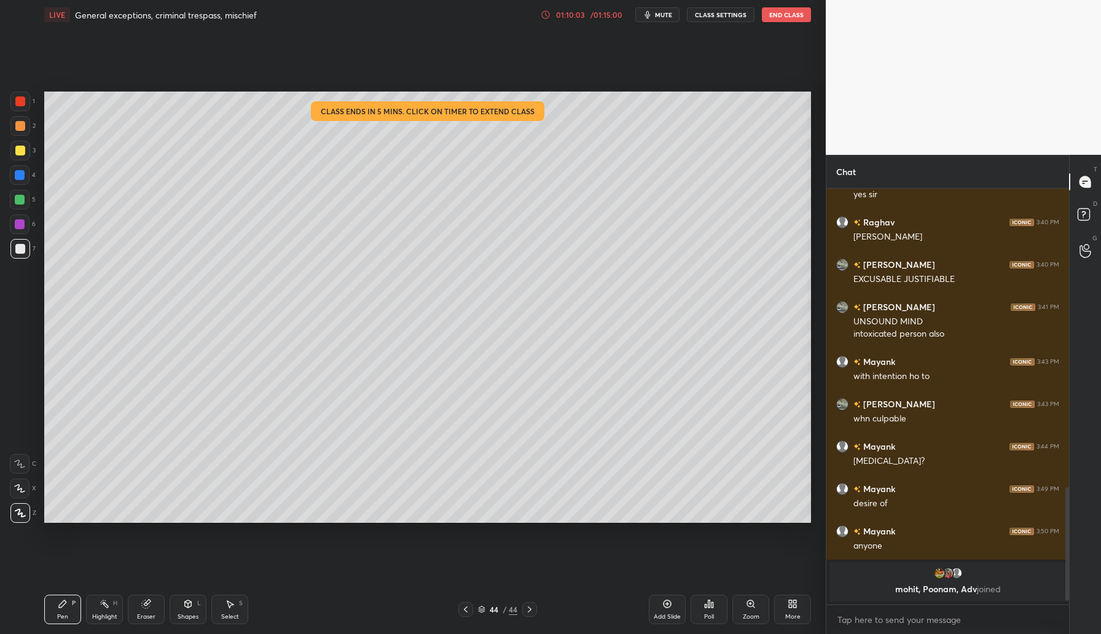
click at [18, 107] on div at bounding box center [20, 102] width 20 height 20
click at [21, 227] on div at bounding box center [20, 224] width 10 height 10
click at [17, 179] on div at bounding box center [20, 175] width 10 height 10
click at [821, 414] on div "1 2 3 4 5 6 7 C X Z C X Z E E Erase all H H LIVE General exceptions, criminal t…" at bounding box center [413, 317] width 826 height 634
click at [786, 525] on div "Setting up your live class Poll for secs No correct answer Start poll" at bounding box center [427, 306] width 777 height 555
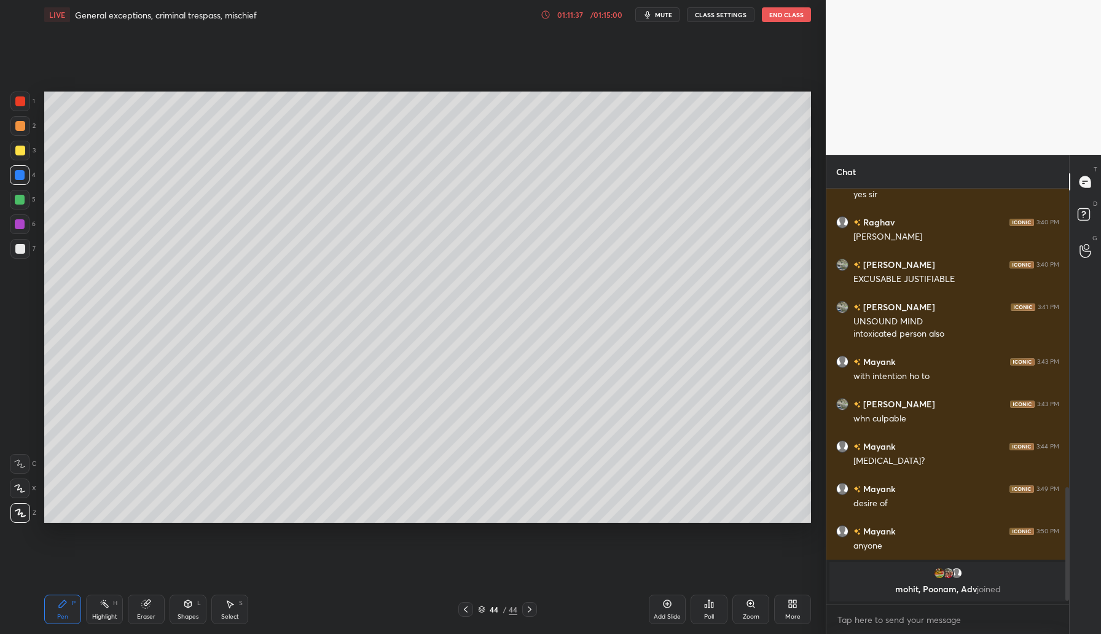
click at [801, 514] on div "Setting up your live class Poll for secs No correct answer Start poll" at bounding box center [427, 306] width 777 height 555
drag, startPoint x: 773, startPoint y: 524, endPoint x: 791, endPoint y: 570, distance: 50.0
click at [788, 524] on div "Setting up your live class Poll for secs No correct answer Start poll" at bounding box center [427, 306] width 777 height 555
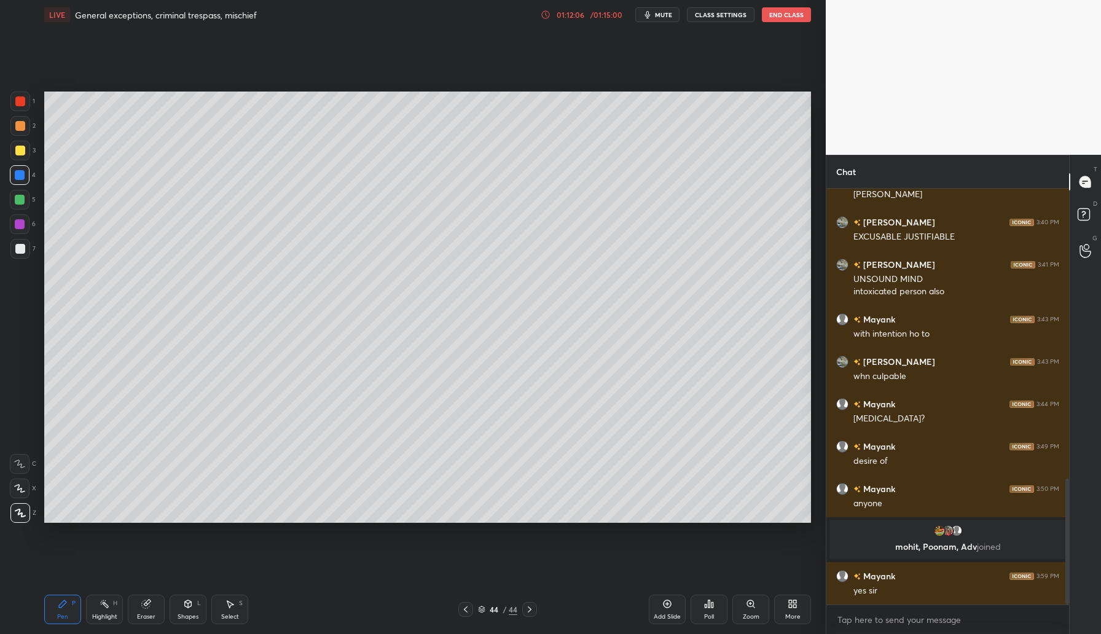
scroll to position [960, 0]
click at [657, 602] on div "Add Slide" at bounding box center [667, 609] width 37 height 29
click at [23, 245] on div at bounding box center [20, 249] width 10 height 10
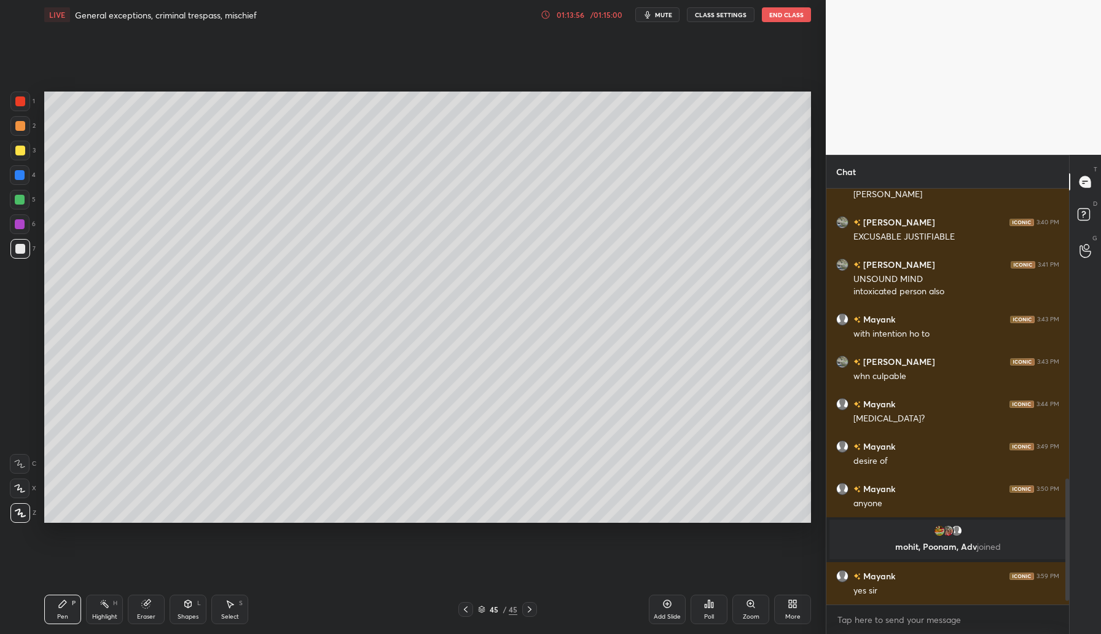
click at [676, 597] on div "Add Slide" at bounding box center [667, 609] width 37 height 29
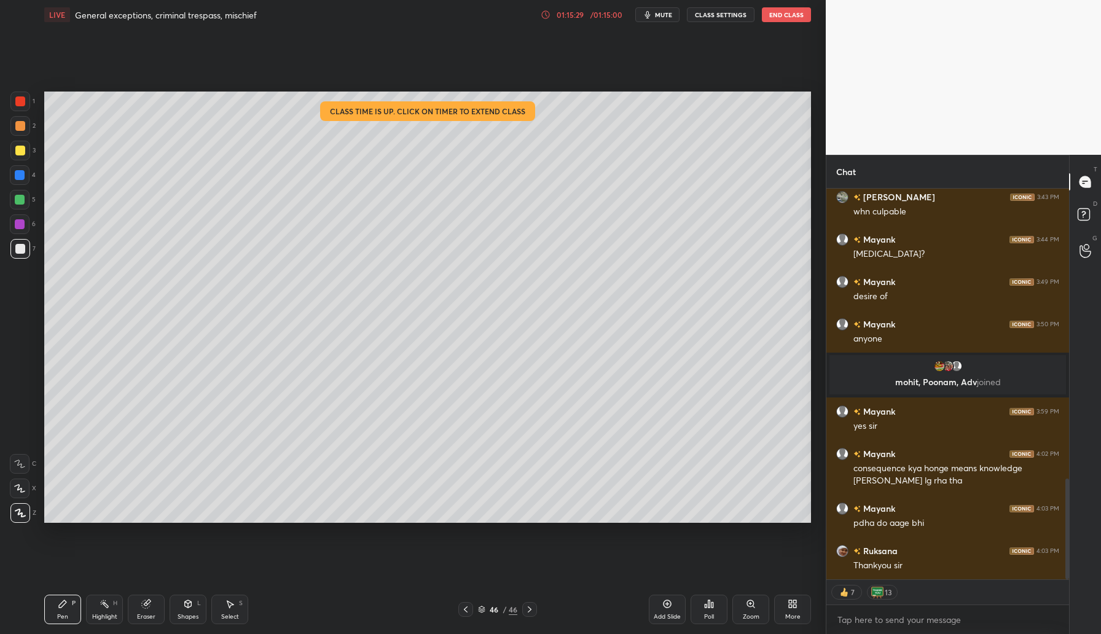
scroll to position [1167, 0]
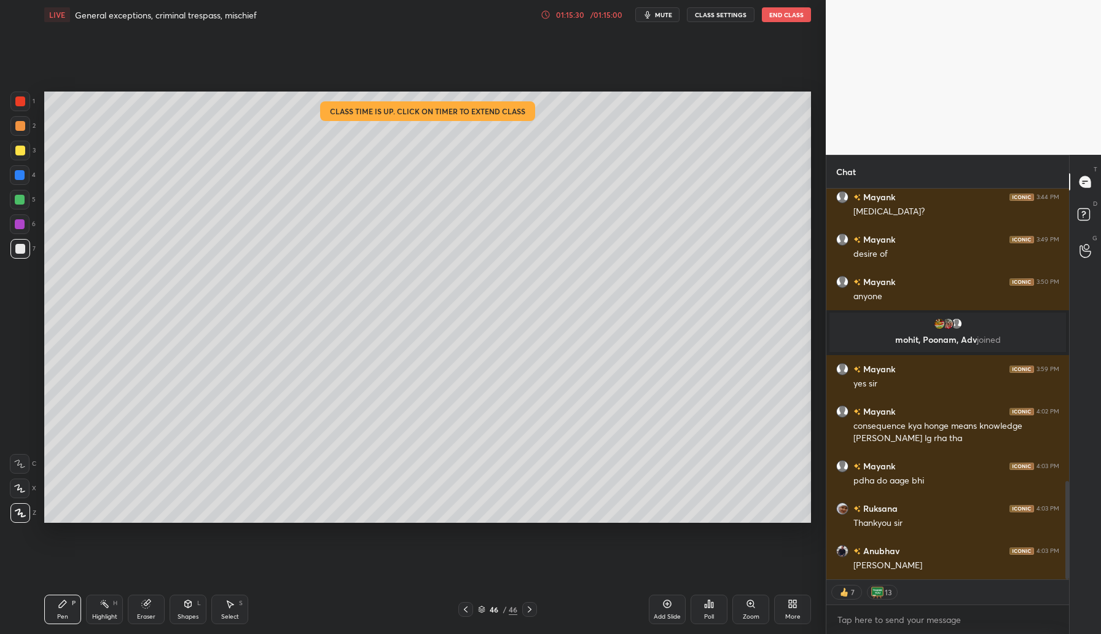
click at [804, 18] on button "End Class" at bounding box center [786, 14] width 49 height 15
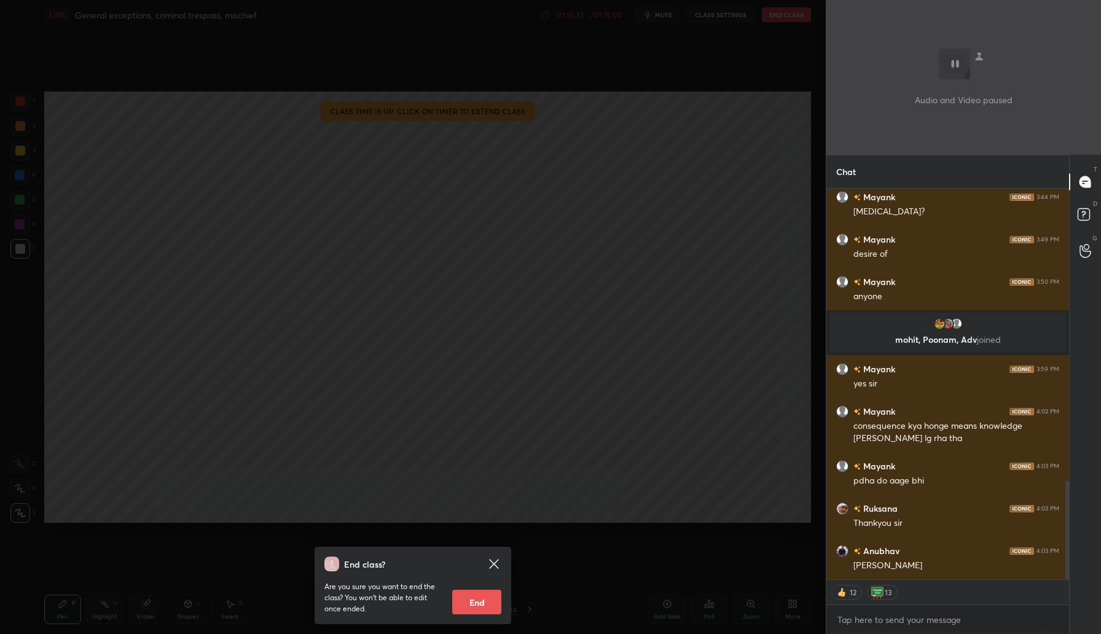
click at [490, 599] on button "End" at bounding box center [476, 602] width 49 height 25
type textarea "x"
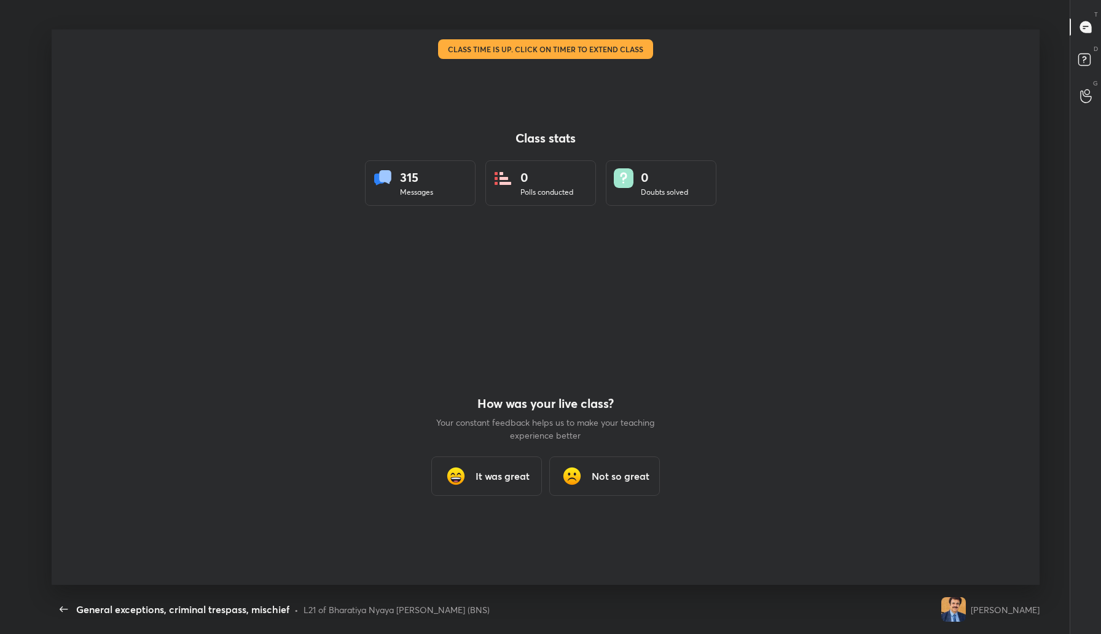
scroll to position [0, 0]
